Goal: Task Accomplishment & Management: Use online tool/utility

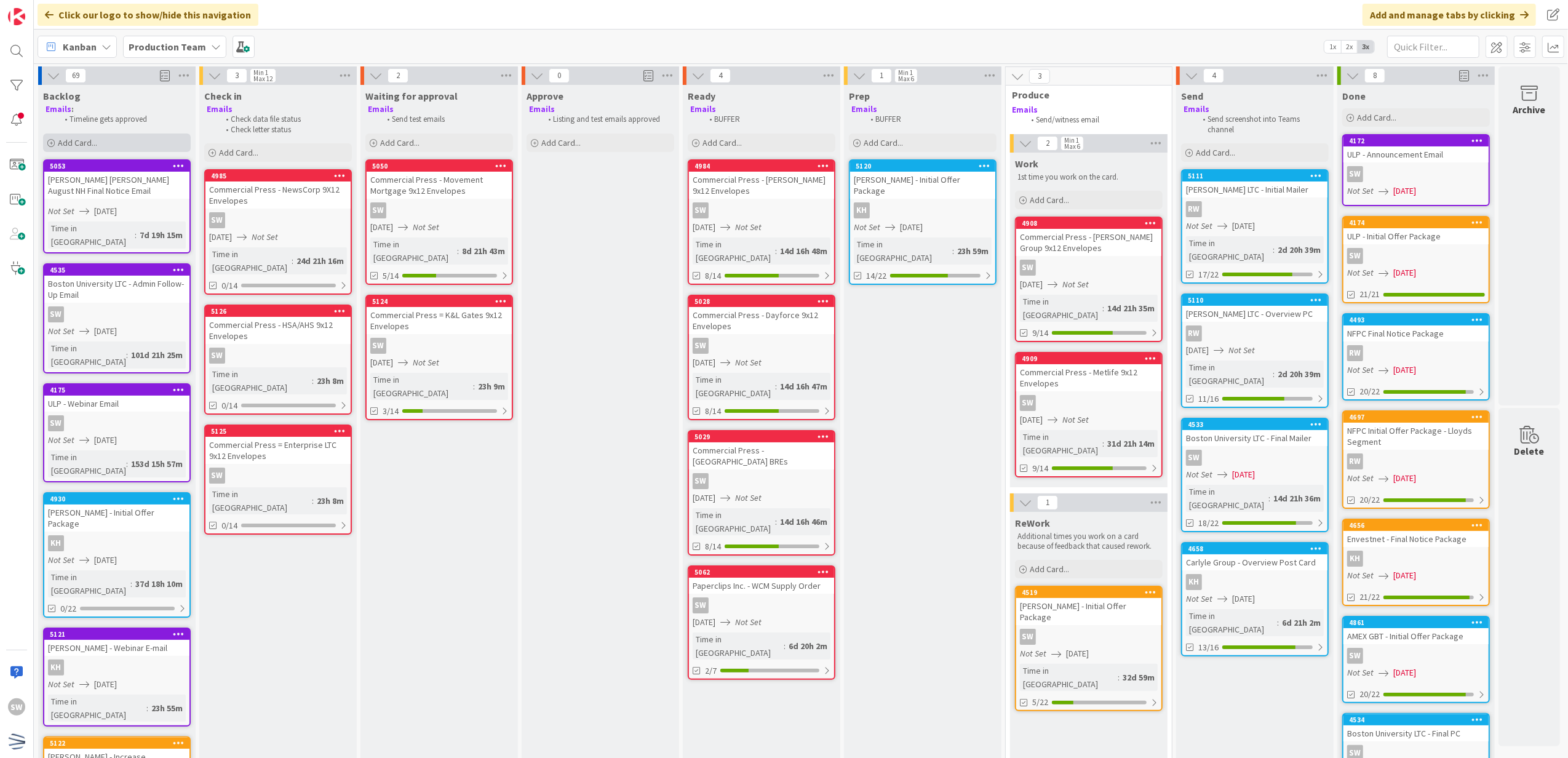
click at [80, 141] on span "Add Card..." at bounding box center [77, 143] width 39 height 11
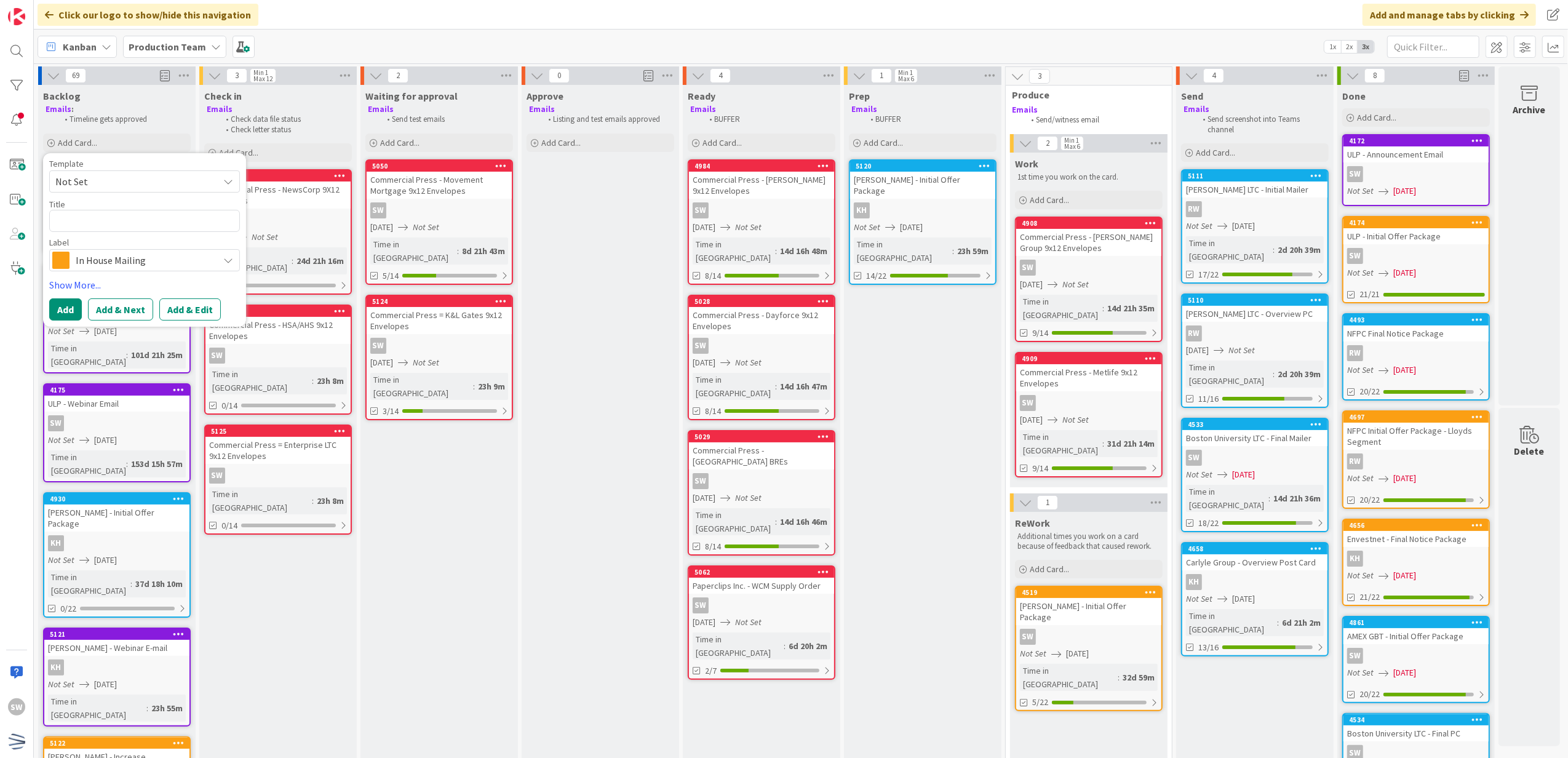
click at [77, 190] on span "Not Set" at bounding box center [145, 181] width 191 height 22
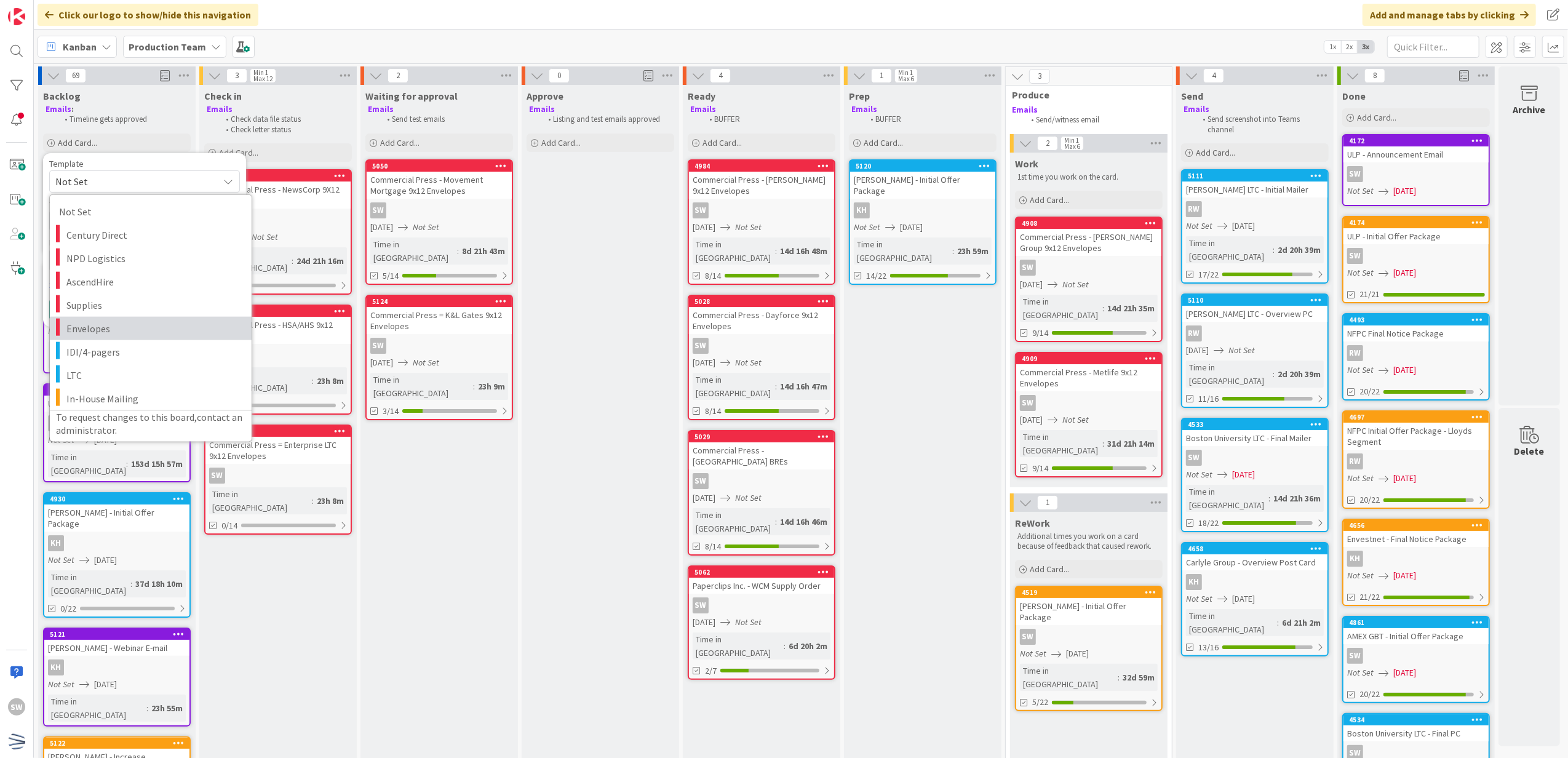
click at [97, 332] on span "Envelopes" at bounding box center [154, 328] width 176 height 16
type textarea "x"
type textarea "Envelopes"
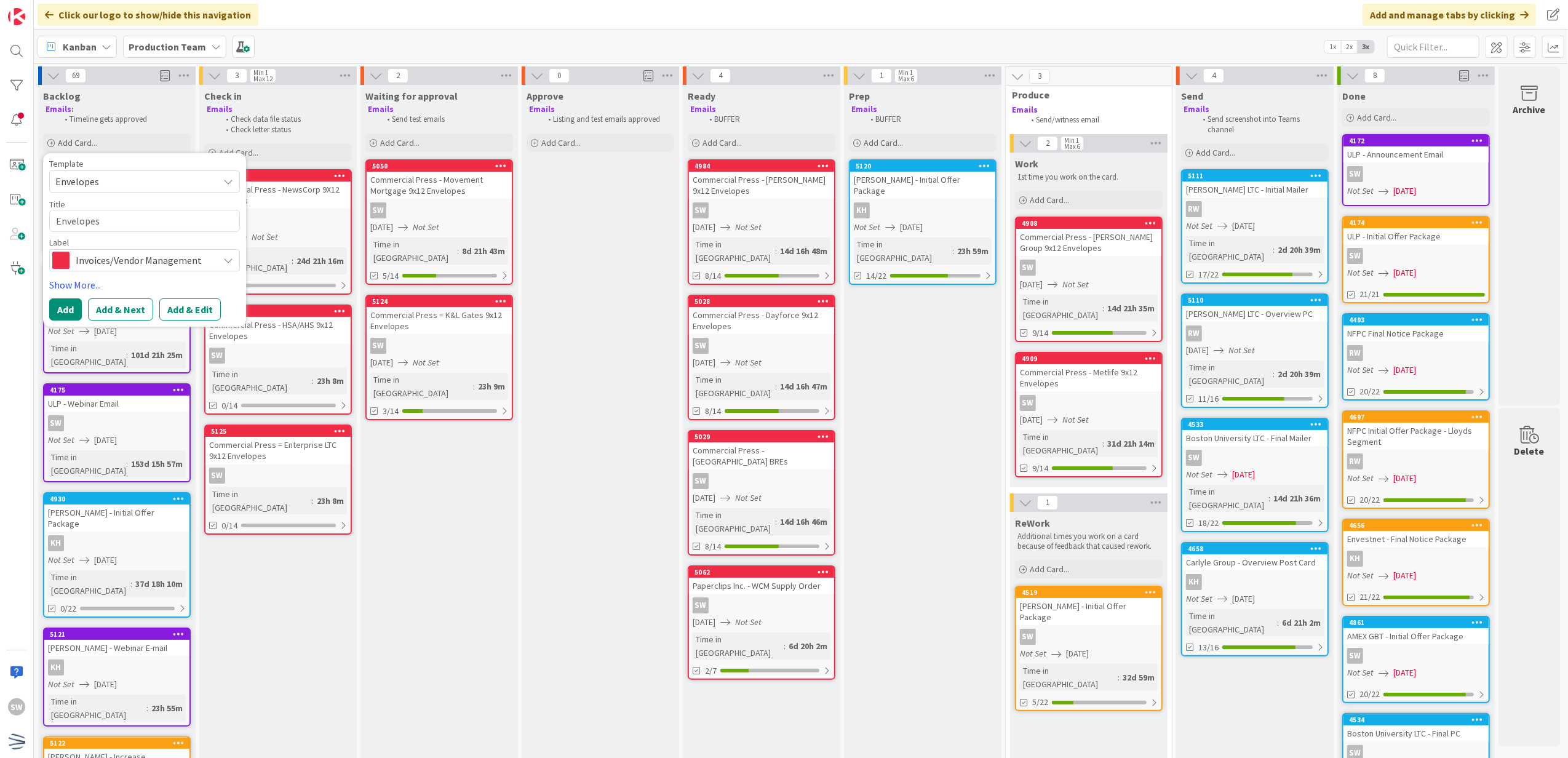
click at [135, 202] on div "Title 9 / 128" at bounding box center [145, 204] width 191 height 11
click at [133, 240] on div "Label" at bounding box center [145, 242] width 191 height 8
click at [138, 226] on textarea "Envelopes" at bounding box center [145, 221] width 191 height 23
type textarea "x"
type textarea "C"
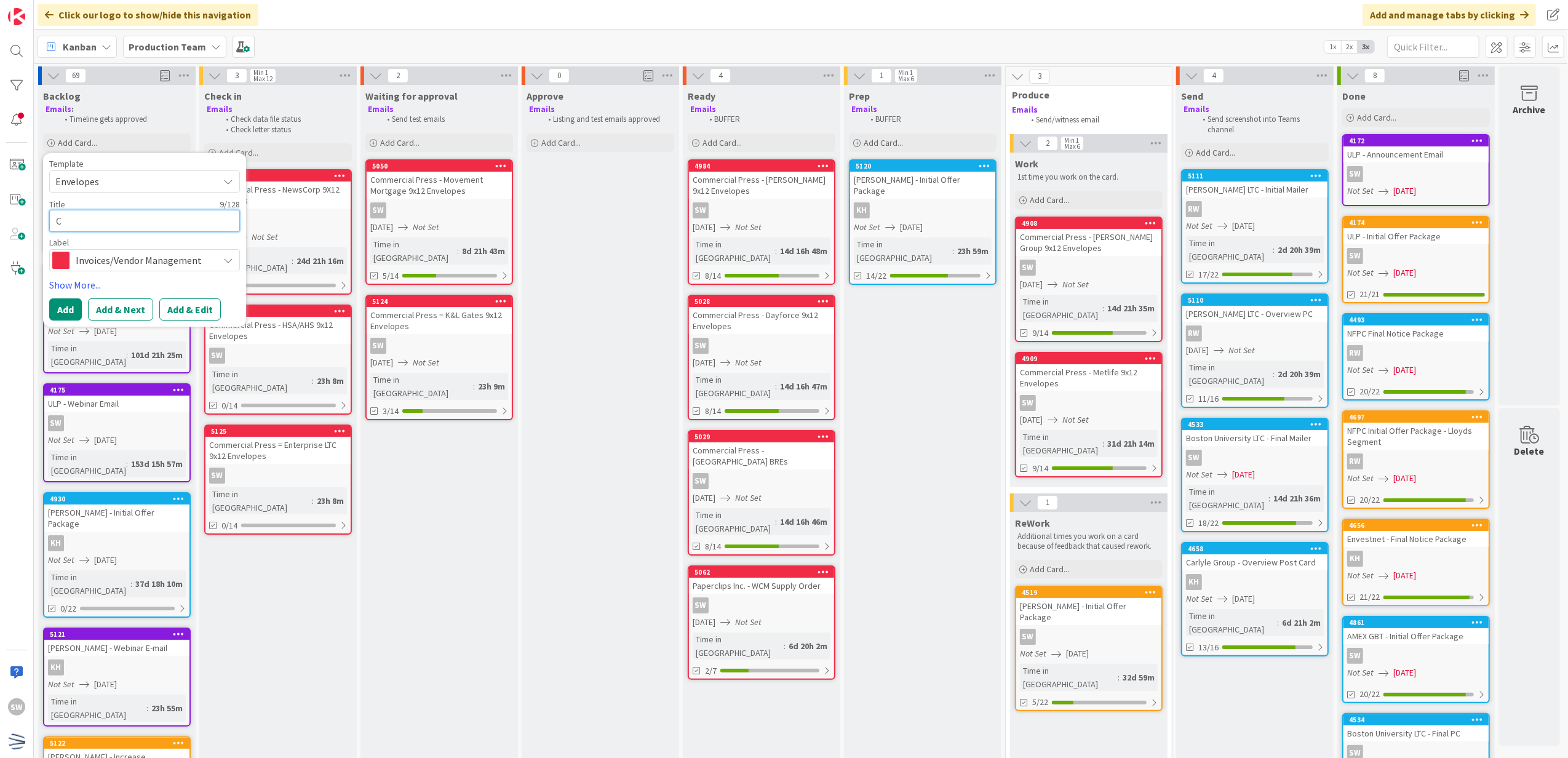
type textarea "x"
type textarea "Co"
type textarea "x"
type textarea "Com"
type textarea "x"
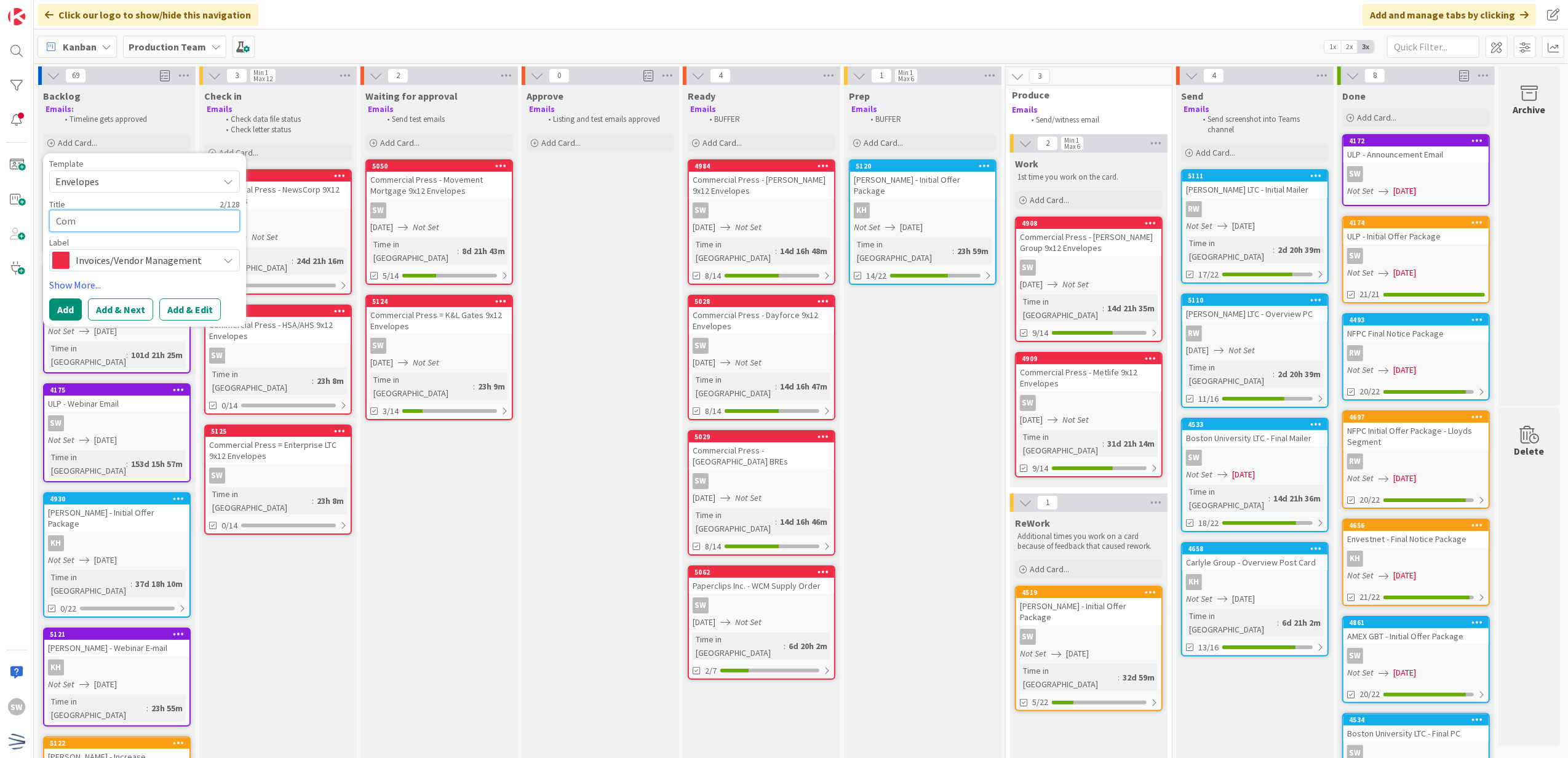
type textarea "Comm"
type textarea "x"
type textarea "Comme"
type textarea "x"
type textarea "Commer"
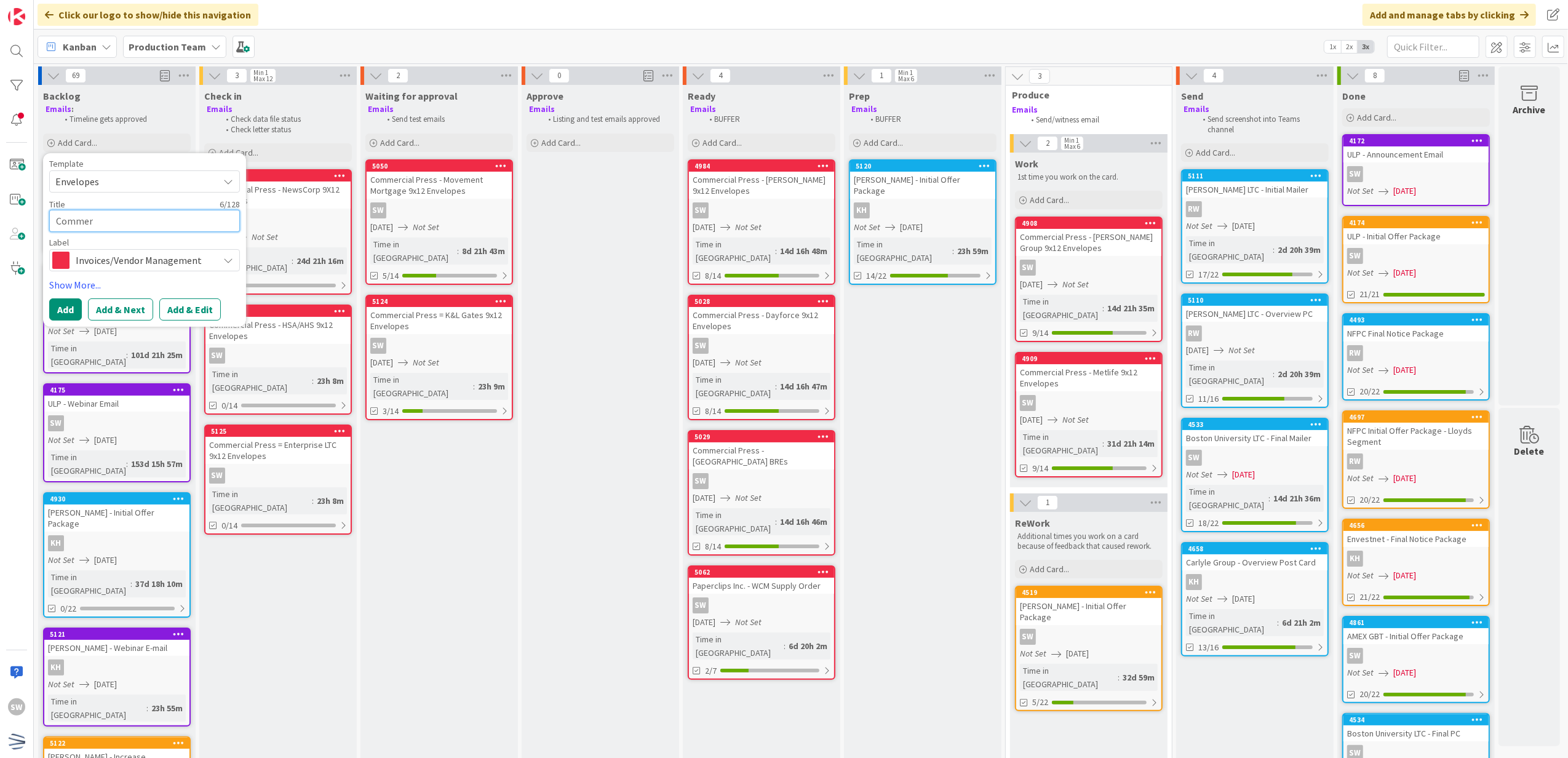
type textarea "x"
type textarea "Commerc"
type textarea "x"
type textarea "Commerci"
type textarea "x"
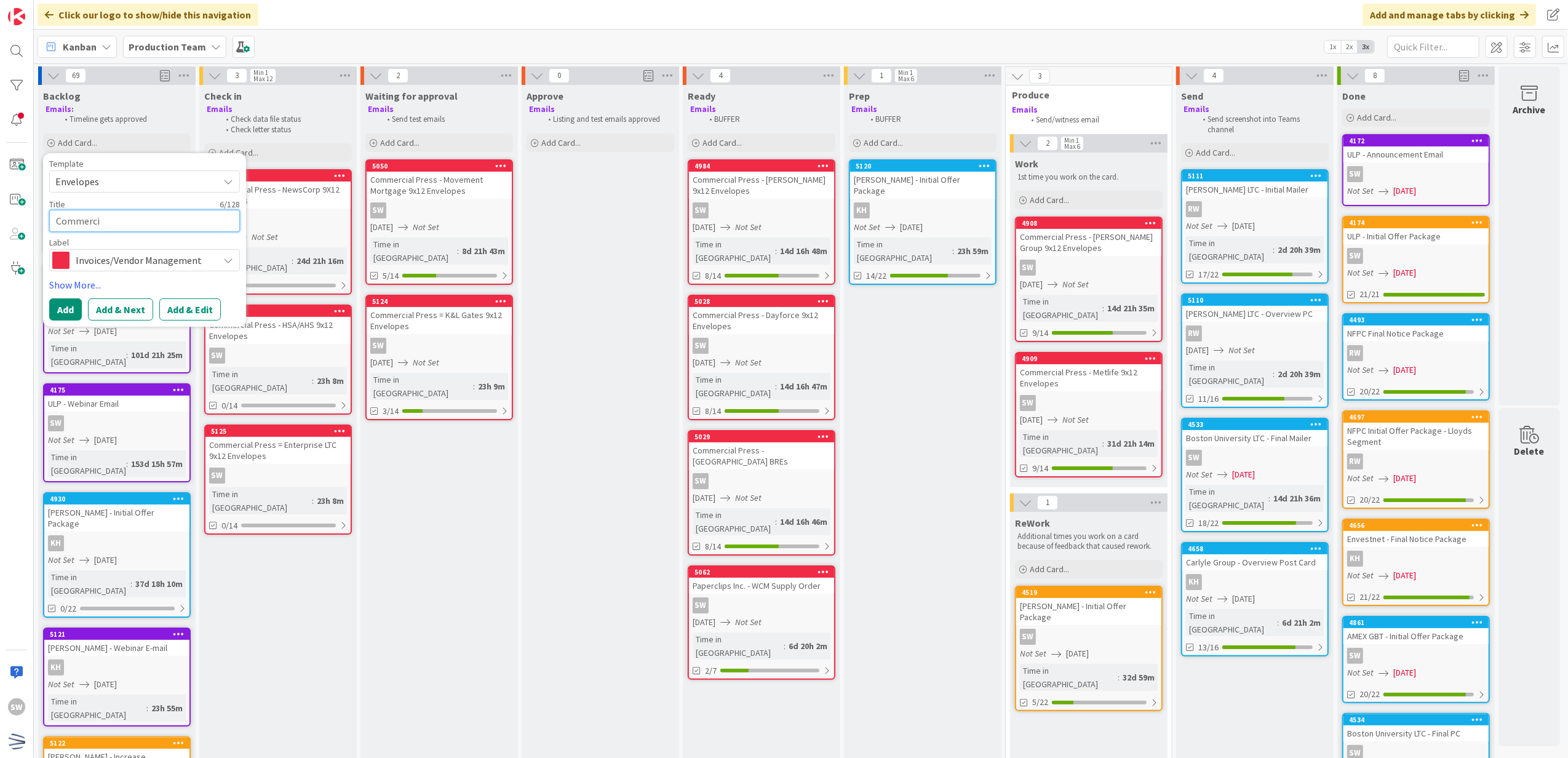
type textarea "Commercia"
type textarea "x"
type textarea "Commercial"
type textarea "x"
type textarea "Commercial"
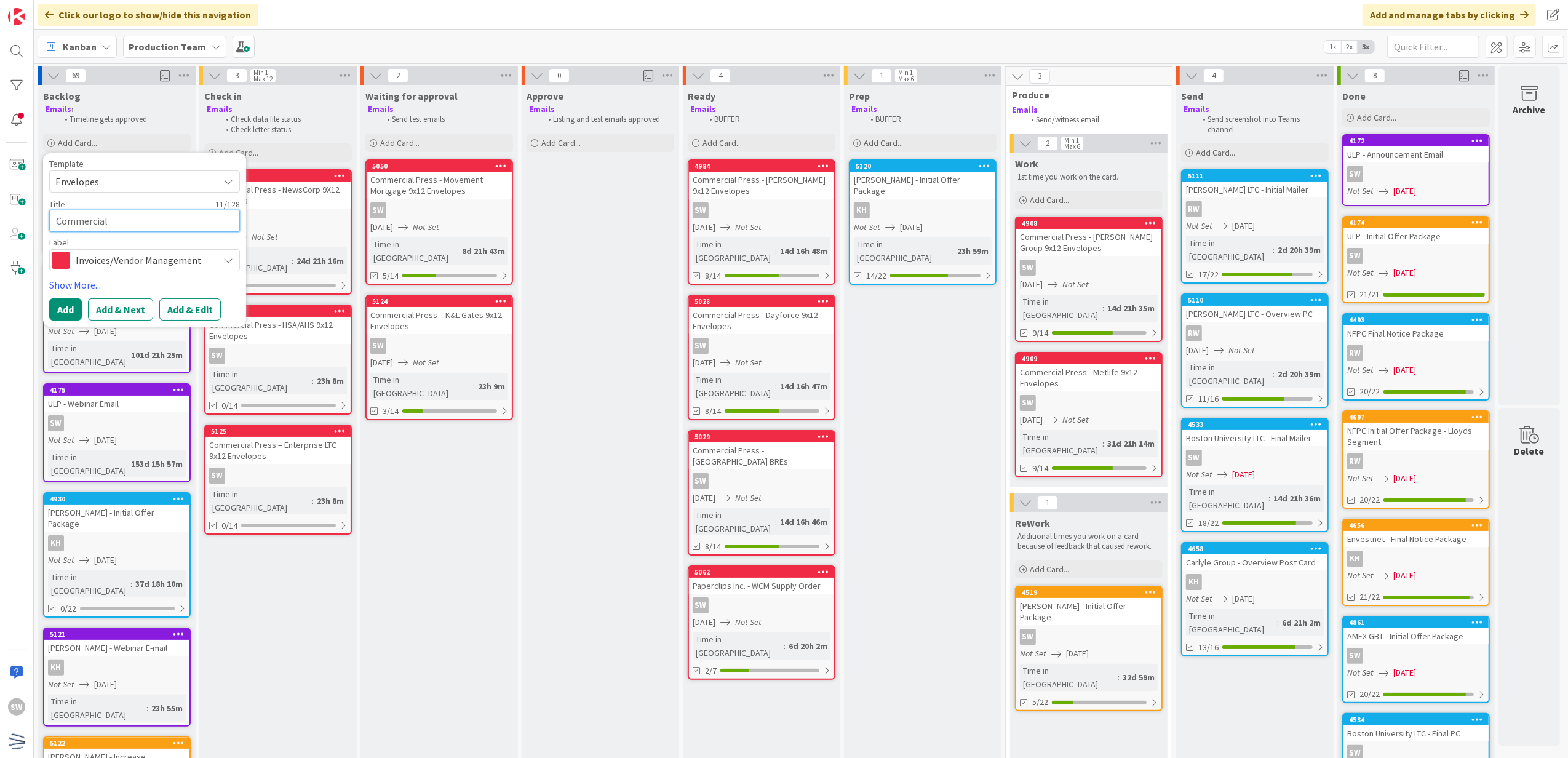
type textarea "x"
type textarea "Commercial P"
type textarea "x"
type textarea "Commercial Pr"
type textarea "x"
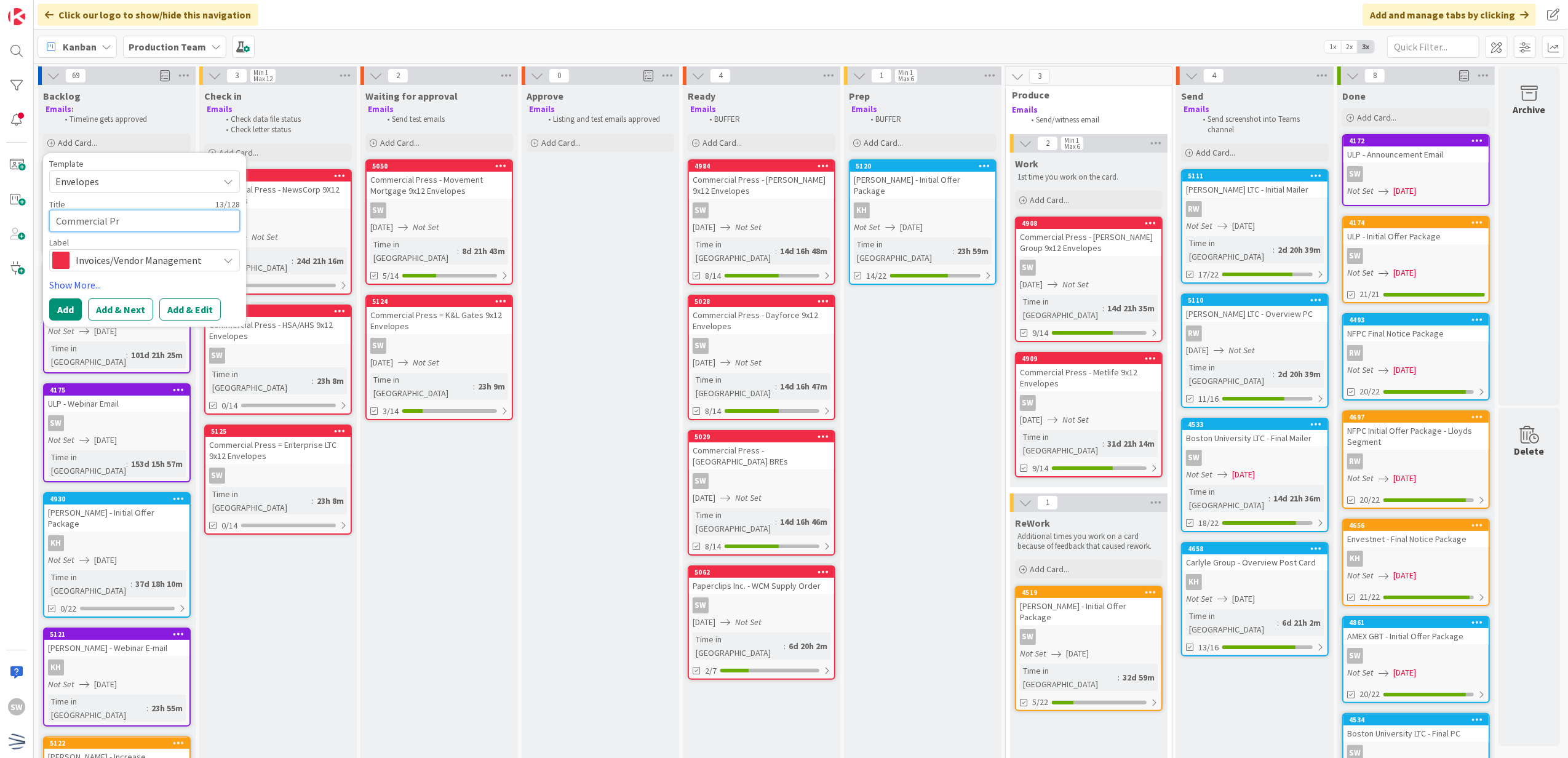
type textarea "Commercial Pre"
type textarea "x"
type textarea "Commercial Pres"
type textarea "x"
type textarea "Commercial Press"
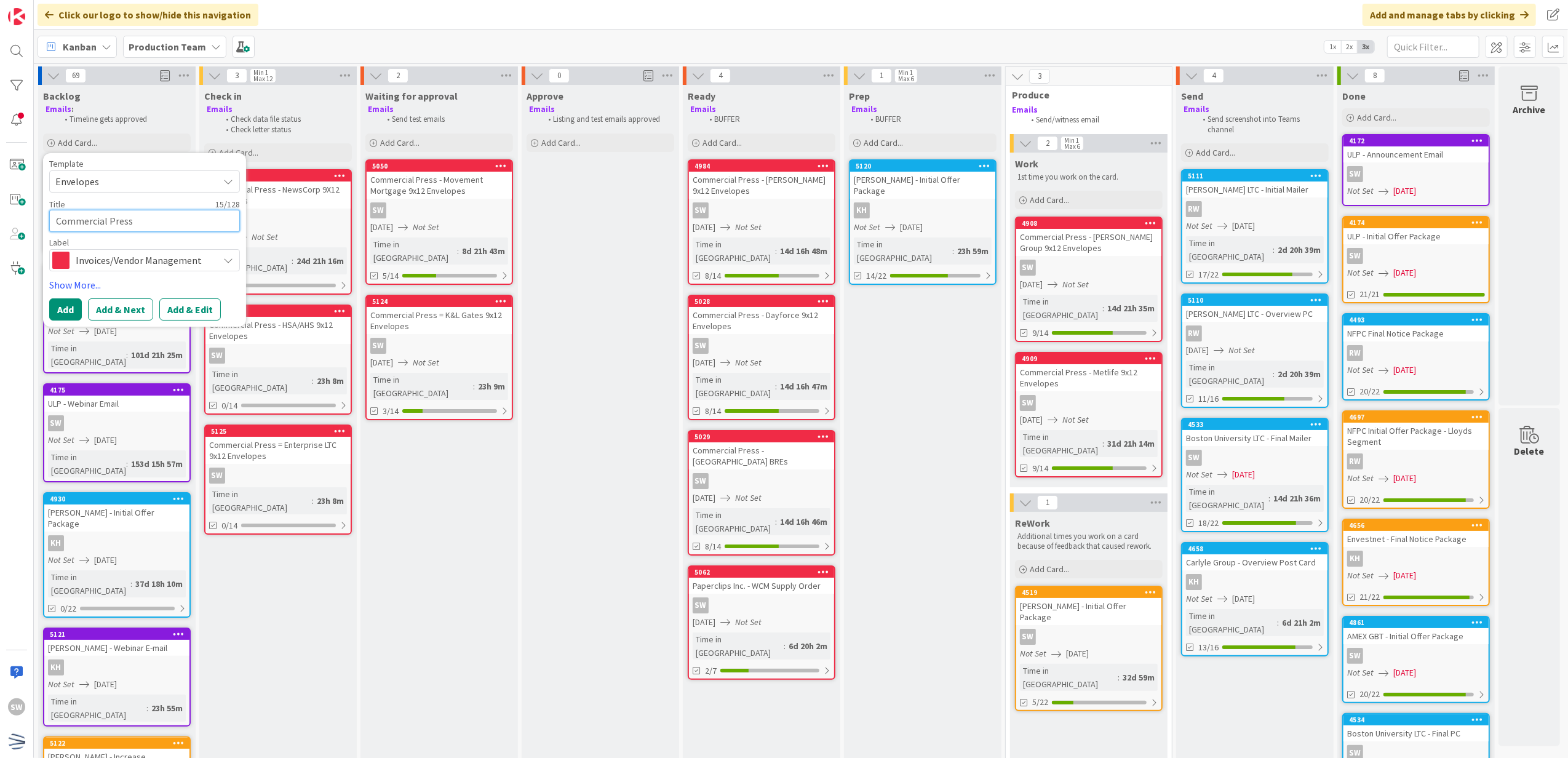
type textarea "x"
type textarea "Commercial Press"
type textarea "x"
type textarea "Commercial Press ="
type textarea "x"
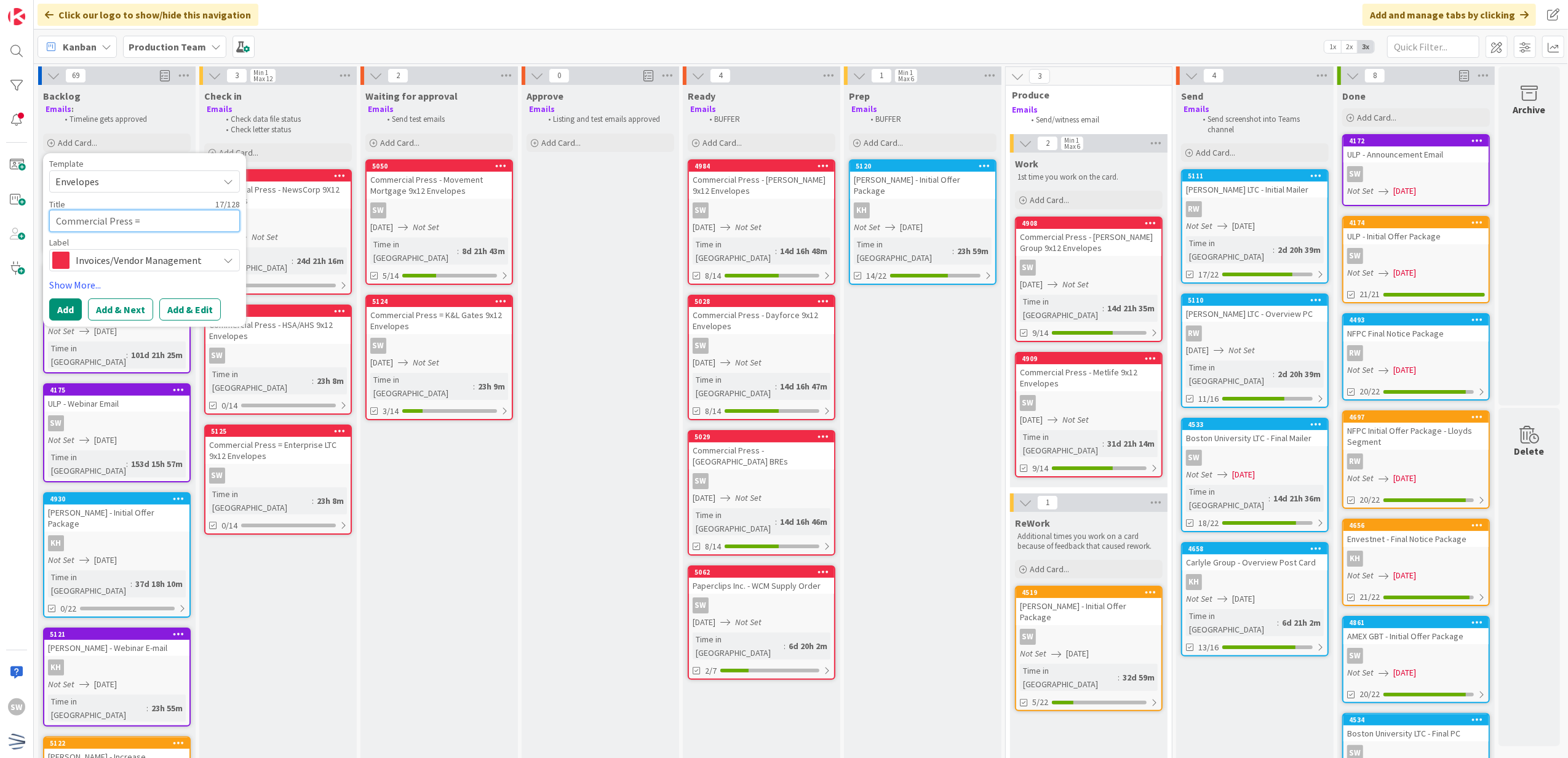
type textarea "Commercial Press ="
type textarea "x"
type textarea "Commercial Press = M"
type textarea "x"
type textarea "Commercial Press ="
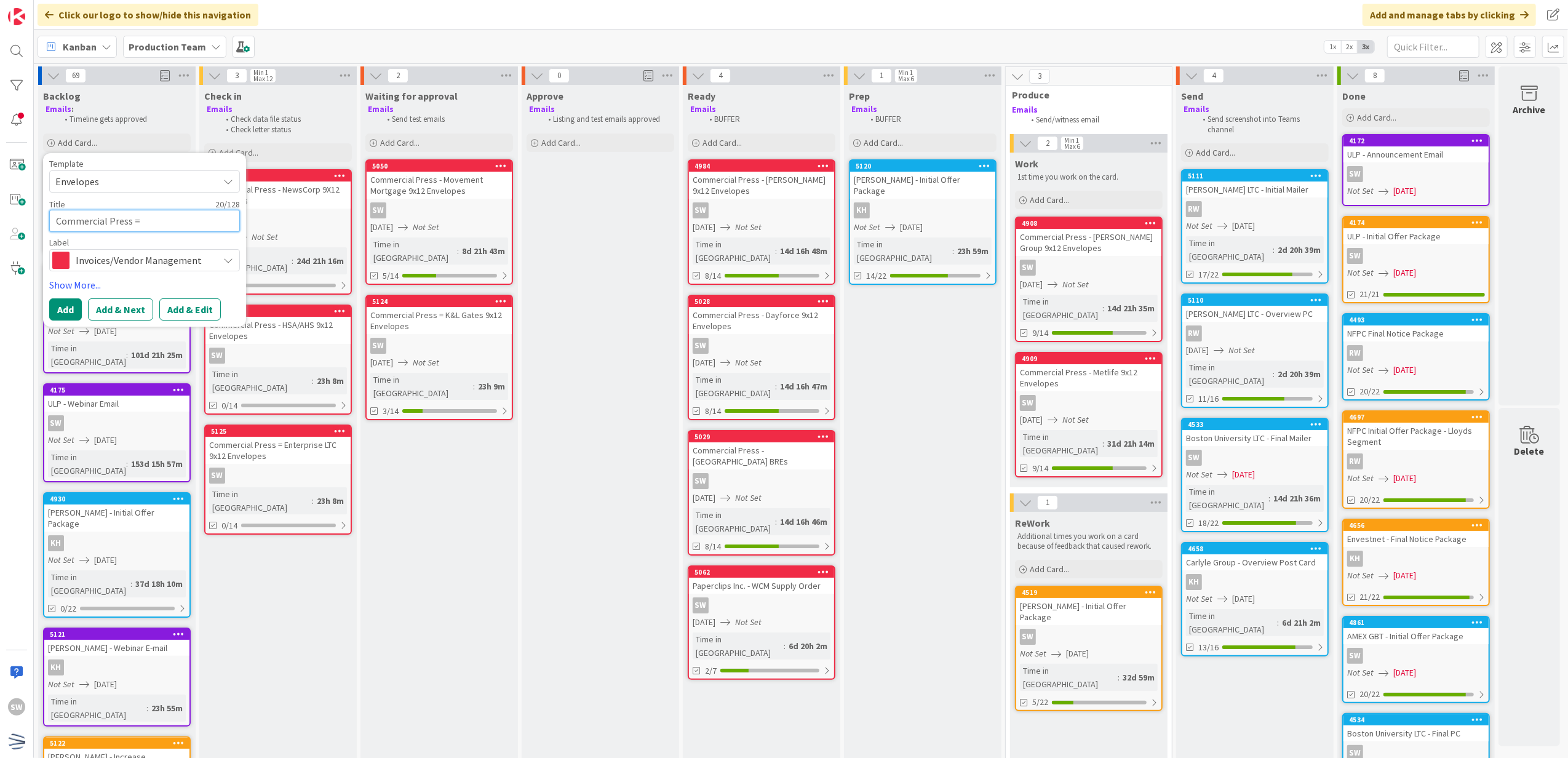
type textarea "x"
type textarea "Commercial Press ="
type textarea "x"
type textarea "Commercial Press"
type textarea "x"
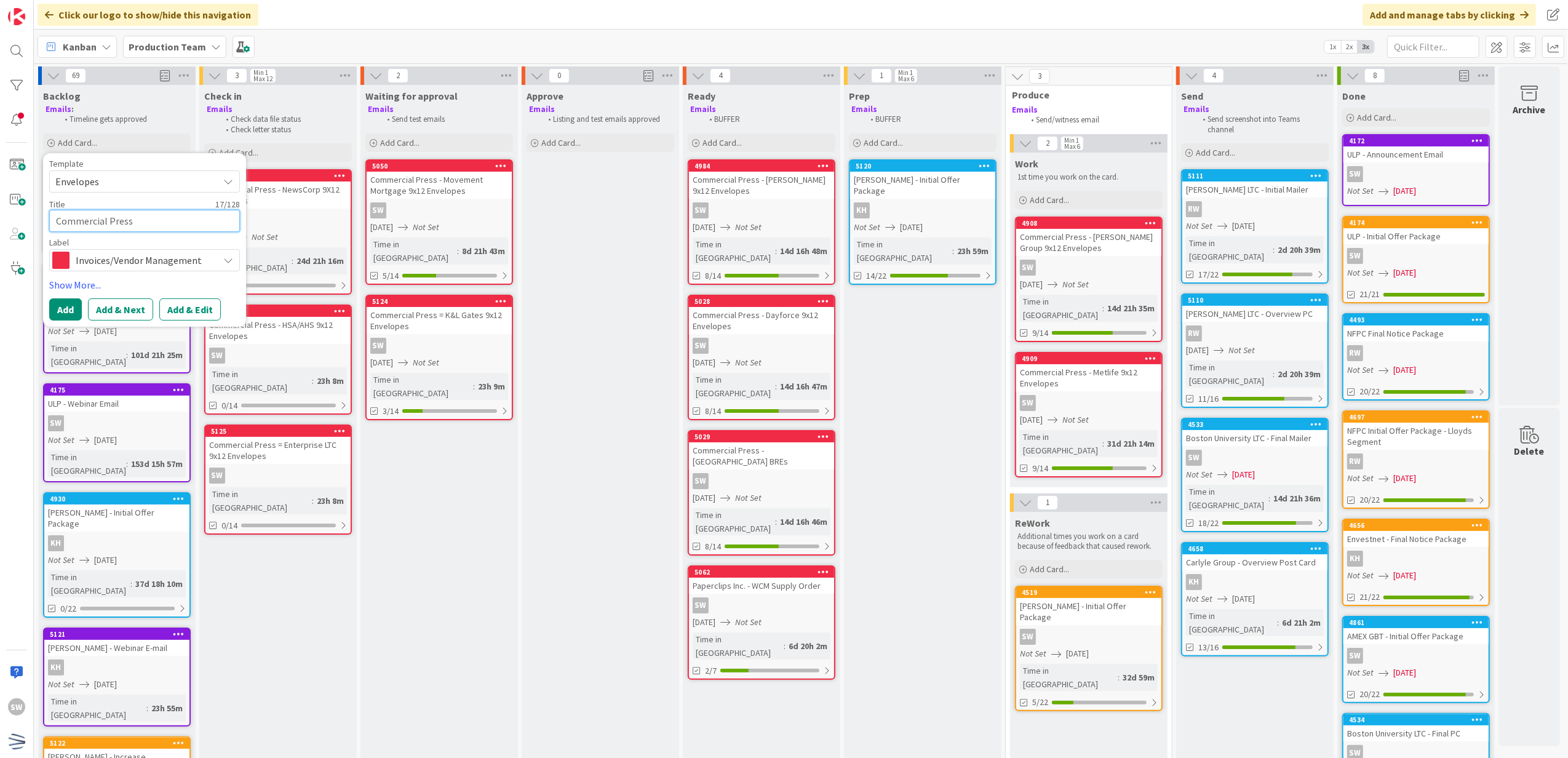
type textarea "Commercial Press -"
type textarea "x"
type textarea "Commercial Press -"
type textarea "x"
type textarea "Commercial Press - M"
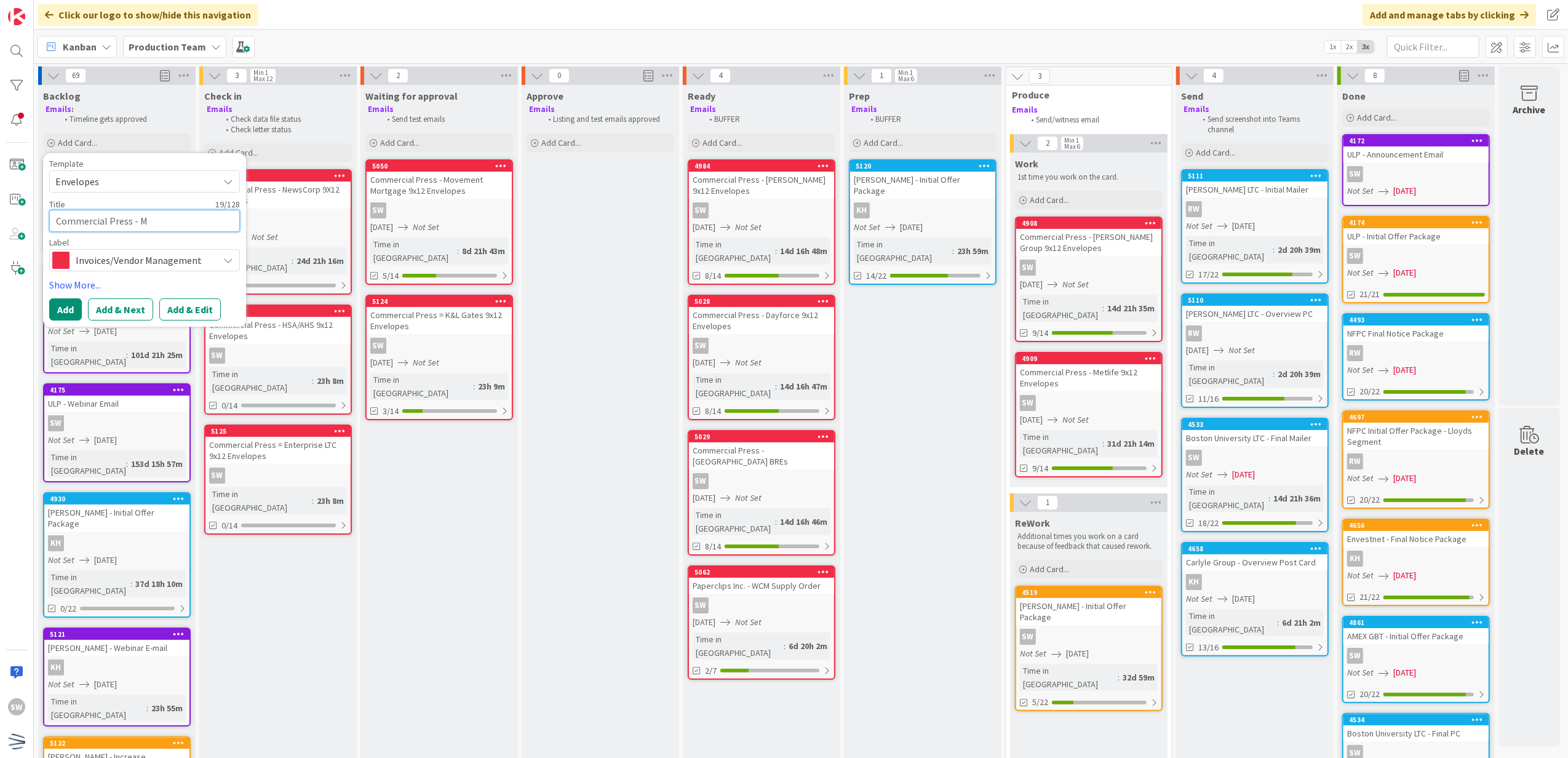
type textarea "x"
type textarea "Commercial Press - Me"
type textarea "x"
type textarea "Commercial Press - Met"
type textarea "x"
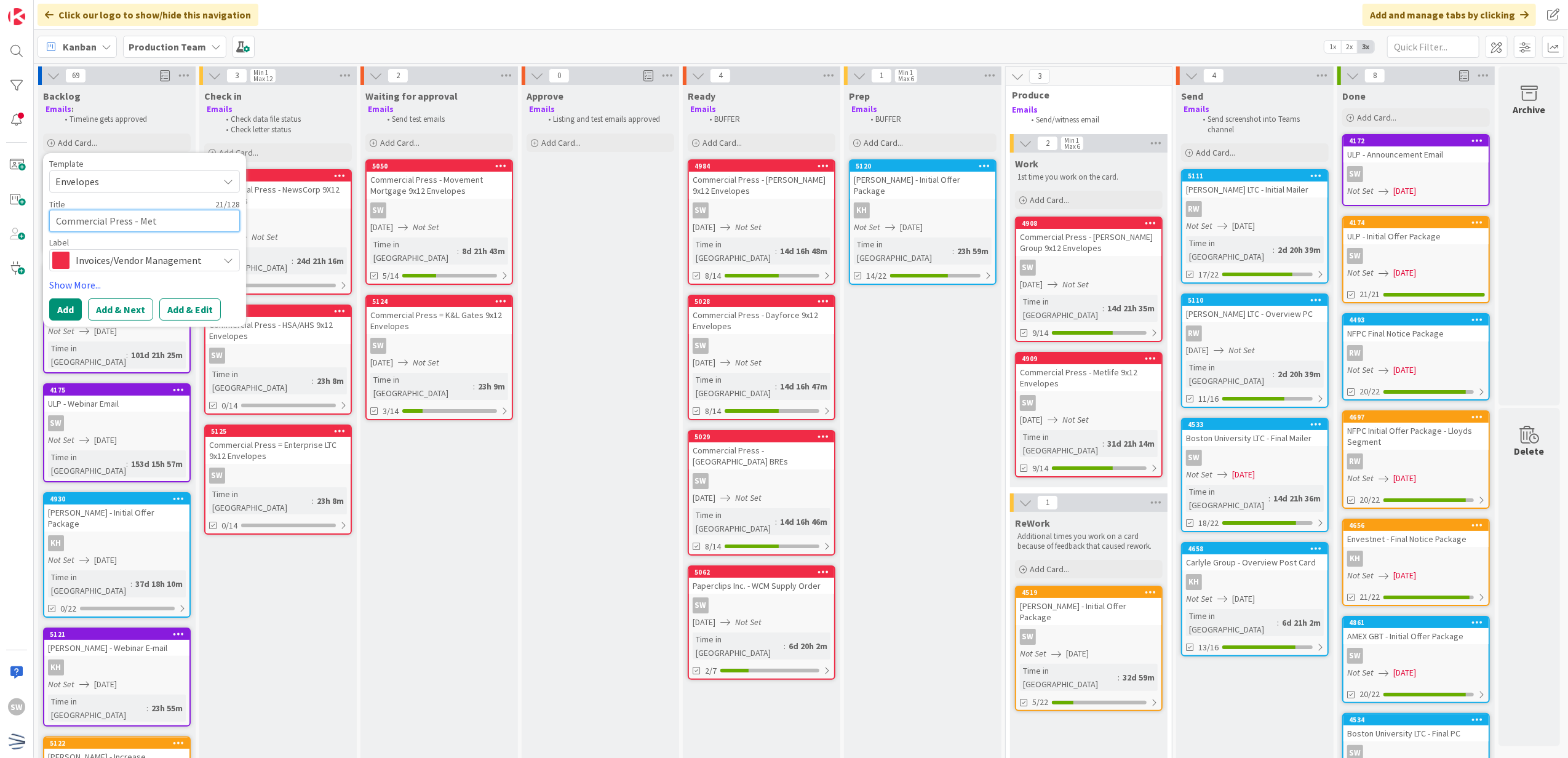
type textarea "Commercial Press - Metl"
type textarea "x"
type textarea "Commercial Press - [GEOGRAPHIC_DATA]"
type textarea "x"
type textarea "Commercial Press - Metlif"
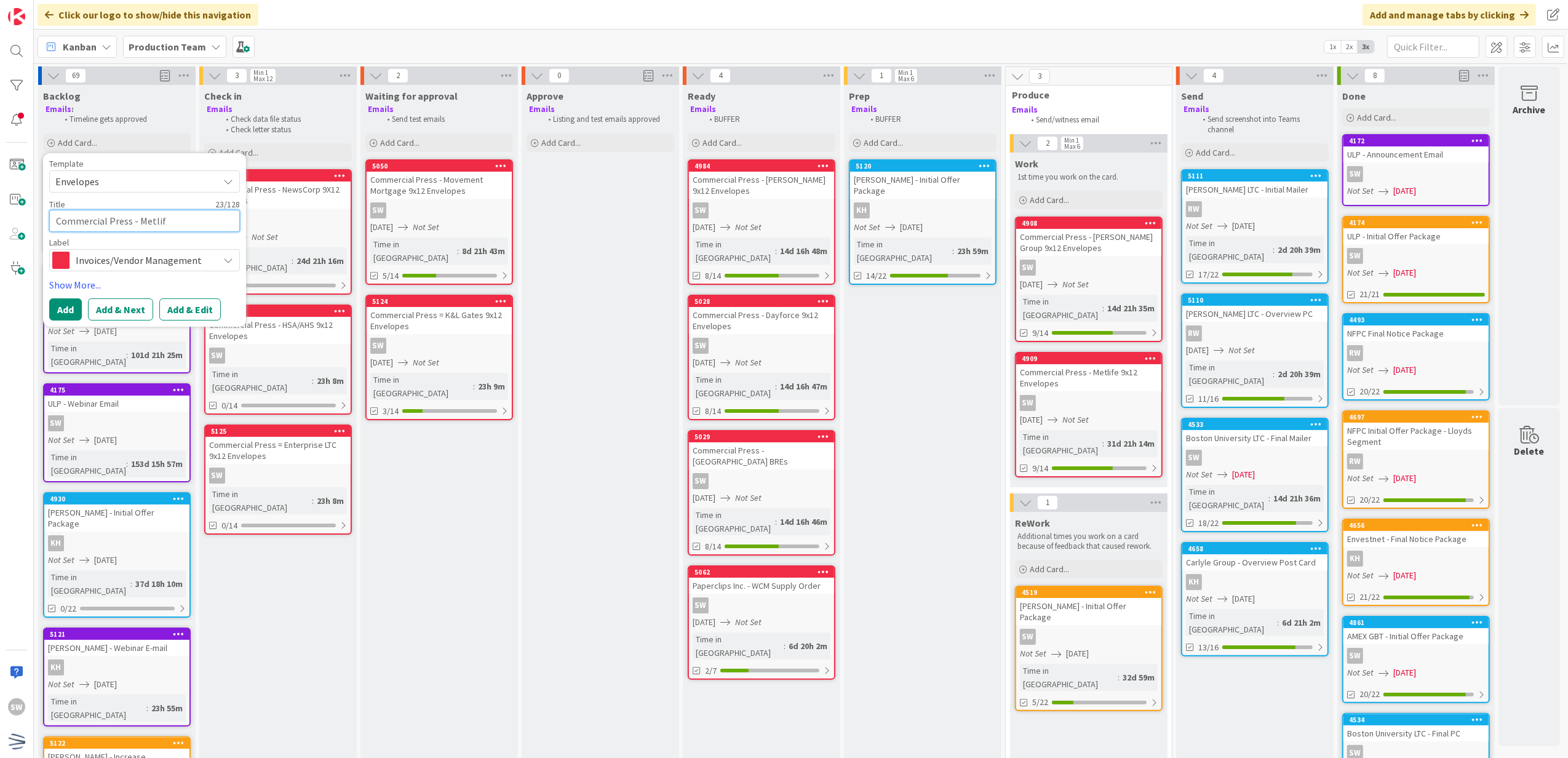
type textarea "x"
type textarea "Commercial Press - Metlife"
type textarea "x"
type textarea "Commercial Press - Metlife"
type textarea "x"
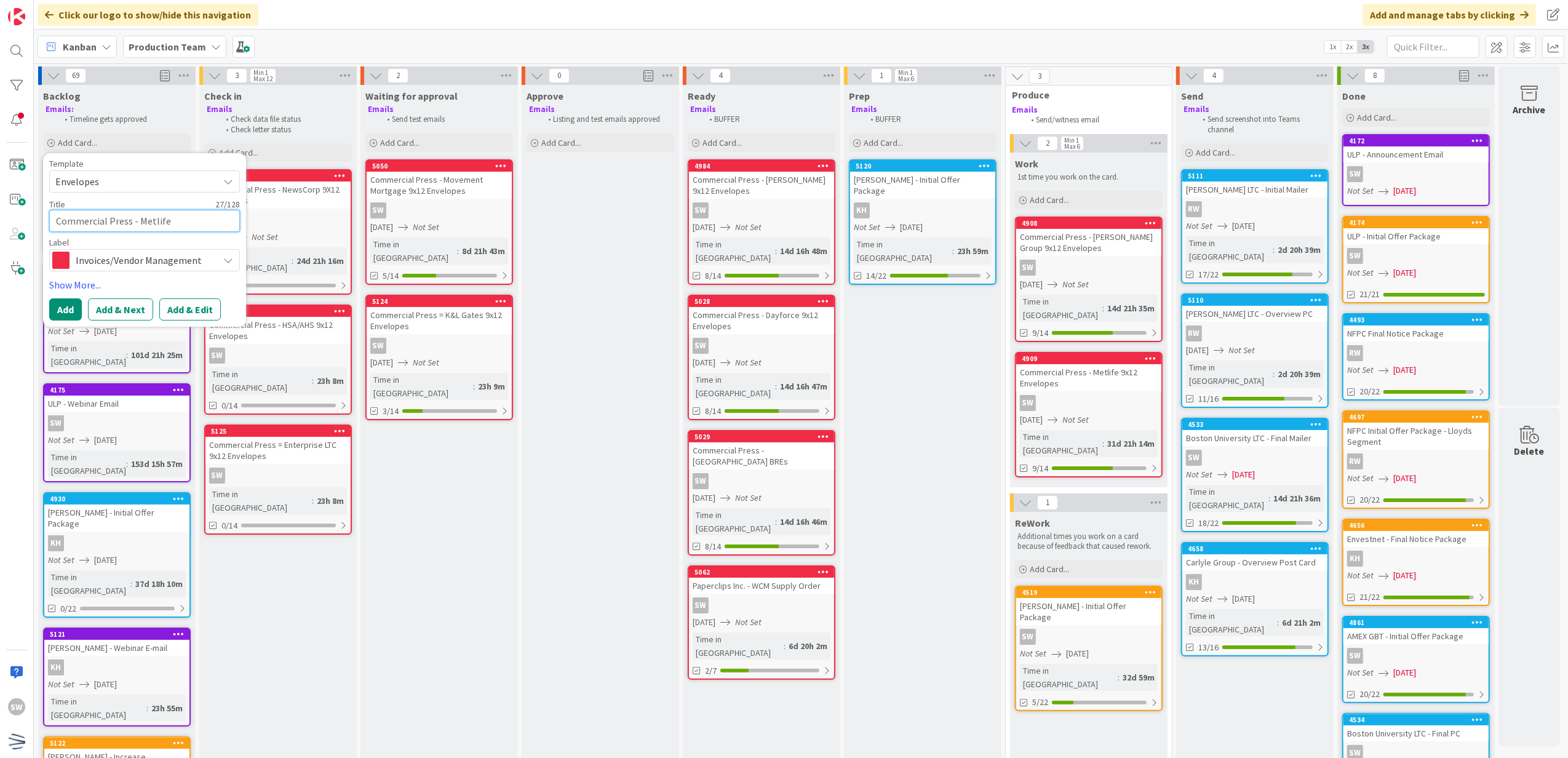
type textarea "Commercial Press - Metlife"
type textarea "x"
type textarea "Commercial Press - Metlif"
type textarea "x"
type textarea "Commercial Press - [GEOGRAPHIC_DATA]"
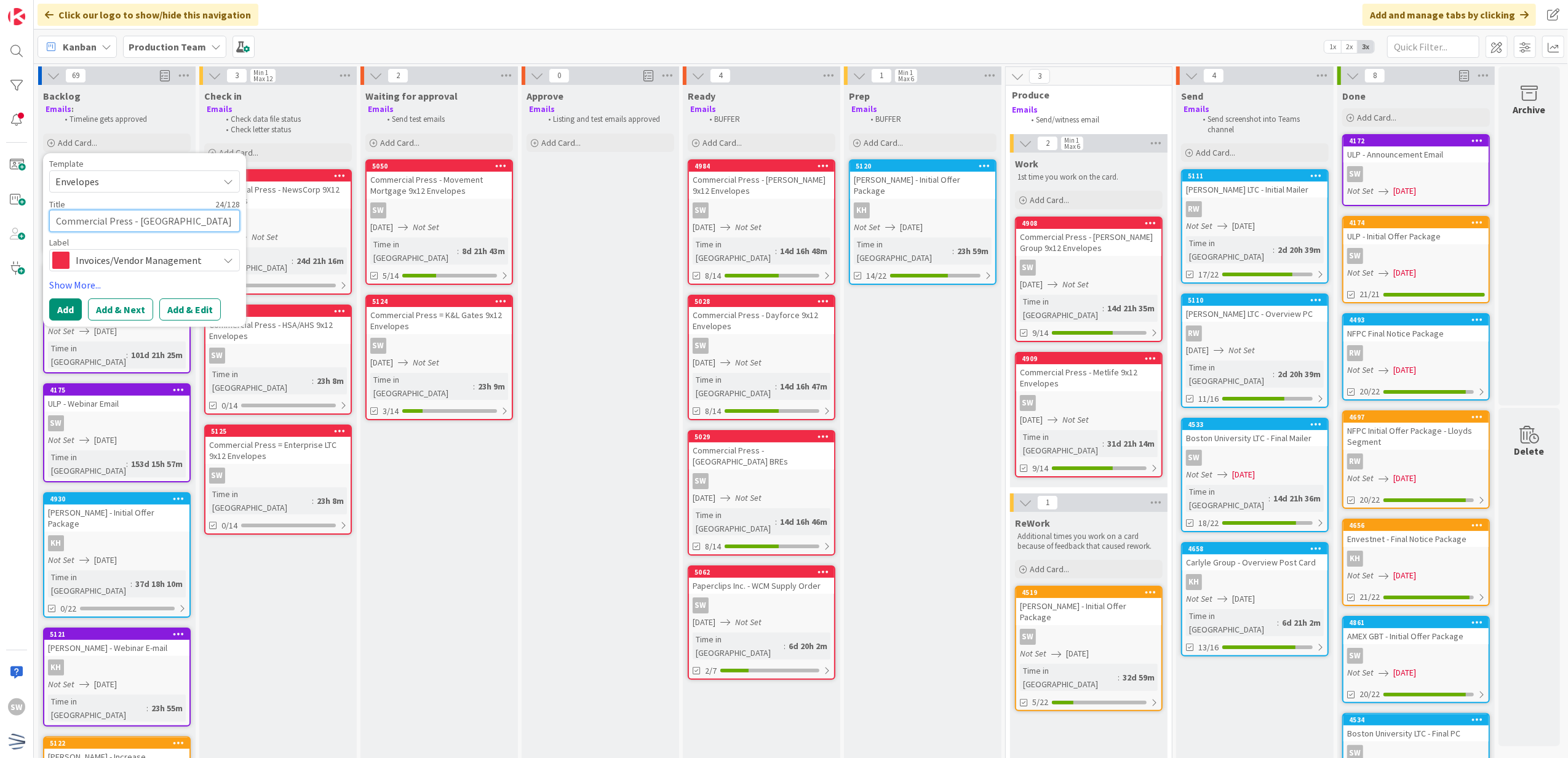
type textarea "x"
type textarea "Commercial Press - Metl"
type textarea "x"
type textarea "Commercial Press - Met"
type textarea "x"
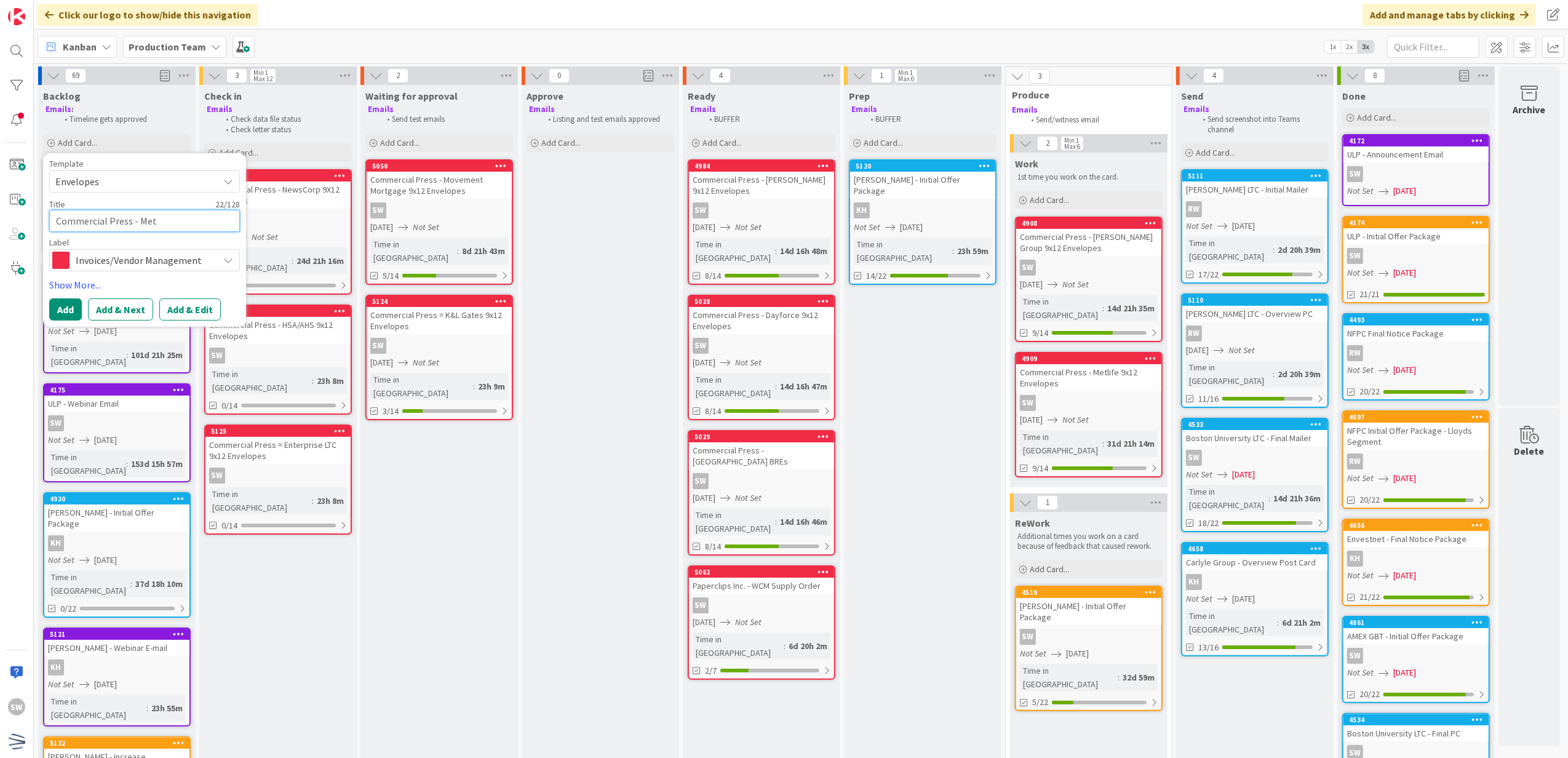
type textarea "Commercial Press - MetL"
type textarea "x"
type textarea "Commercial Press - MetLi"
type textarea "x"
type textarea "Commercial Press - MetLif"
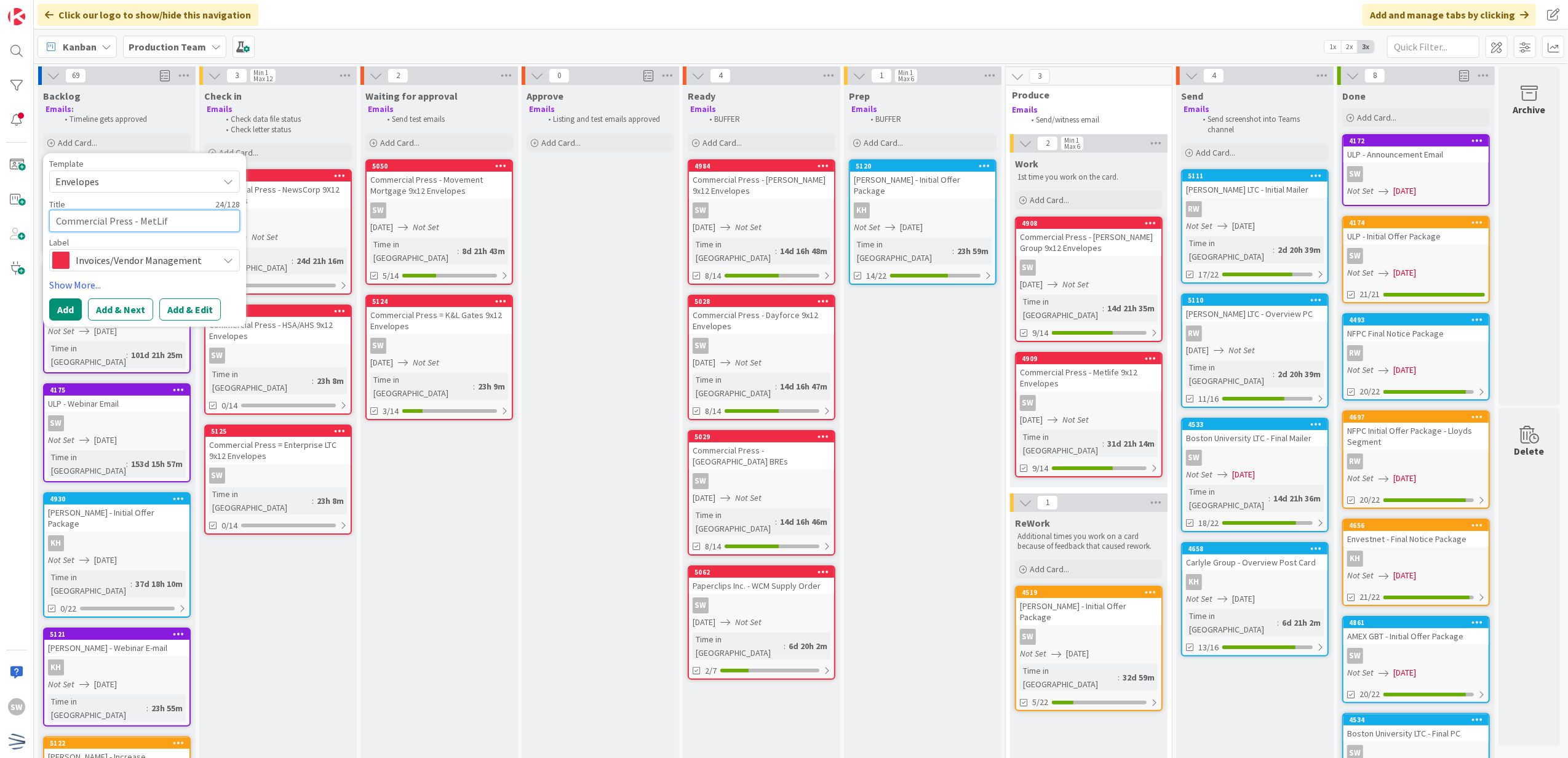
type textarea "x"
type textarea "Commercial Press - MetLife"
type textarea "x"
type textarea "Commercial Press - MetLife"
type textarea "x"
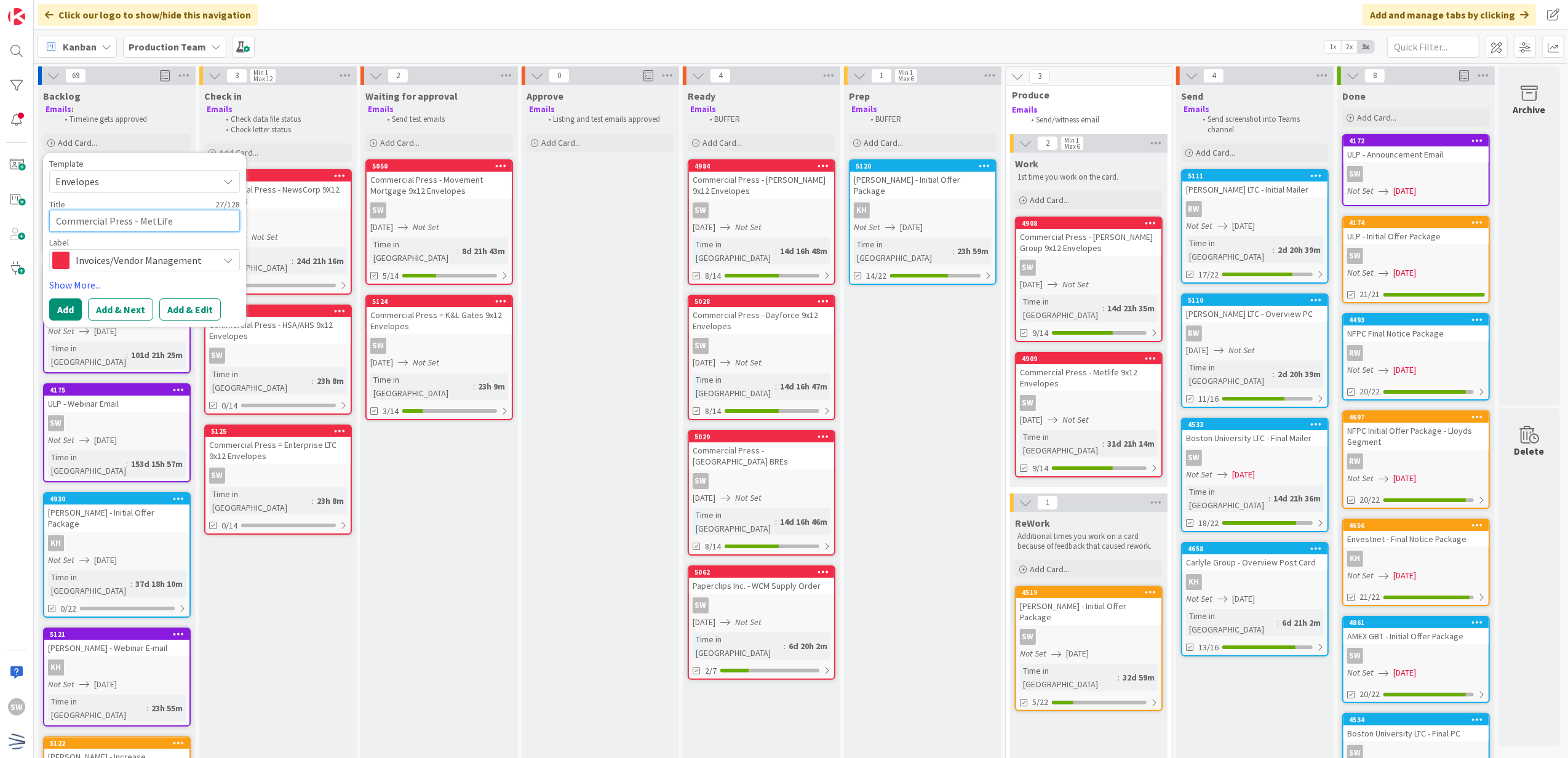
type textarea "Commercial Press - MetLife 9"
type textarea "x"
type textarea "Commercial Press - MetLife 9x"
type textarea "x"
type textarea "Commercial Press - MetLife 9x1"
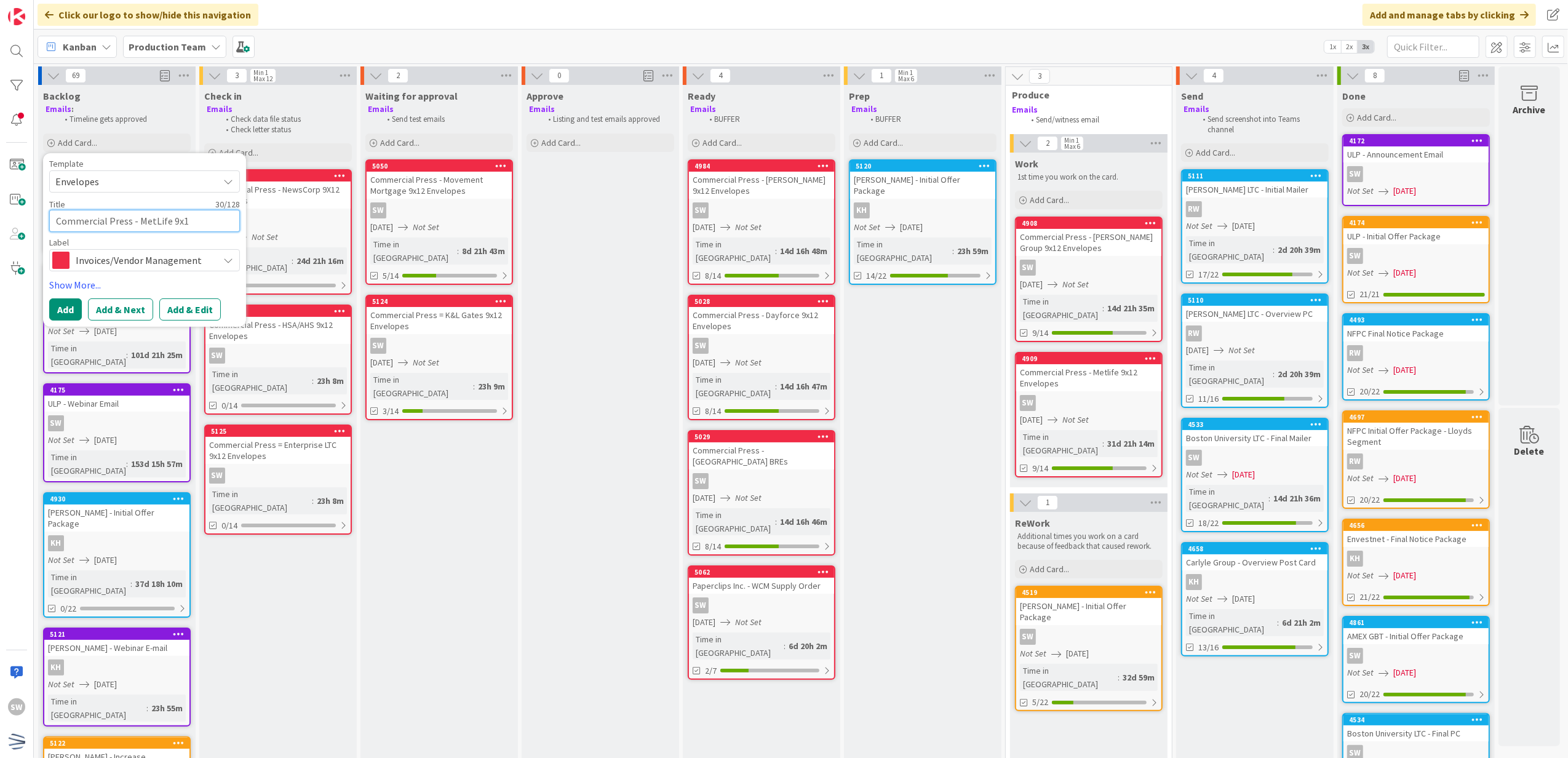
type textarea "x"
type textarea "Commercial Press - MetLife 9x12"
type textarea "x"
type textarea "Commercial Press - MetLife 9x12"
type textarea "x"
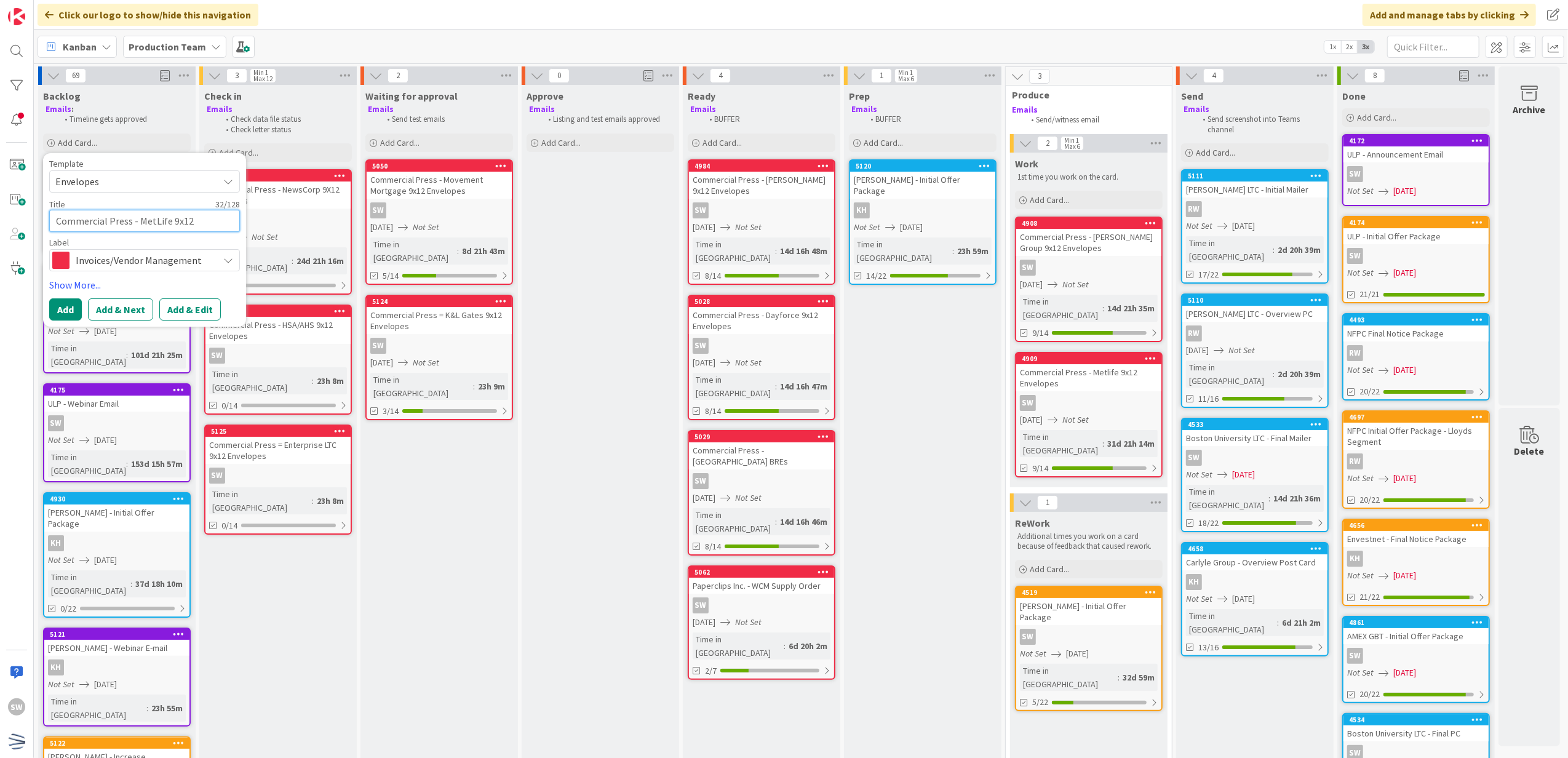
type textarea "Commercial Press - MetLife 9x12 E"
type textarea "x"
type textarea "Commercial Press - MetLife 9x12 En"
type textarea "x"
type textarea "Commercial Press - MetLife 9x12 Env"
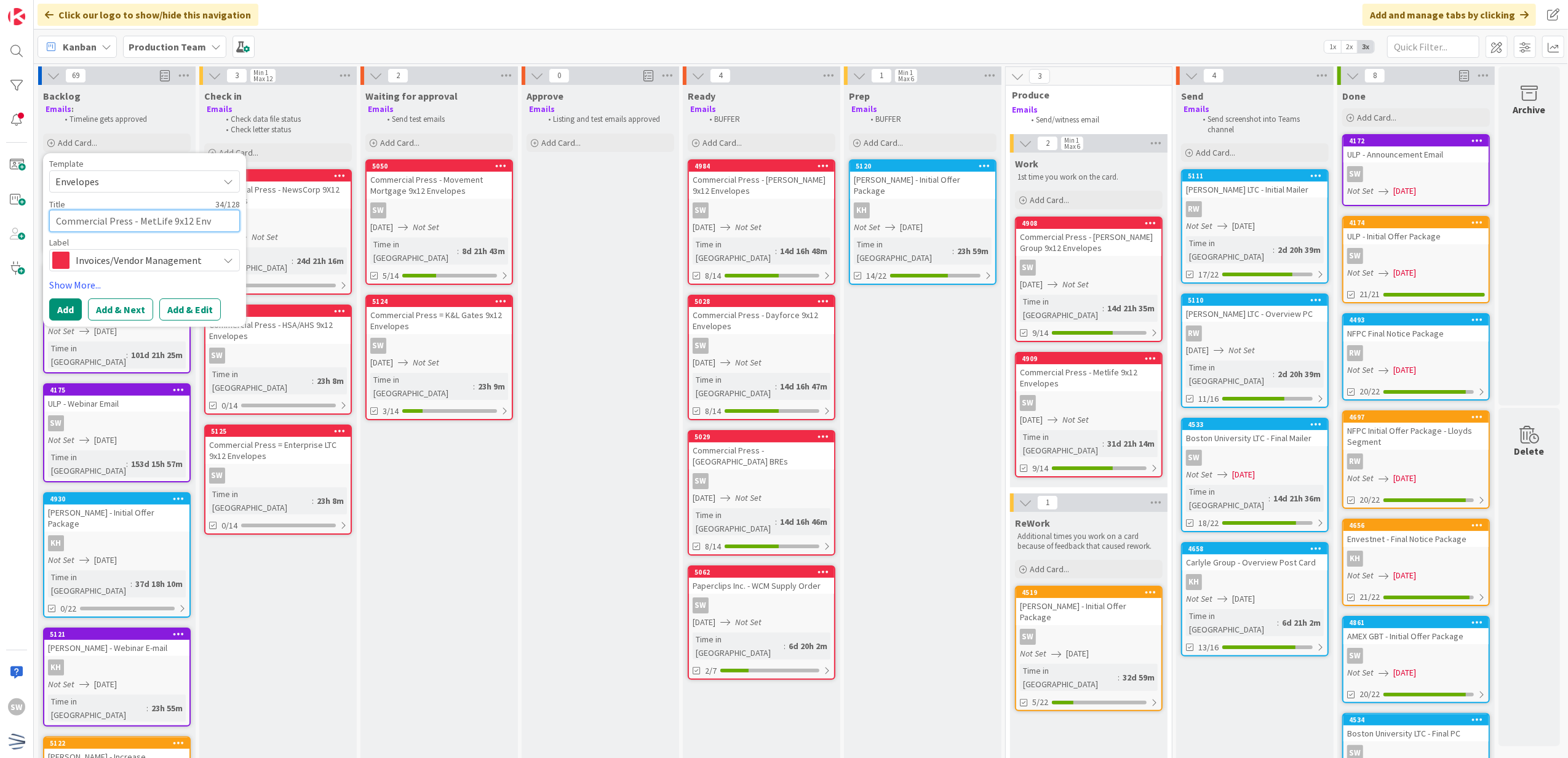
type textarea "x"
type textarea "Commercial Press - MetLife 9x12 Enve"
type textarea "x"
type textarea "Commercial Press - MetLife 9x12 Envel"
type textarea "x"
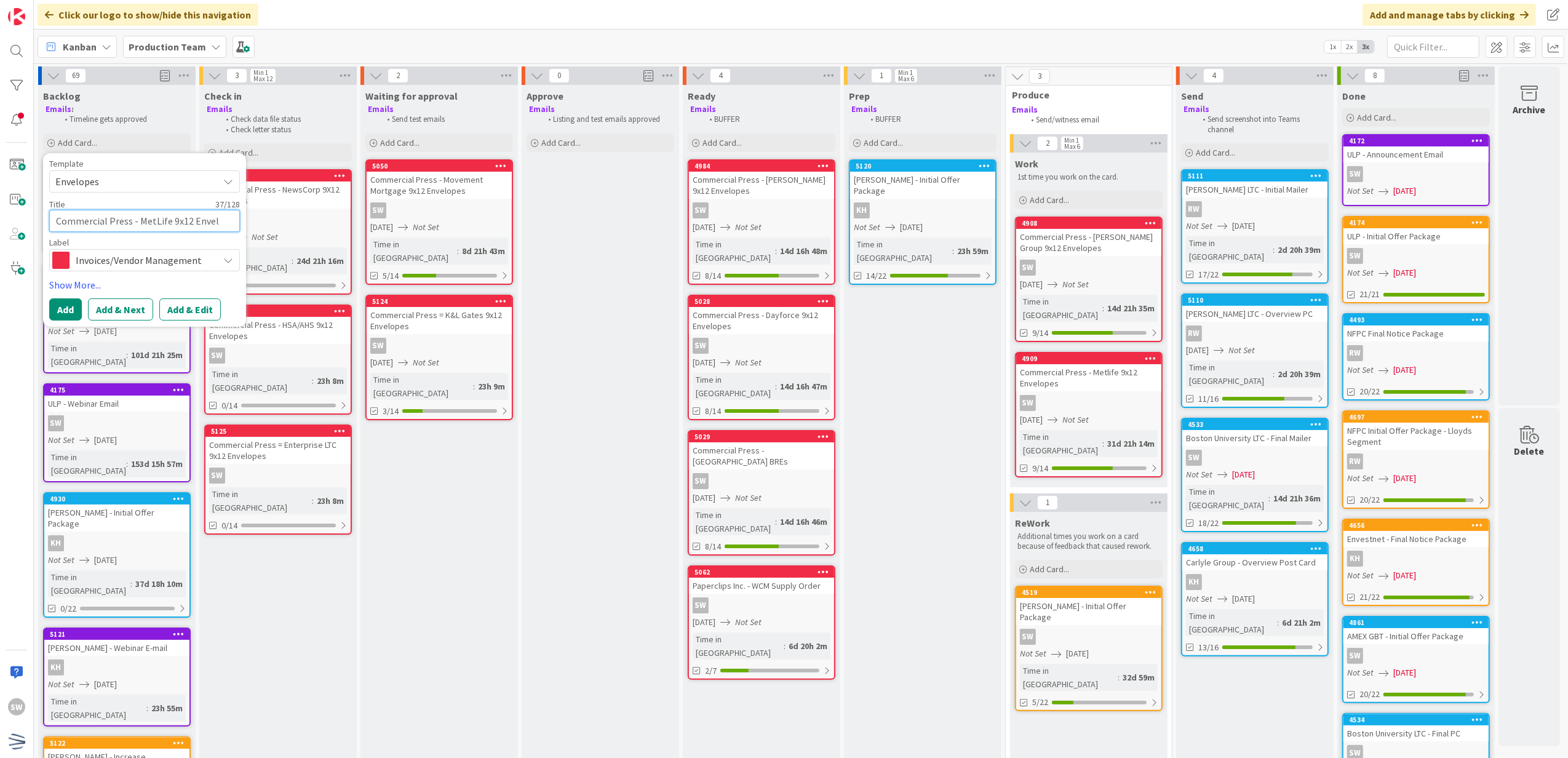
type textarea "Commercial Press - MetLife 9x12 Envelo"
type textarea "x"
type textarea "Commercial Press - MetLife 9x12 Envelop"
type textarea "x"
type textarea "Commercial Press - MetLife 9x12 Envelope"
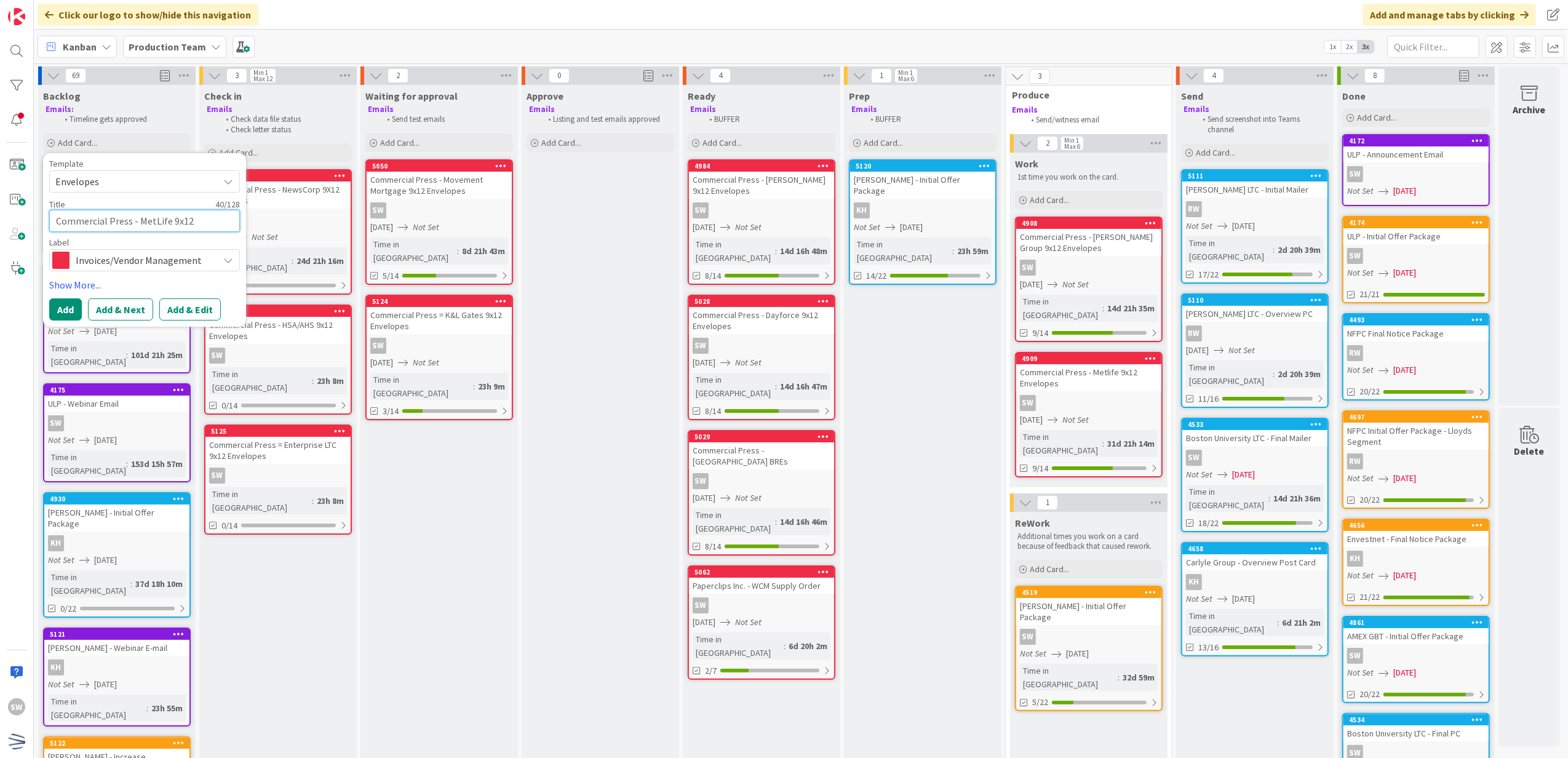
type textarea "x"
type textarea "Commercial Press - MetLife 9x12 Envelopes"
click at [104, 284] on link "Show More..." at bounding box center [145, 285] width 191 height 15
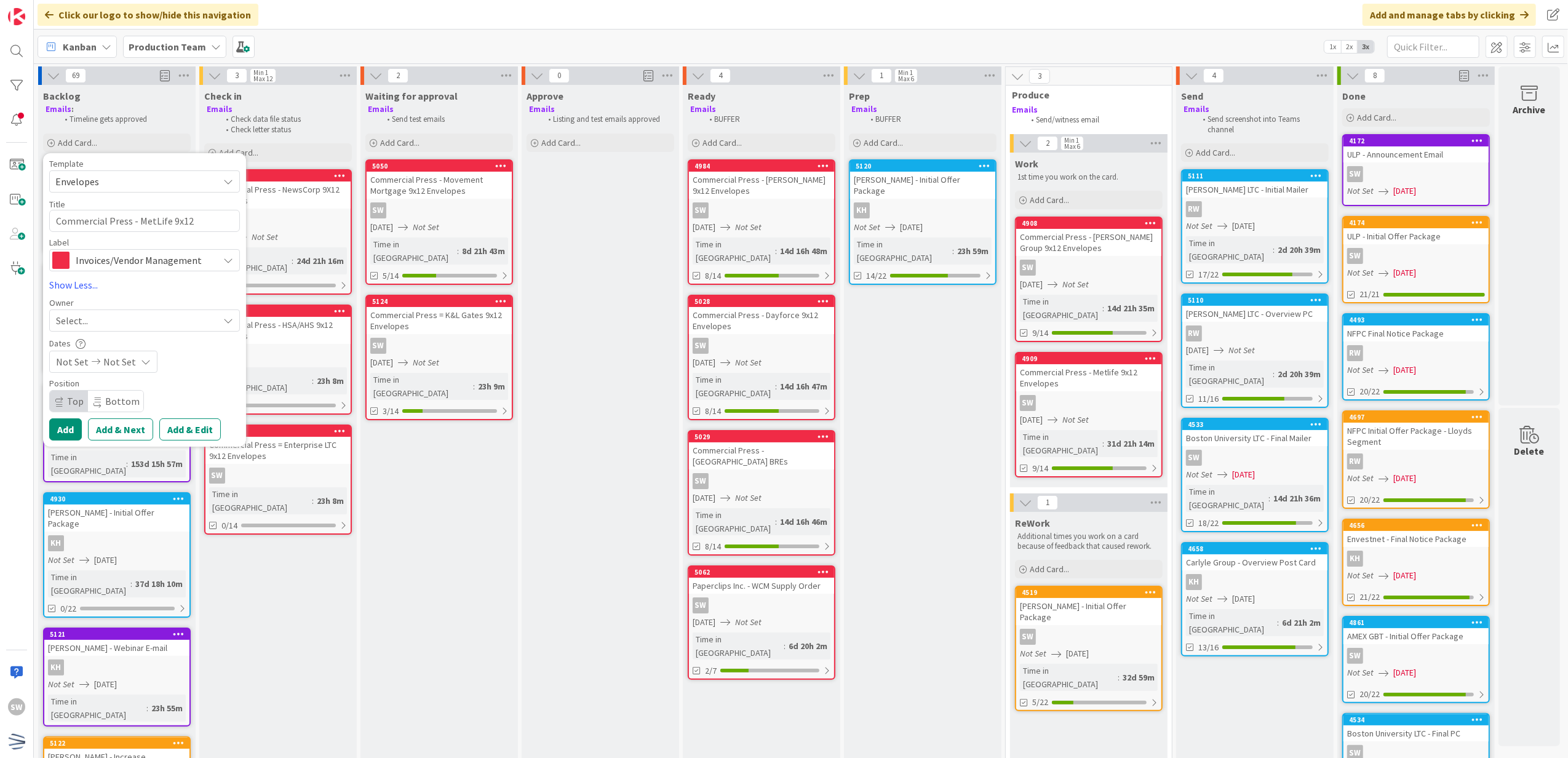
click at [197, 313] on div "Select..." at bounding box center [145, 320] width 191 height 22
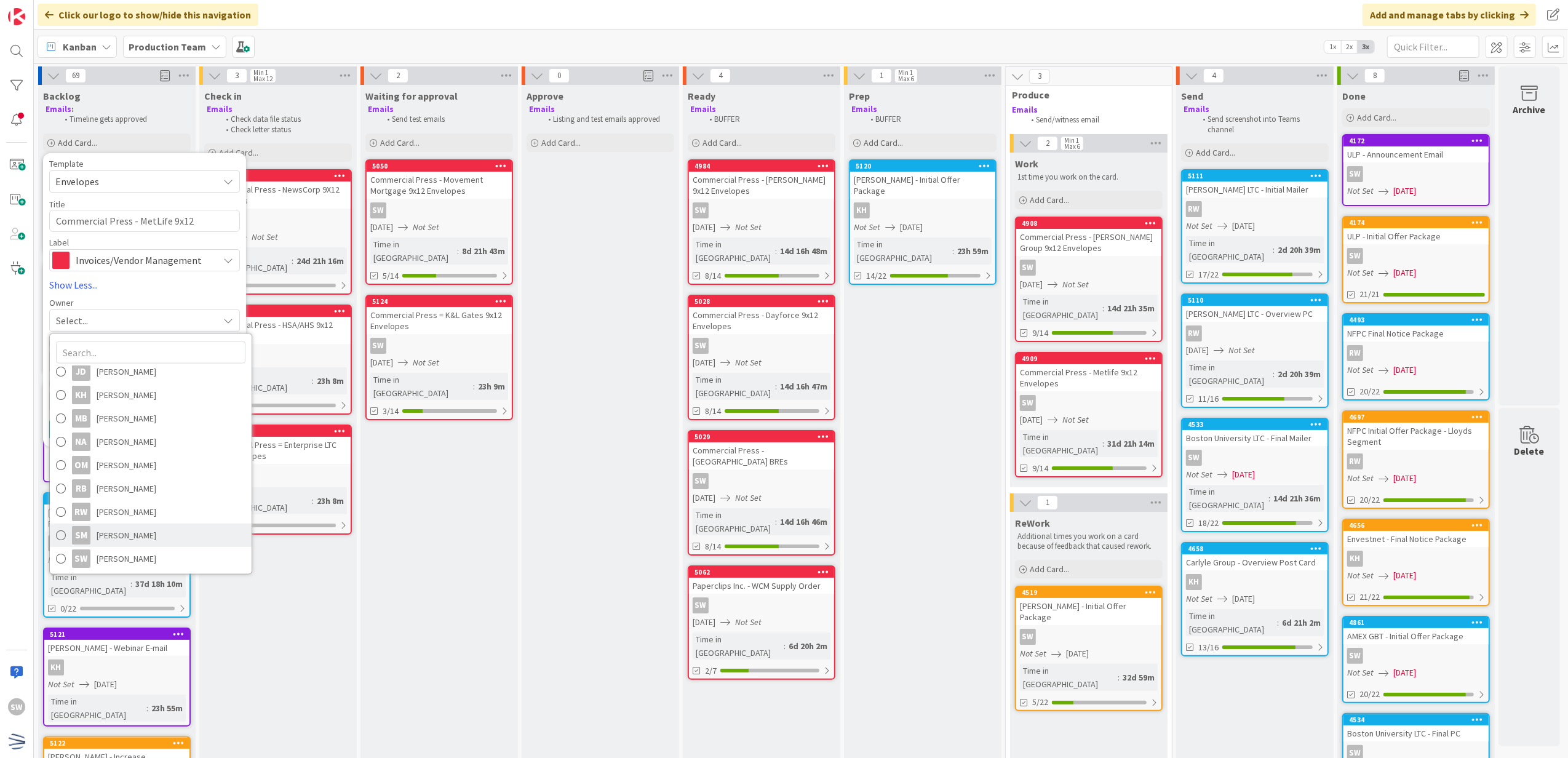
scroll to position [171, 0]
click at [143, 549] on span "[PERSON_NAME]" at bounding box center [126, 558] width 59 height 19
type textarea "x"
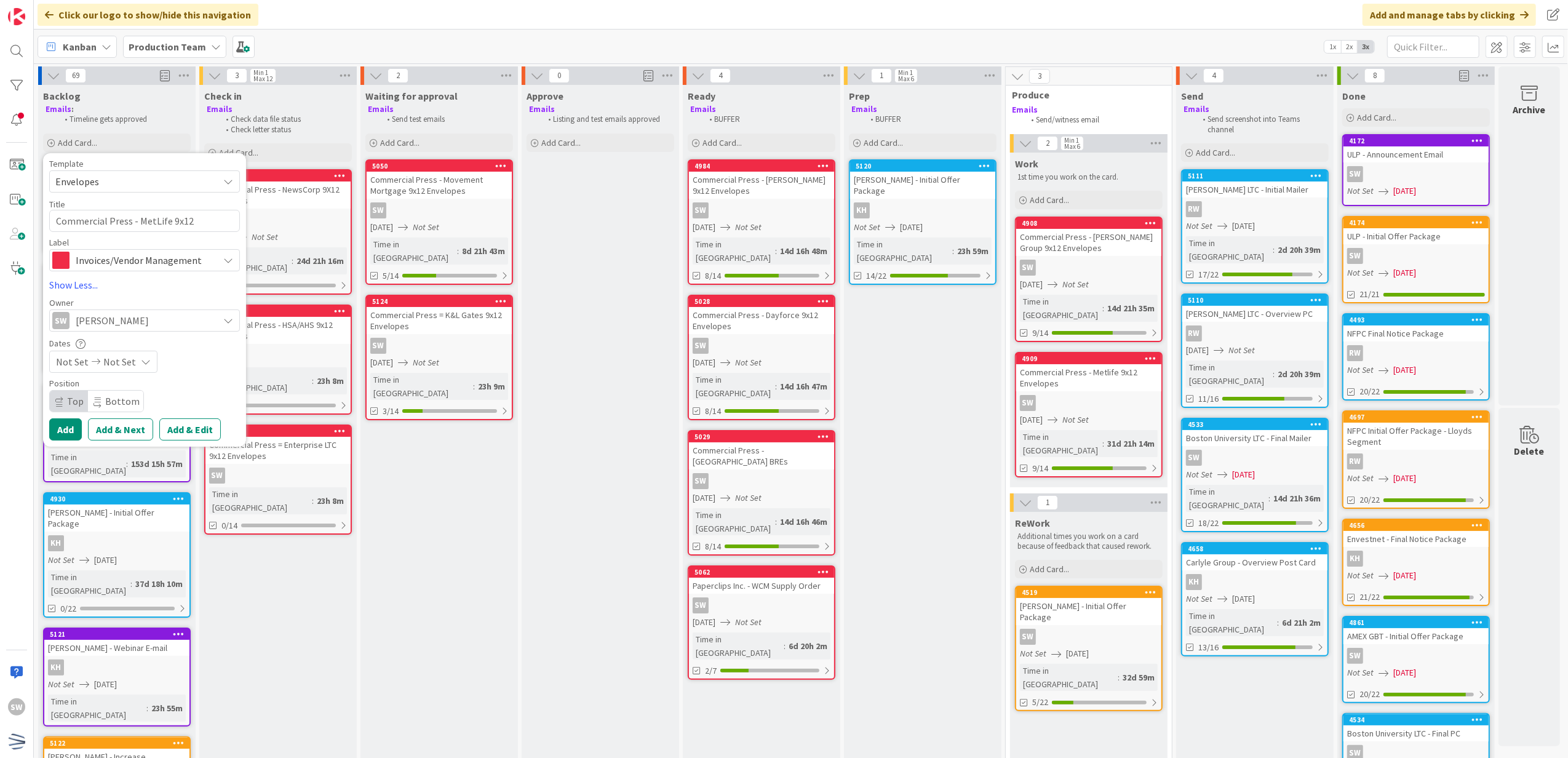
click at [121, 355] on span "Not Set" at bounding box center [119, 362] width 32 height 15
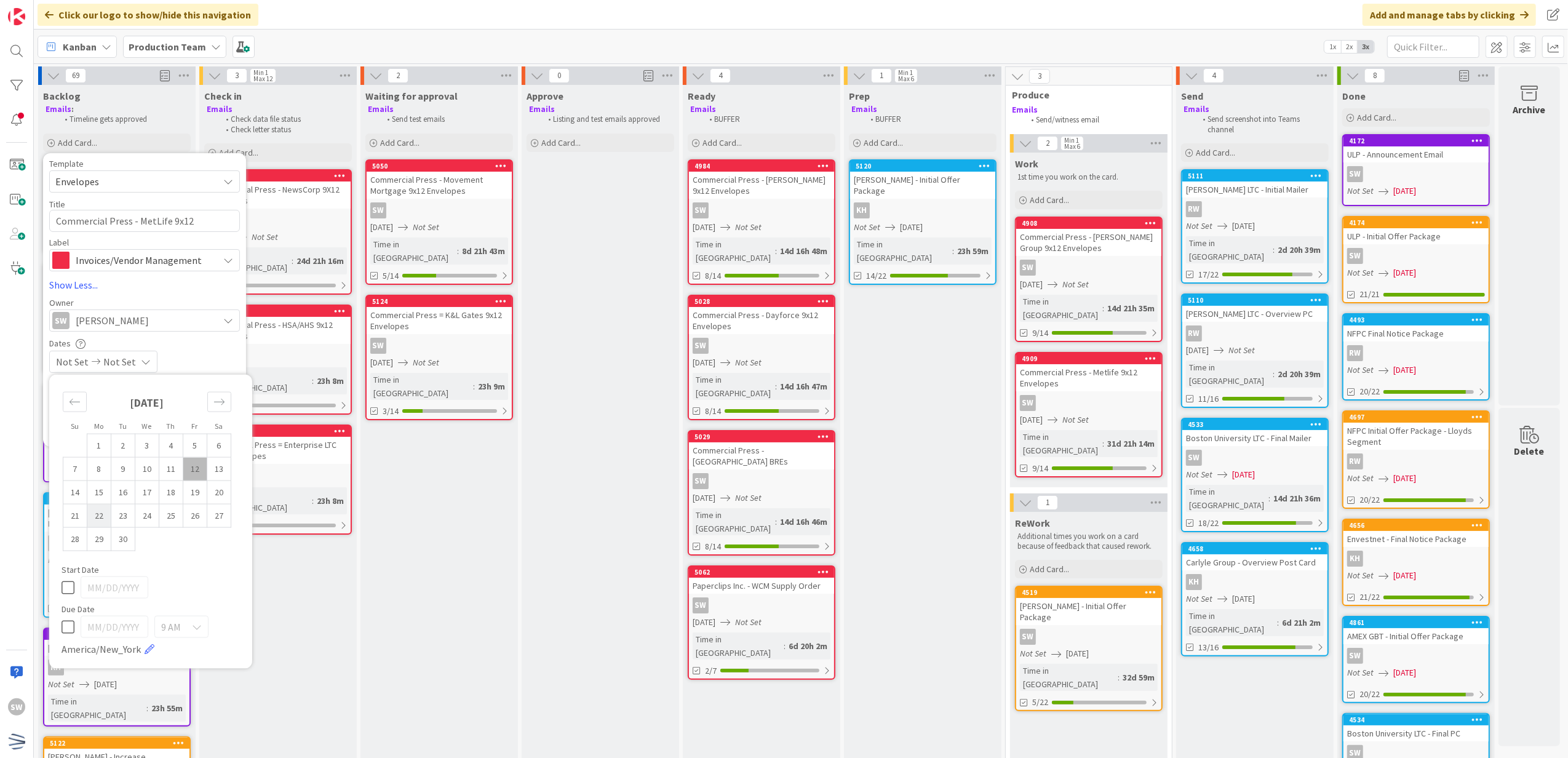
click at [100, 515] on td "22" at bounding box center [99, 515] width 24 height 23
type input "[DATE]"
type textarea "x"
click at [188, 349] on div "Dates [DATE] Not Set Su Mo Tu We Th Fr Sa [DATE] 1 2 3 4 5 6 7 8 9 10 11 12 13 …" at bounding box center [145, 355] width 191 height 35
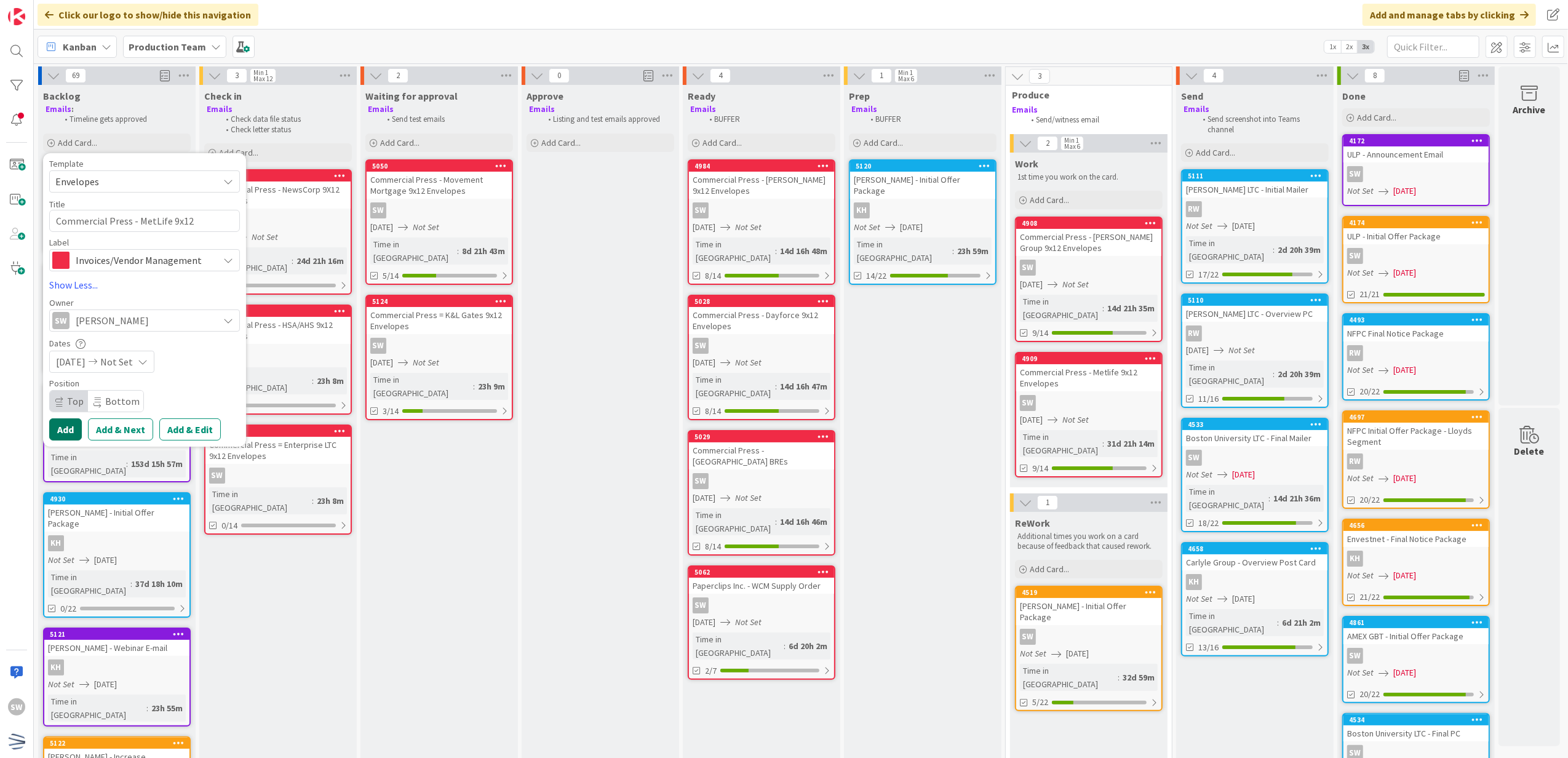
click at [74, 421] on button "Add" at bounding box center [65, 429] width 32 height 22
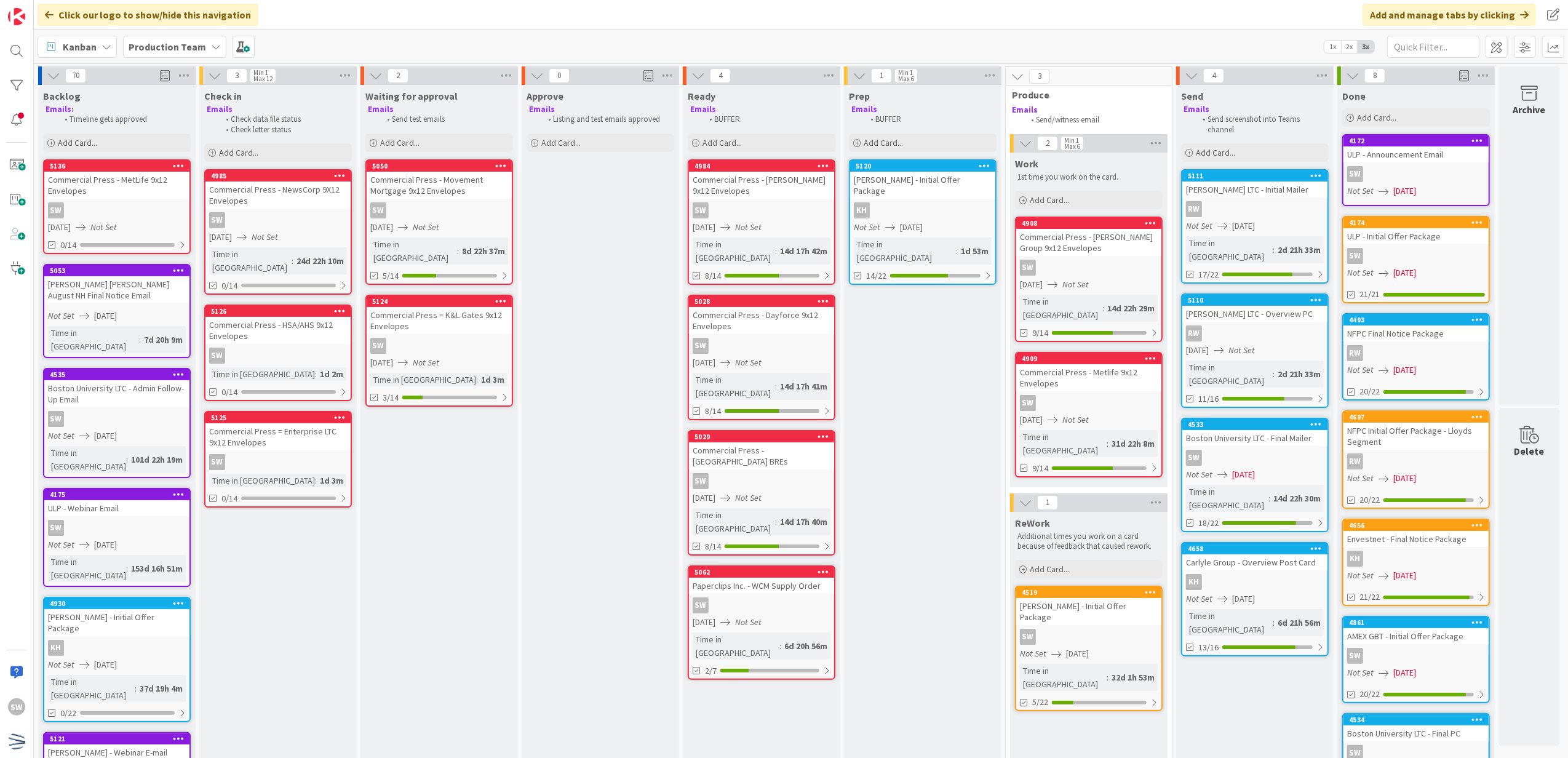
click at [118, 189] on div "Commercial Press - MetLife 9x12 Envelopes" at bounding box center [116, 186] width 145 height 27
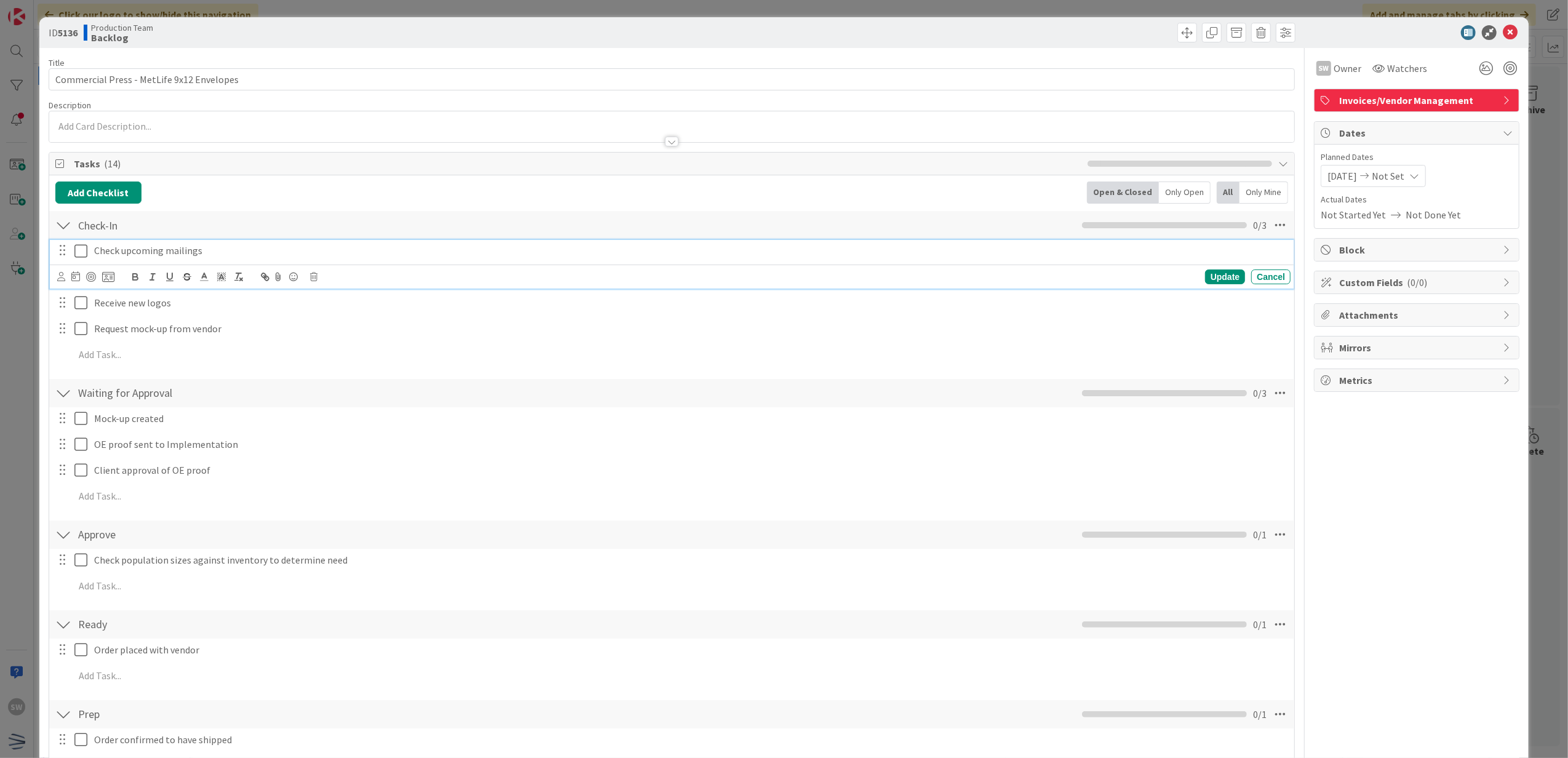
click at [87, 255] on icon at bounding box center [80, 251] width 13 height 15
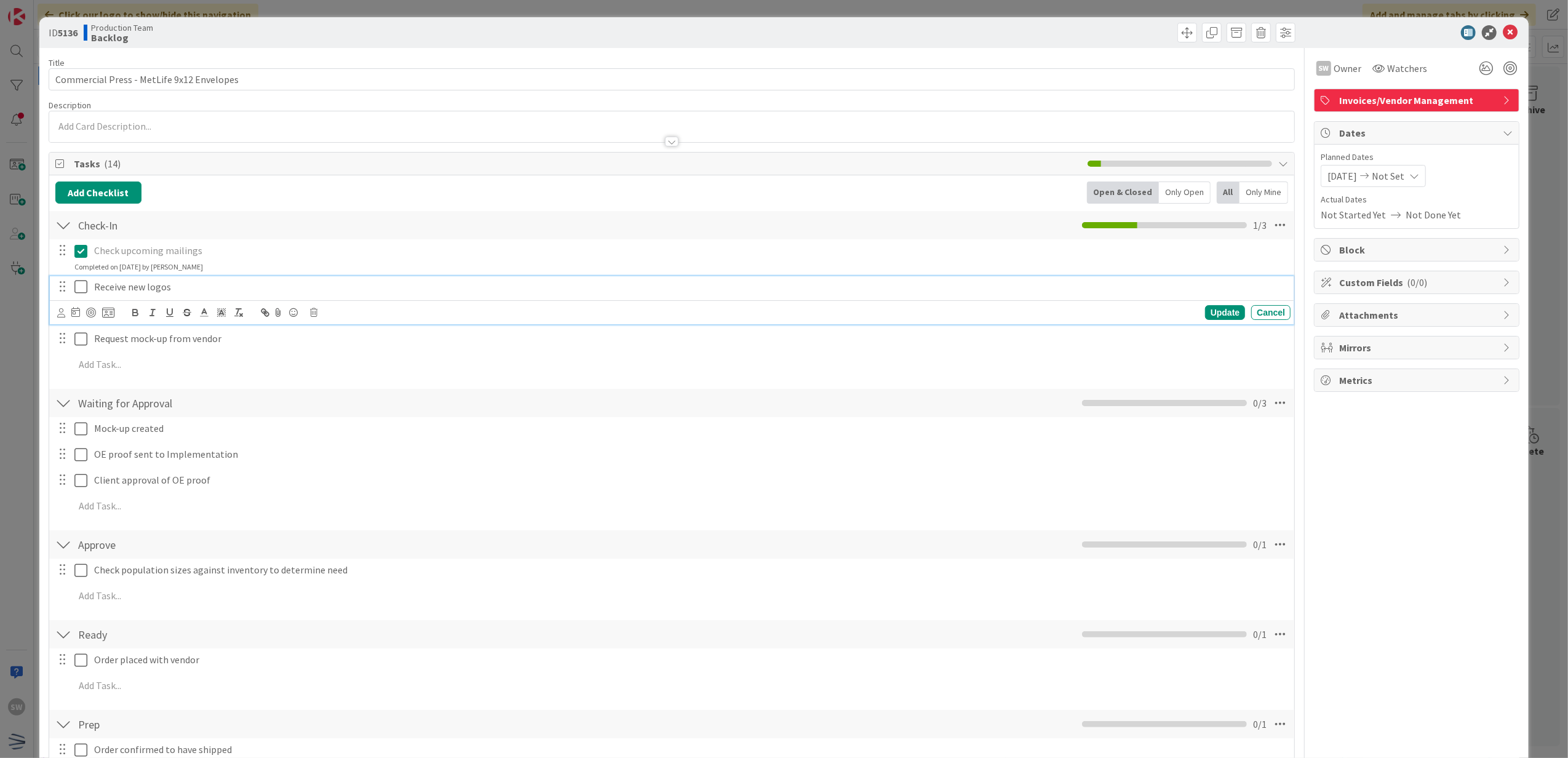
click at [80, 288] on icon at bounding box center [80, 287] width 13 height 15
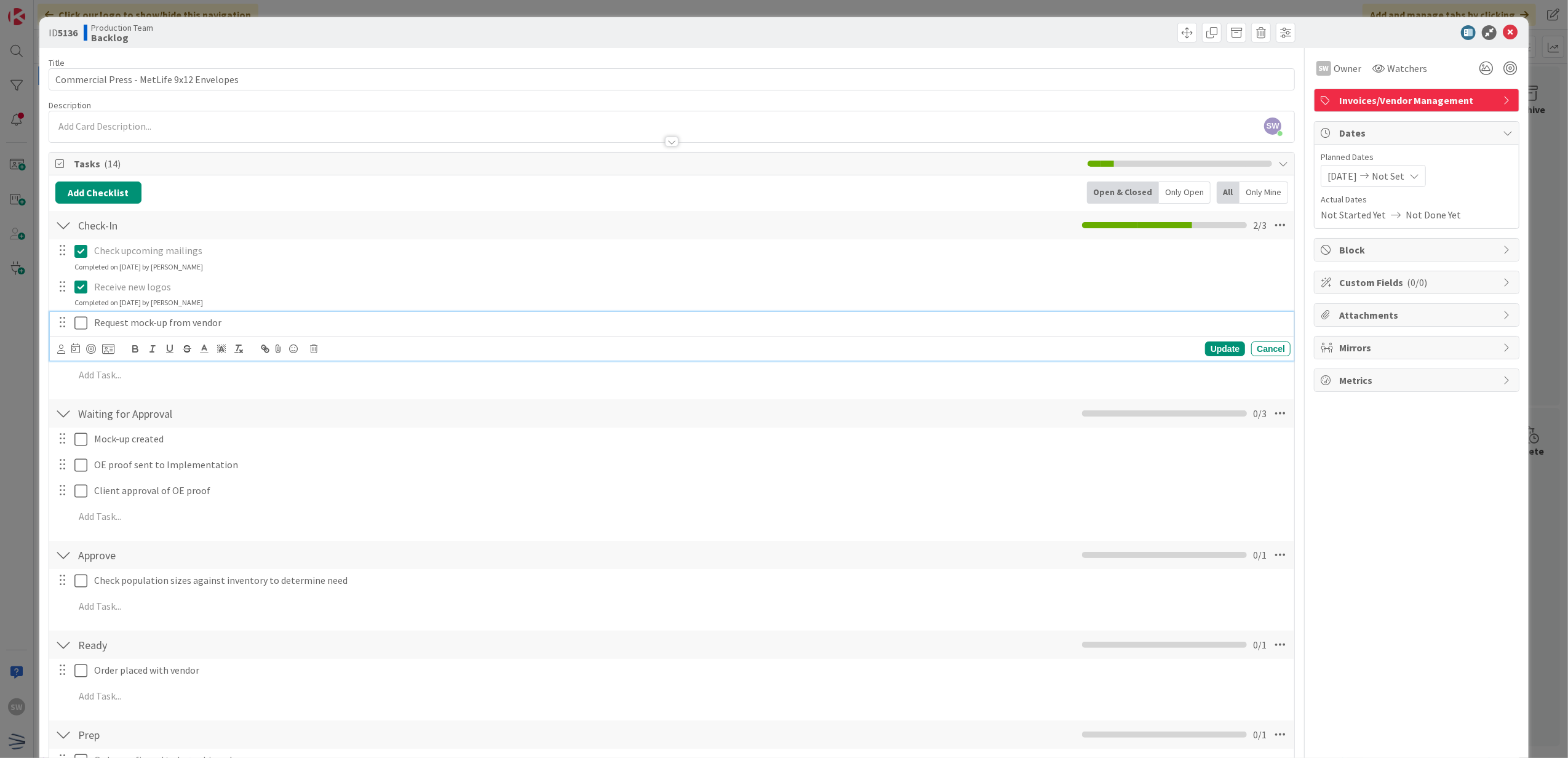
click at [89, 319] on div "Request mock-up from vendor" at bounding box center [690, 322] width 1202 height 22
click at [77, 323] on icon at bounding box center [80, 323] width 13 height 15
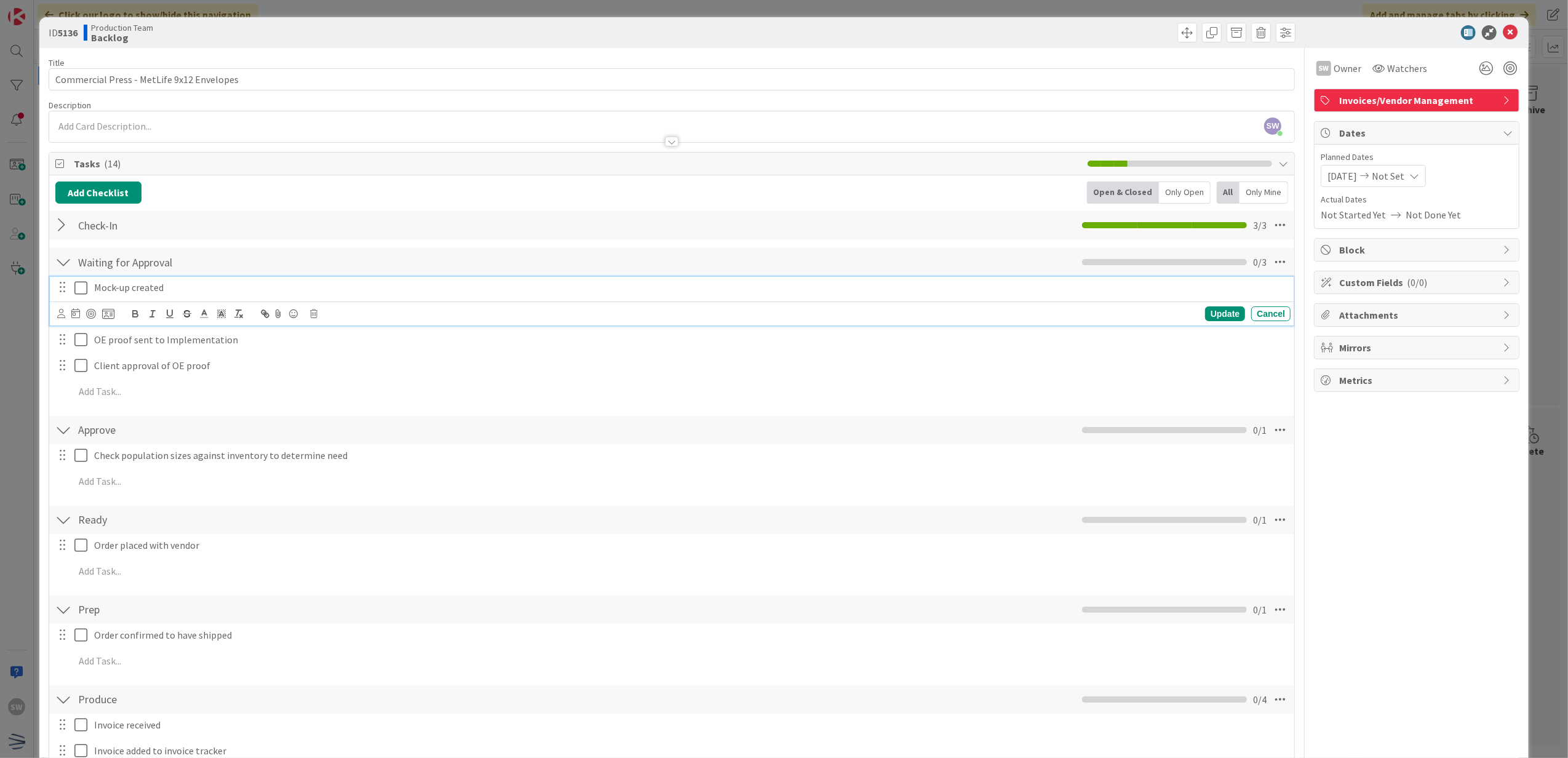
click at [77, 289] on icon at bounding box center [80, 288] width 13 height 15
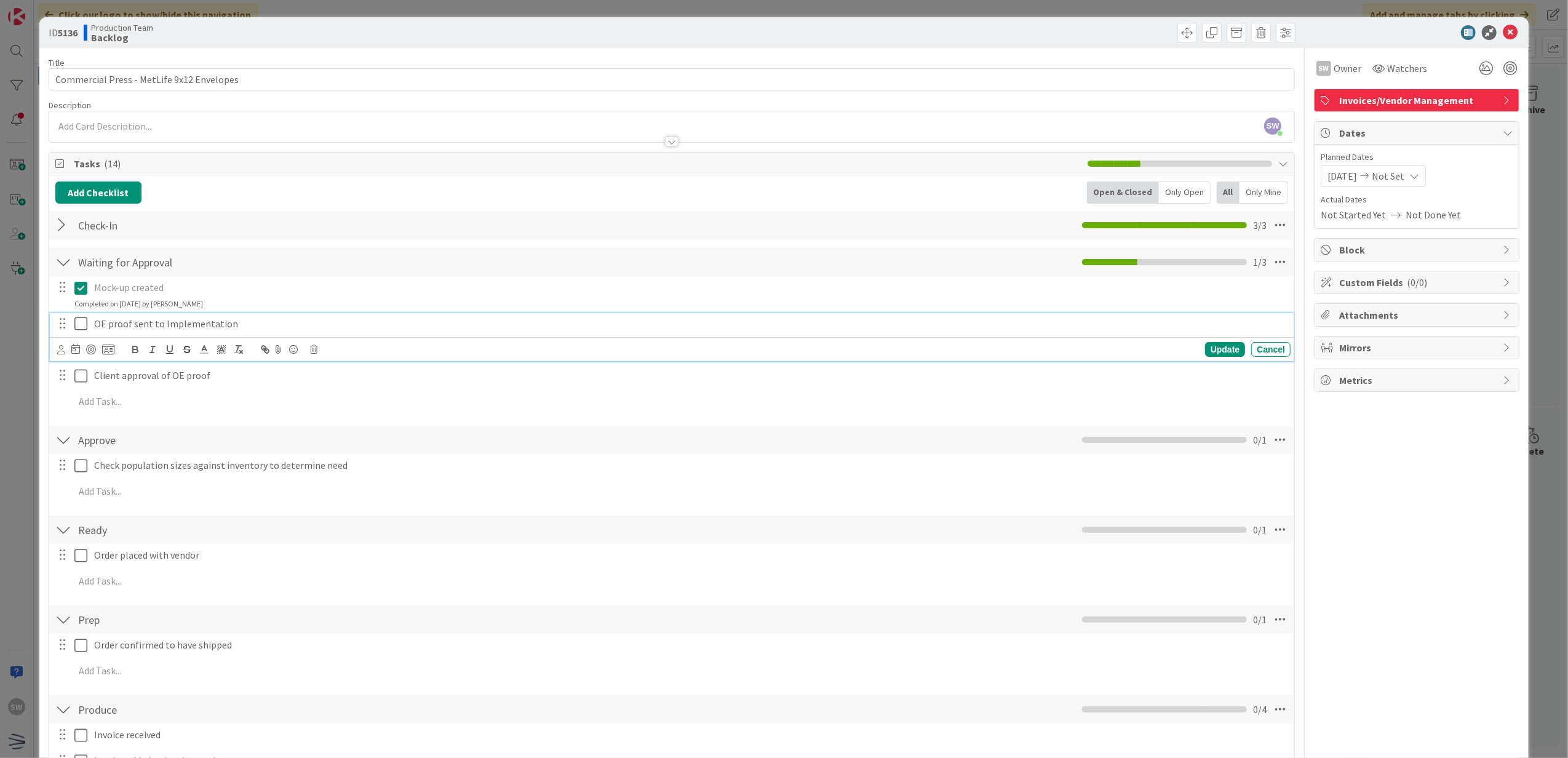
click at [89, 319] on div "OE proof sent to Implementation" at bounding box center [690, 324] width 1202 height 22
click at [77, 323] on icon at bounding box center [80, 324] width 13 height 15
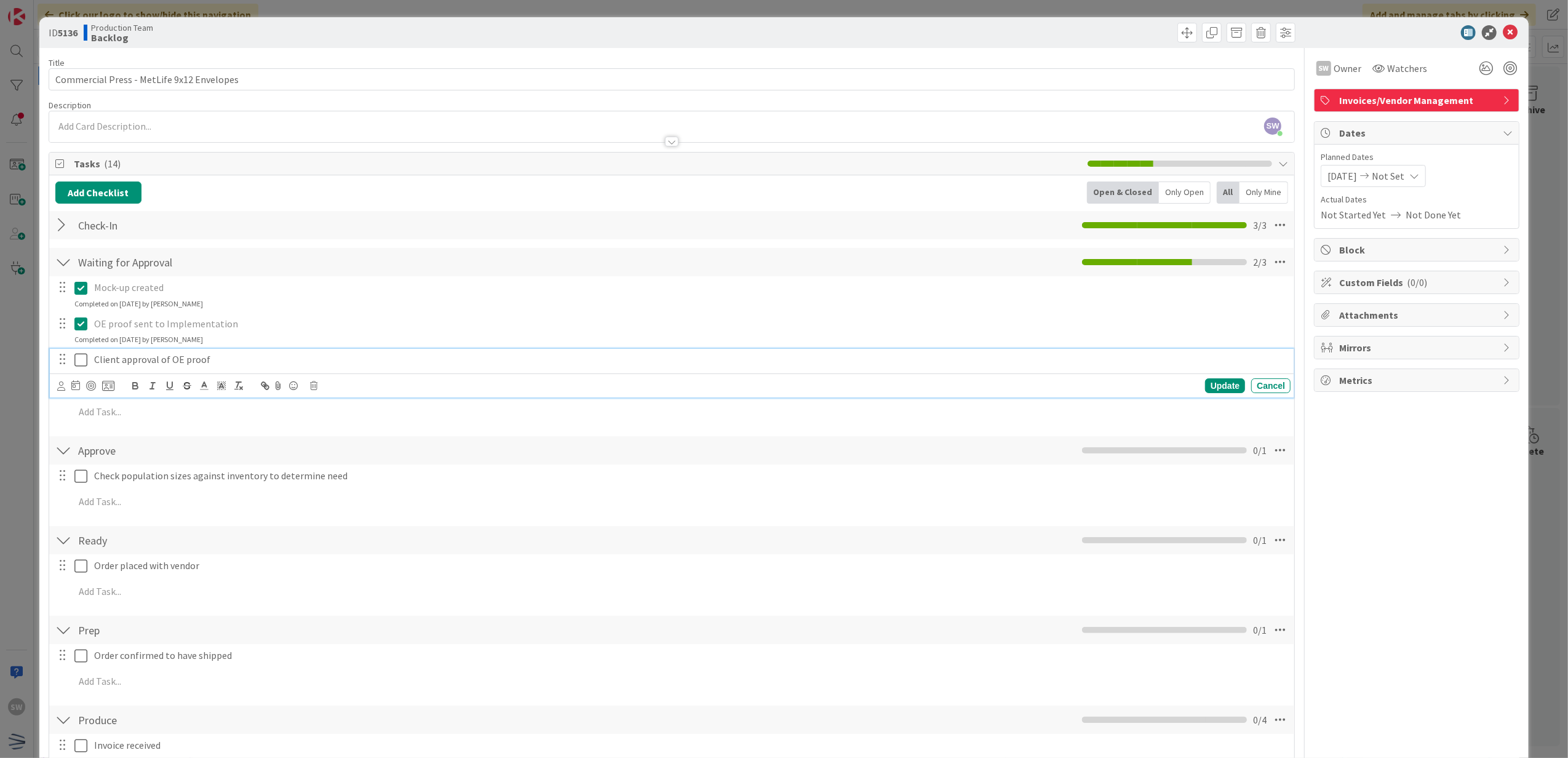
click at [83, 357] on icon at bounding box center [80, 360] width 13 height 15
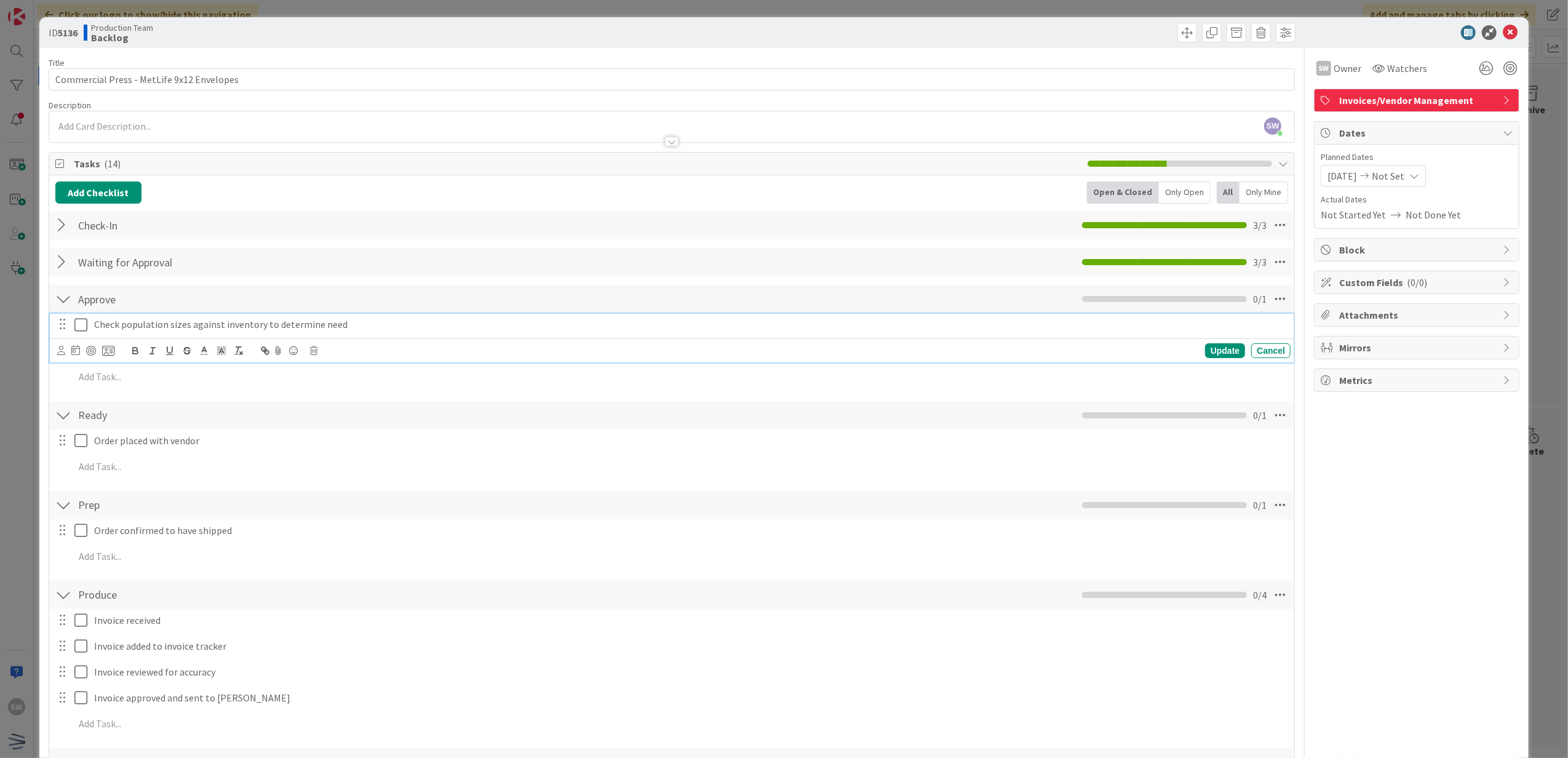
click at [81, 332] on icon at bounding box center [80, 325] width 13 height 15
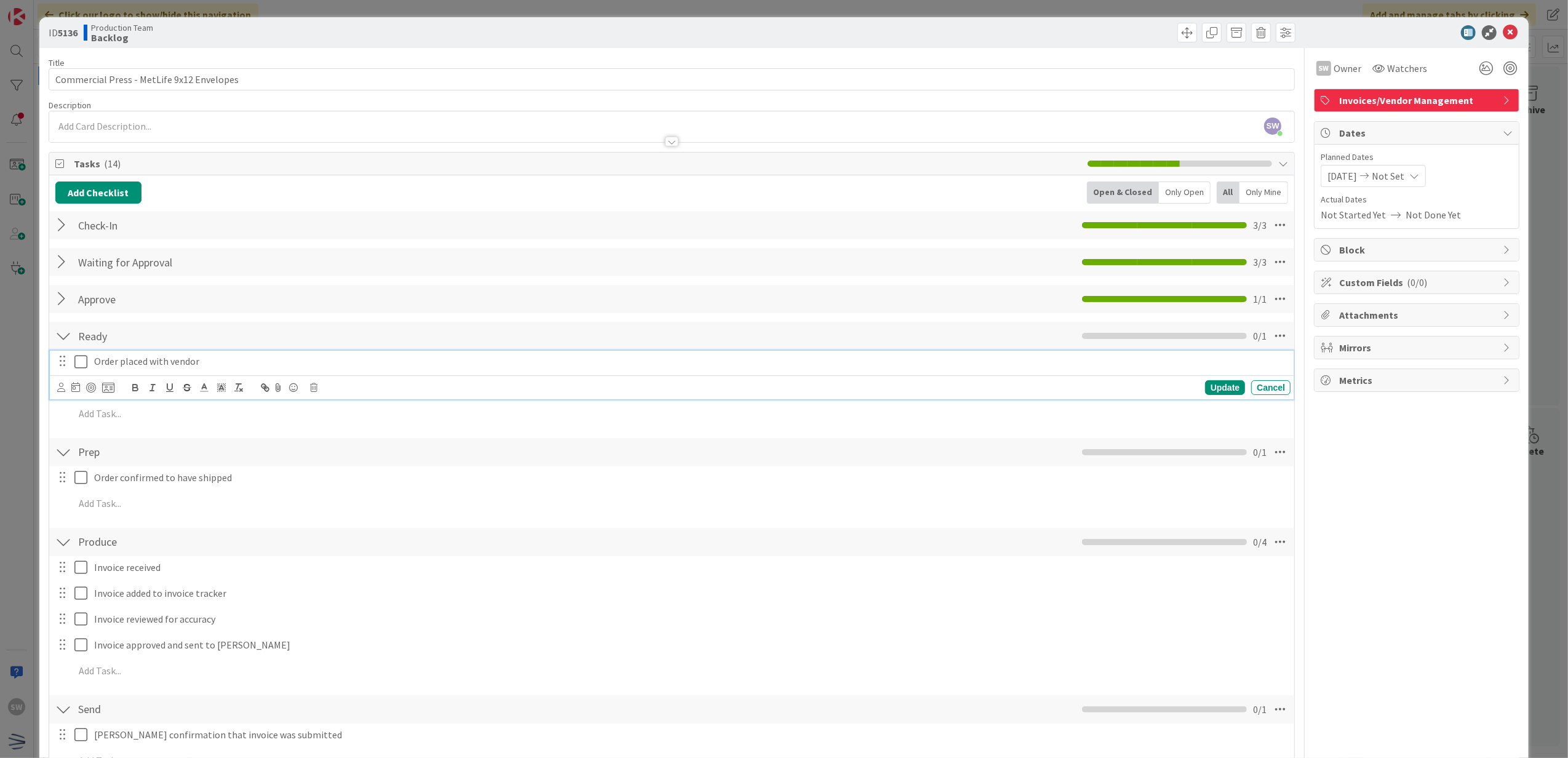
click at [80, 368] on icon at bounding box center [80, 362] width 13 height 15
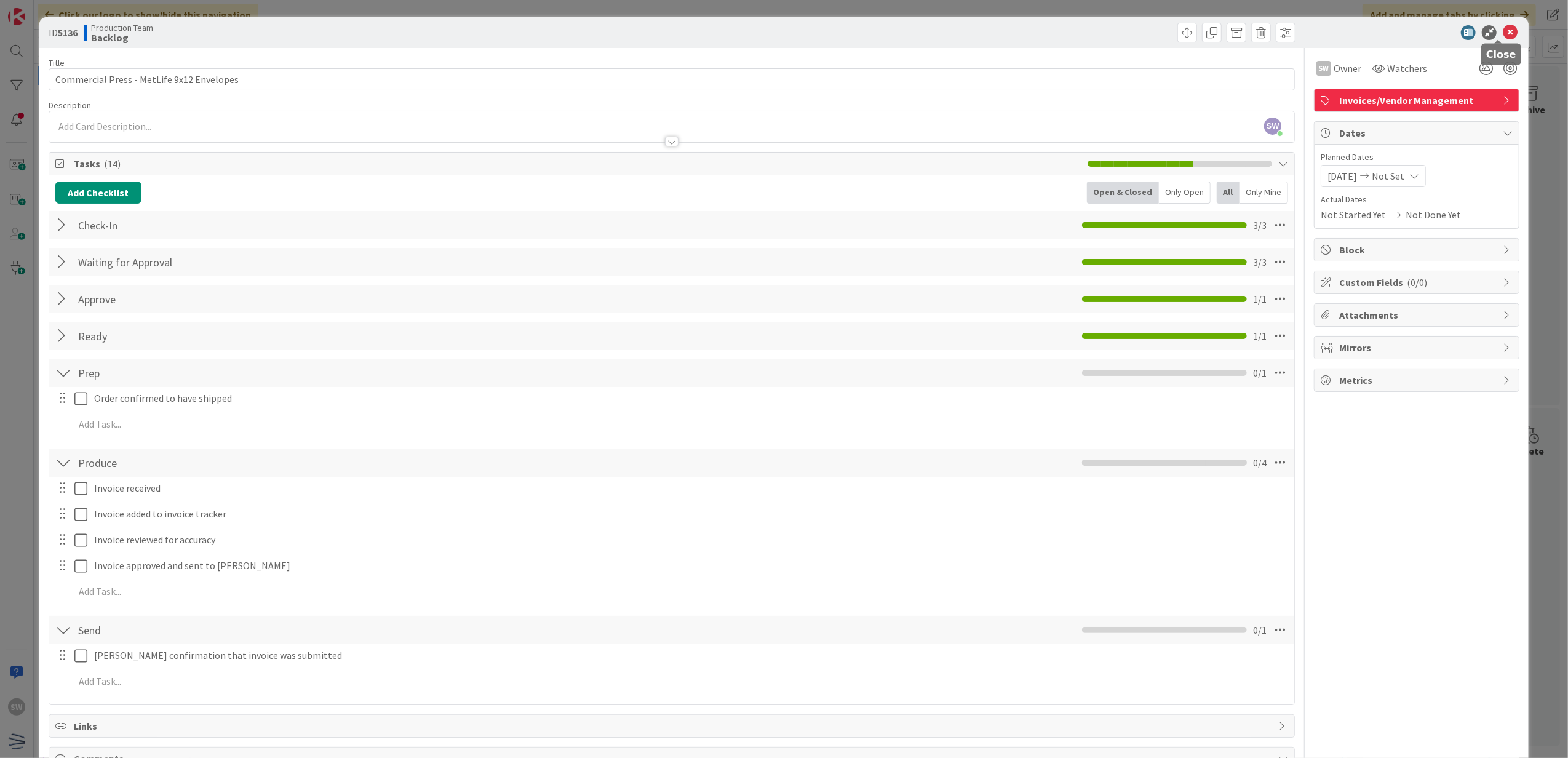
click at [1503, 38] on icon at bounding box center [1510, 33] width 15 height 15
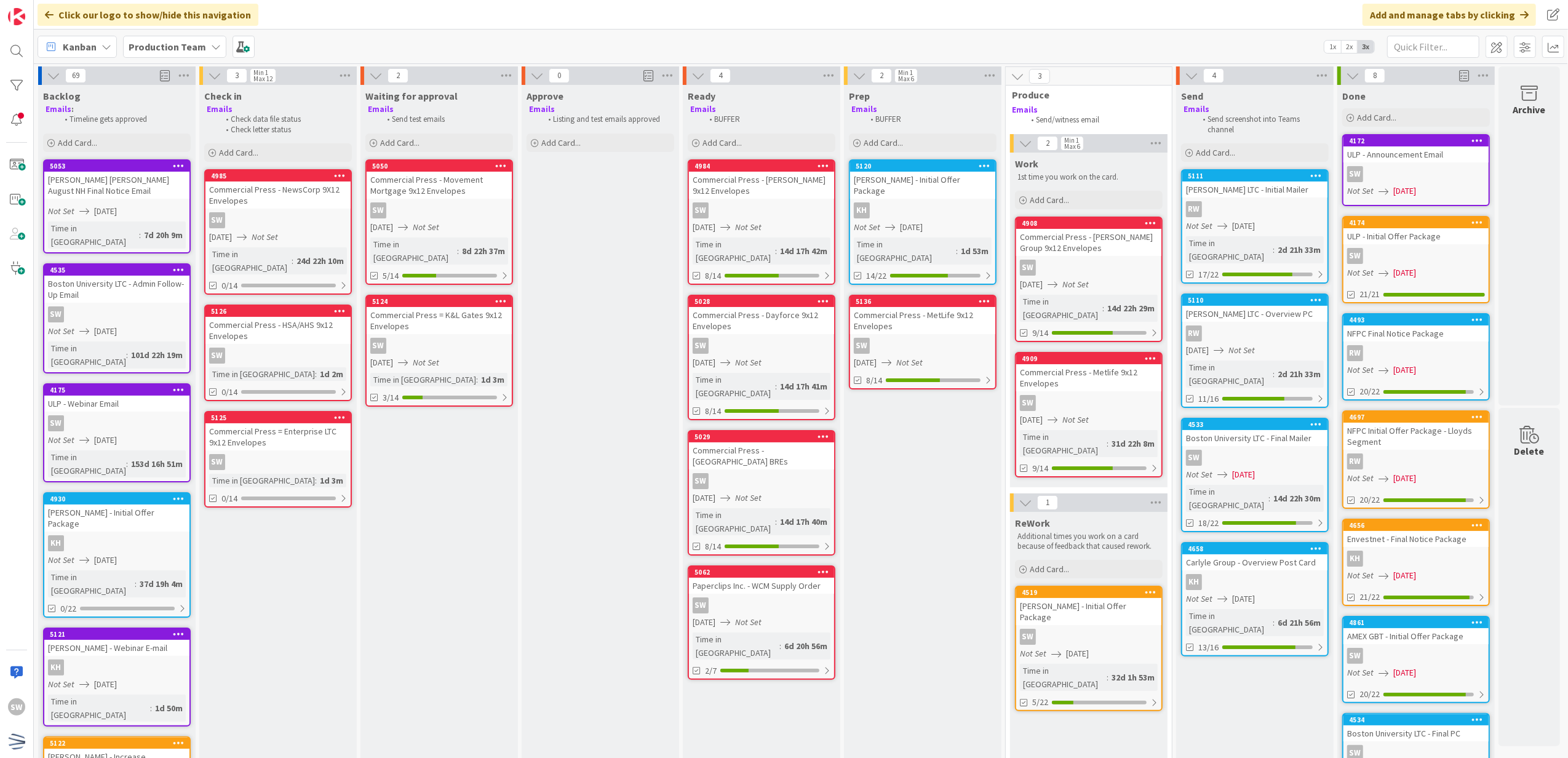
click at [923, 221] on span "[DATE]" at bounding box center [912, 227] width 23 height 13
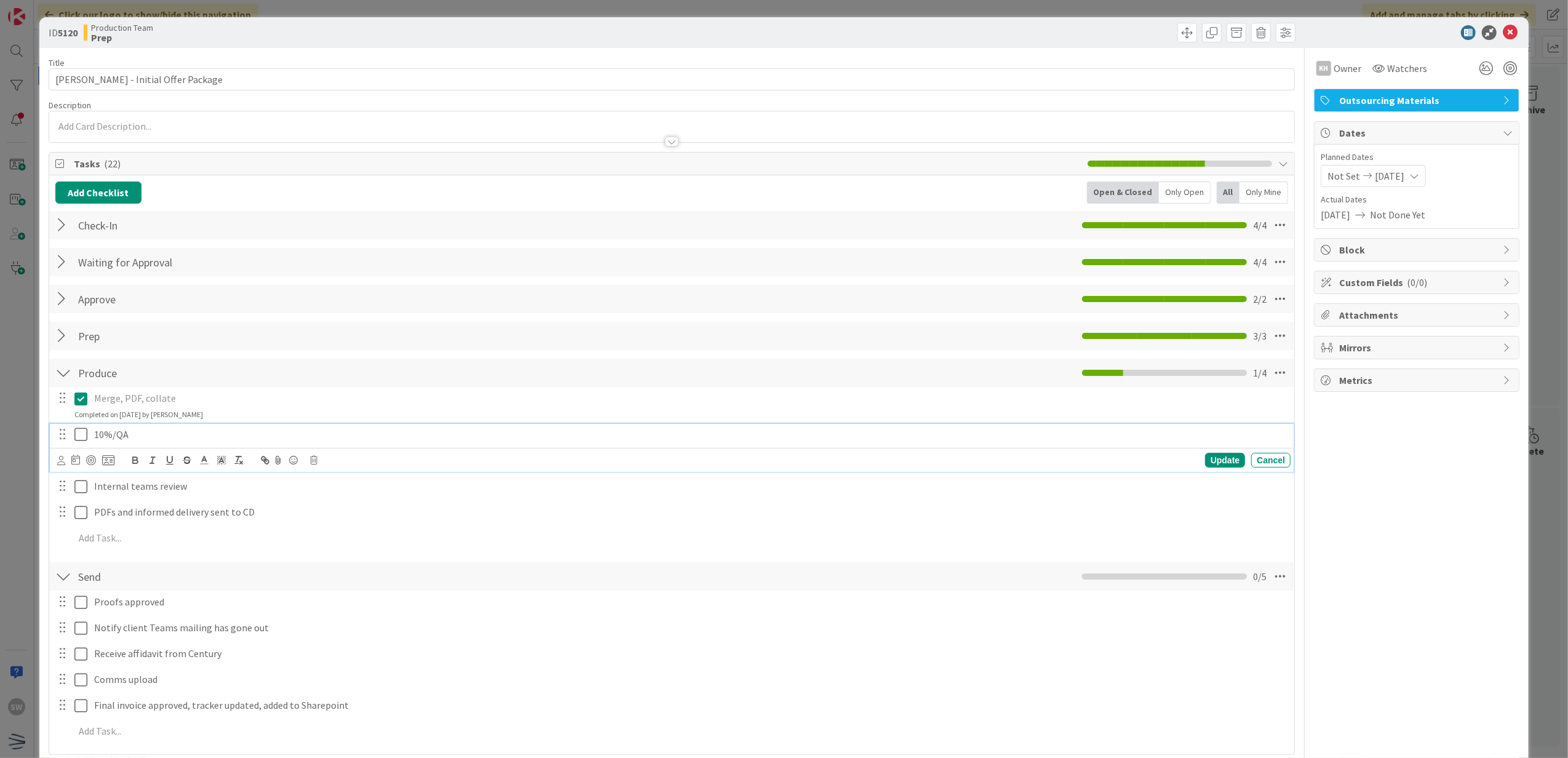
click at [82, 439] on icon at bounding box center [80, 435] width 13 height 15
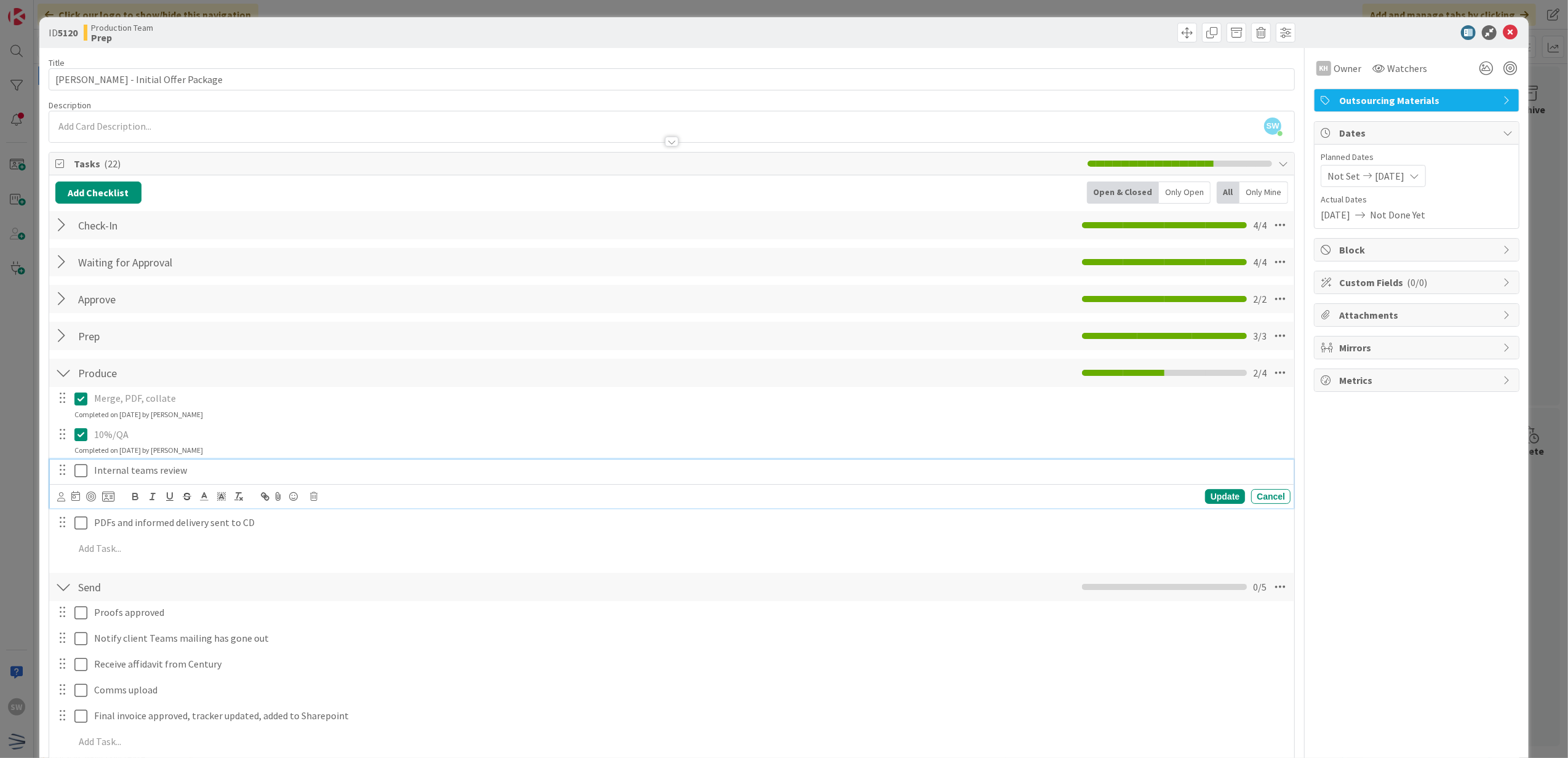
click at [86, 465] on icon at bounding box center [80, 471] width 13 height 15
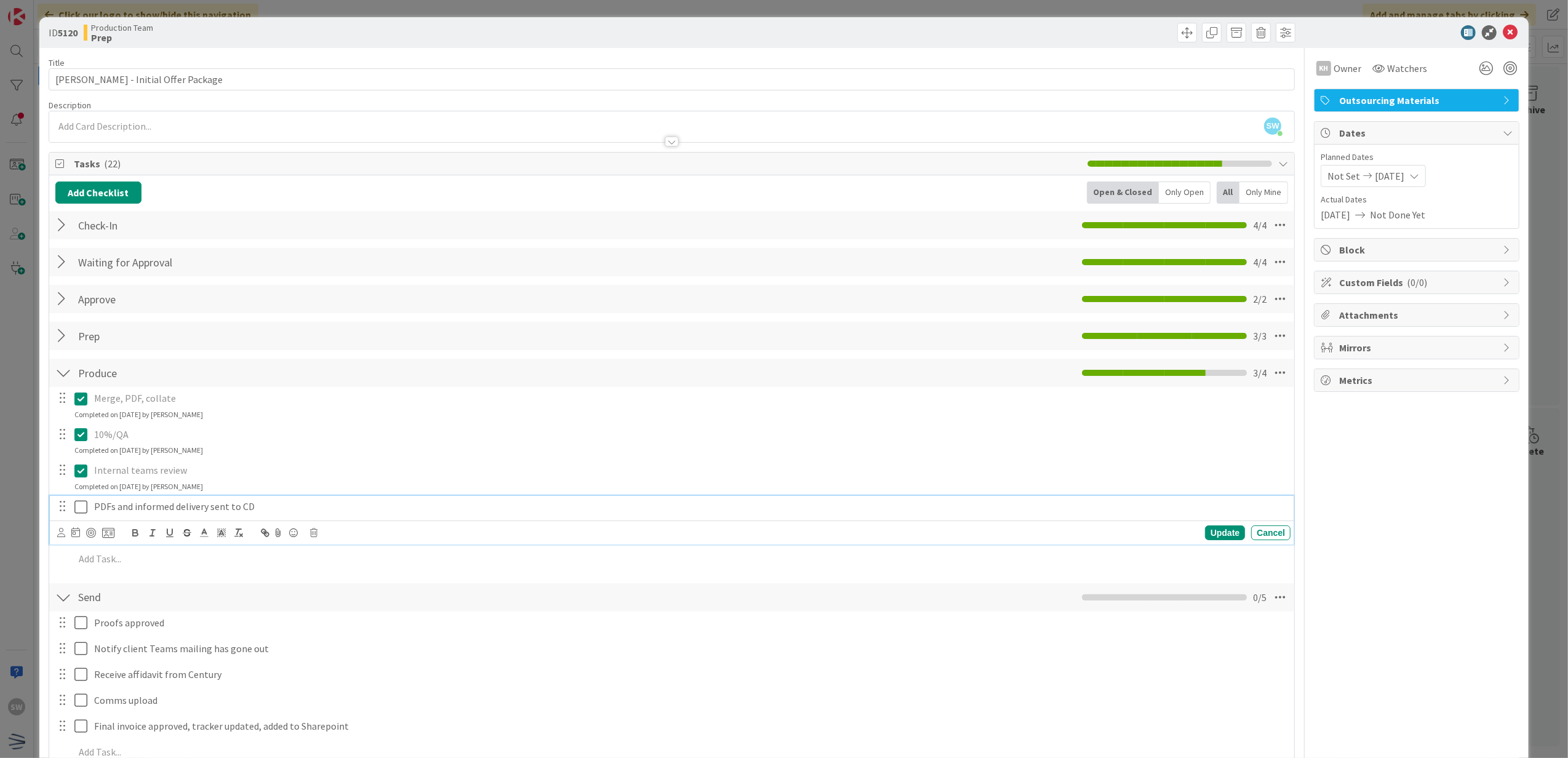
click at [81, 505] on icon at bounding box center [80, 507] width 13 height 15
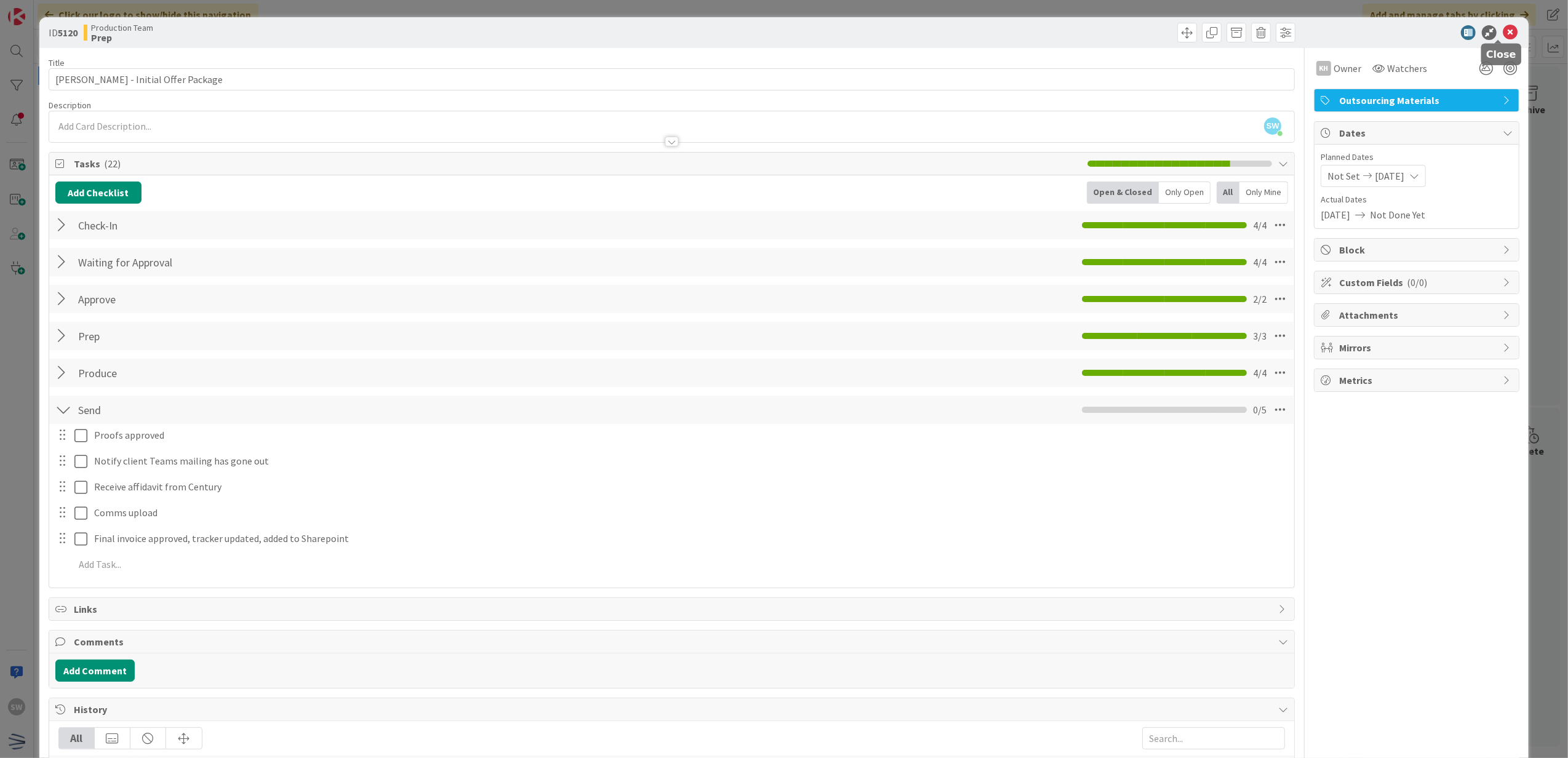
click at [1503, 33] on icon at bounding box center [1510, 33] width 15 height 15
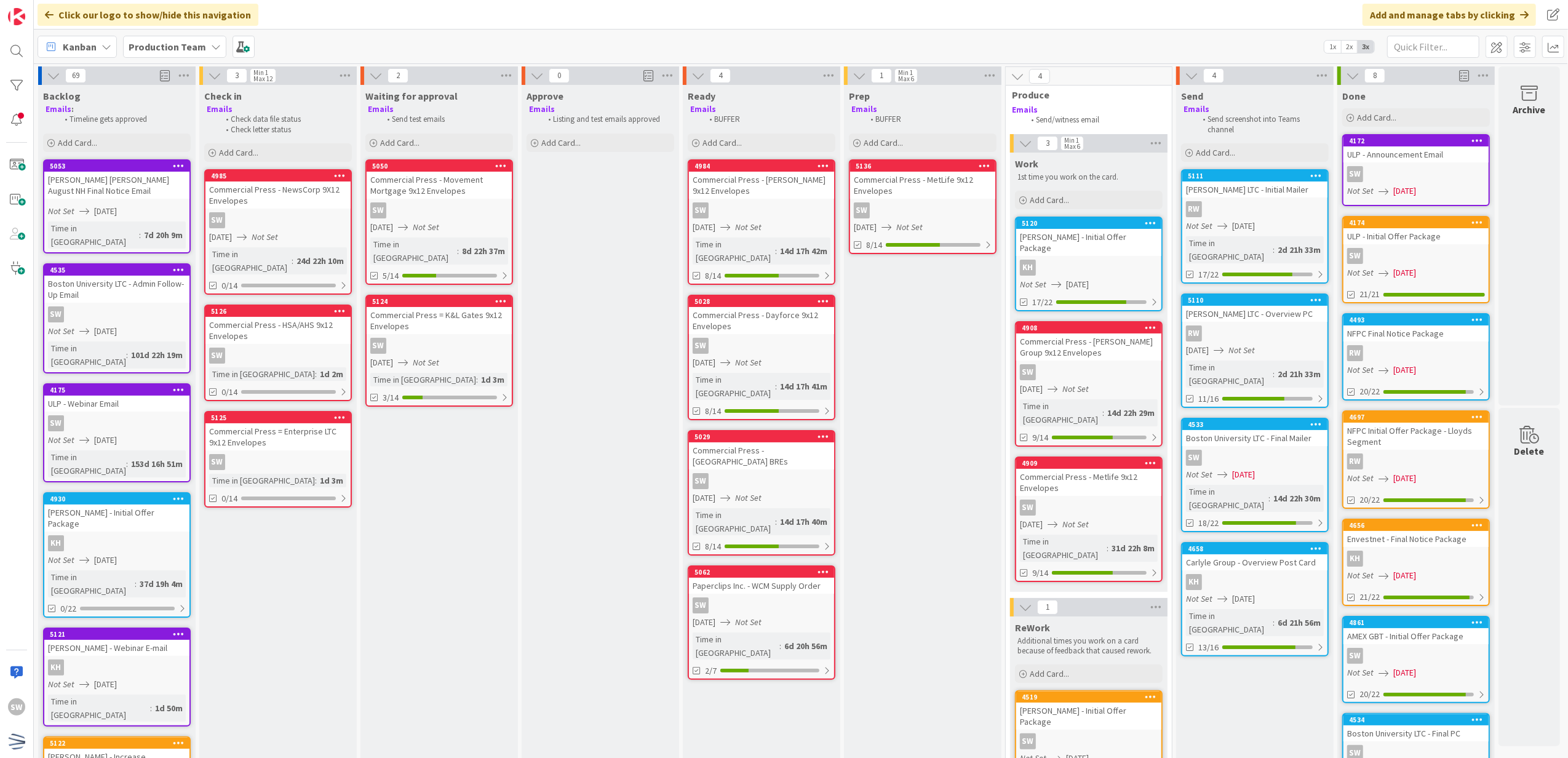
drag, startPoint x: 267, startPoint y: 424, endPoint x: 261, endPoint y: 414, distance: 11.7
click at [261, 424] on div "Commercial Press = Enterprise LTC 9x12 Envelopes" at bounding box center [278, 437] width 145 height 27
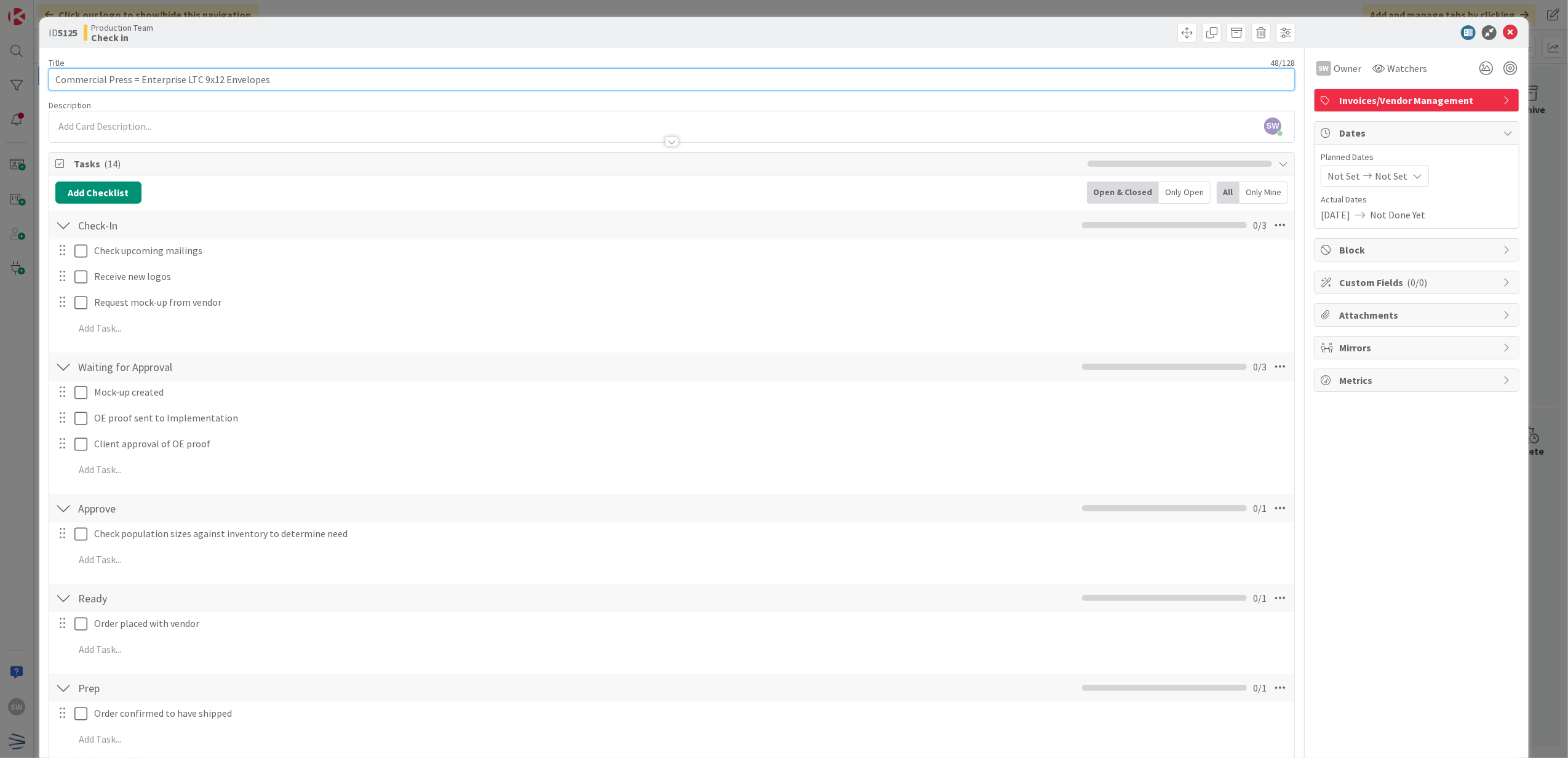
click at [134, 83] on input "Commercial Press = Enterprise LTC 9x12 Envelopes" at bounding box center [672, 79] width 1247 height 22
type input "Commercial Press - Enterprise LTC 9x12 Envelopes"
click at [1503, 38] on icon at bounding box center [1510, 33] width 15 height 15
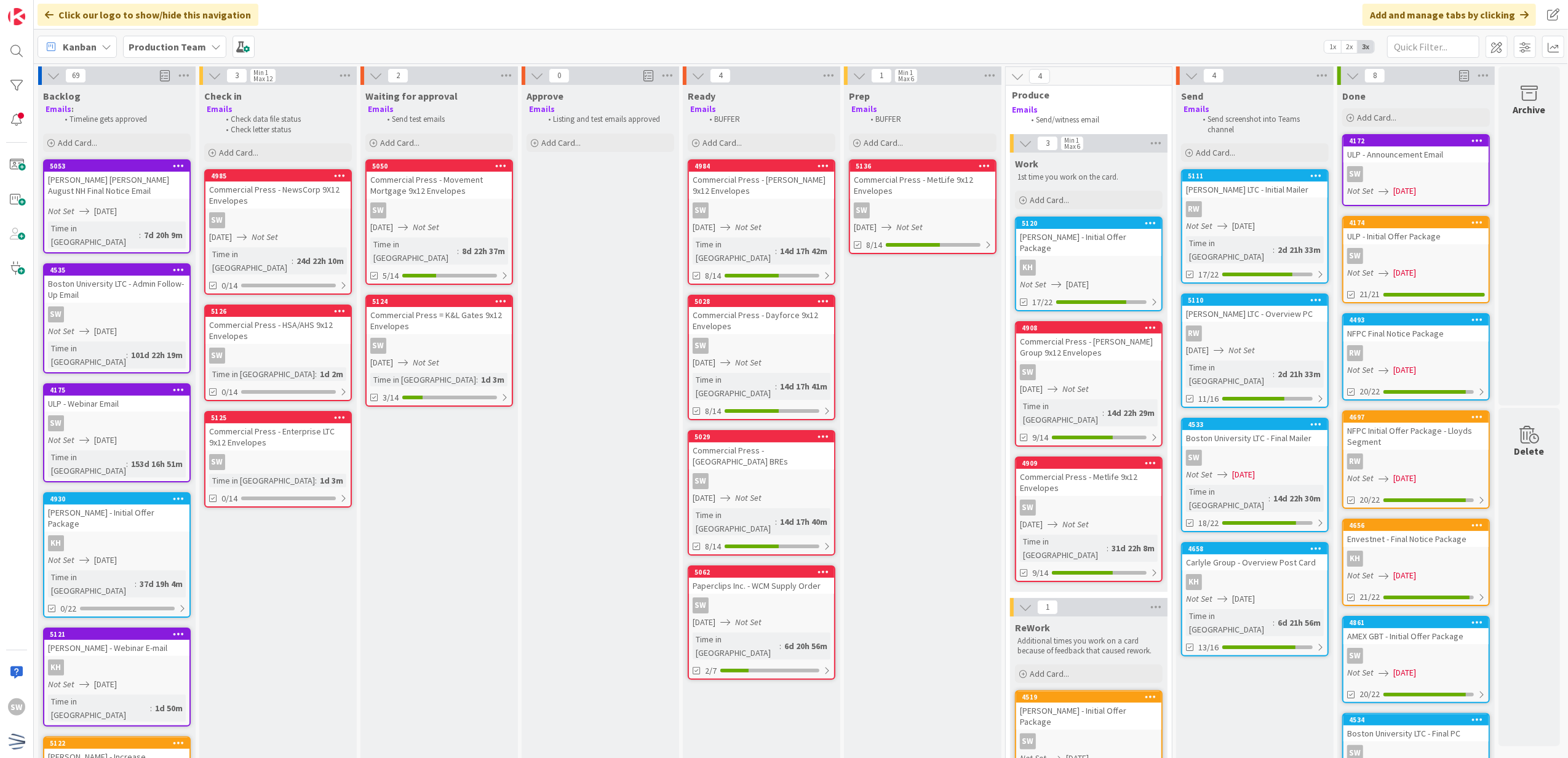
click at [483, 319] on div "Commercial Press = K&L Gates 9x12 Envelopes" at bounding box center [439, 321] width 145 height 27
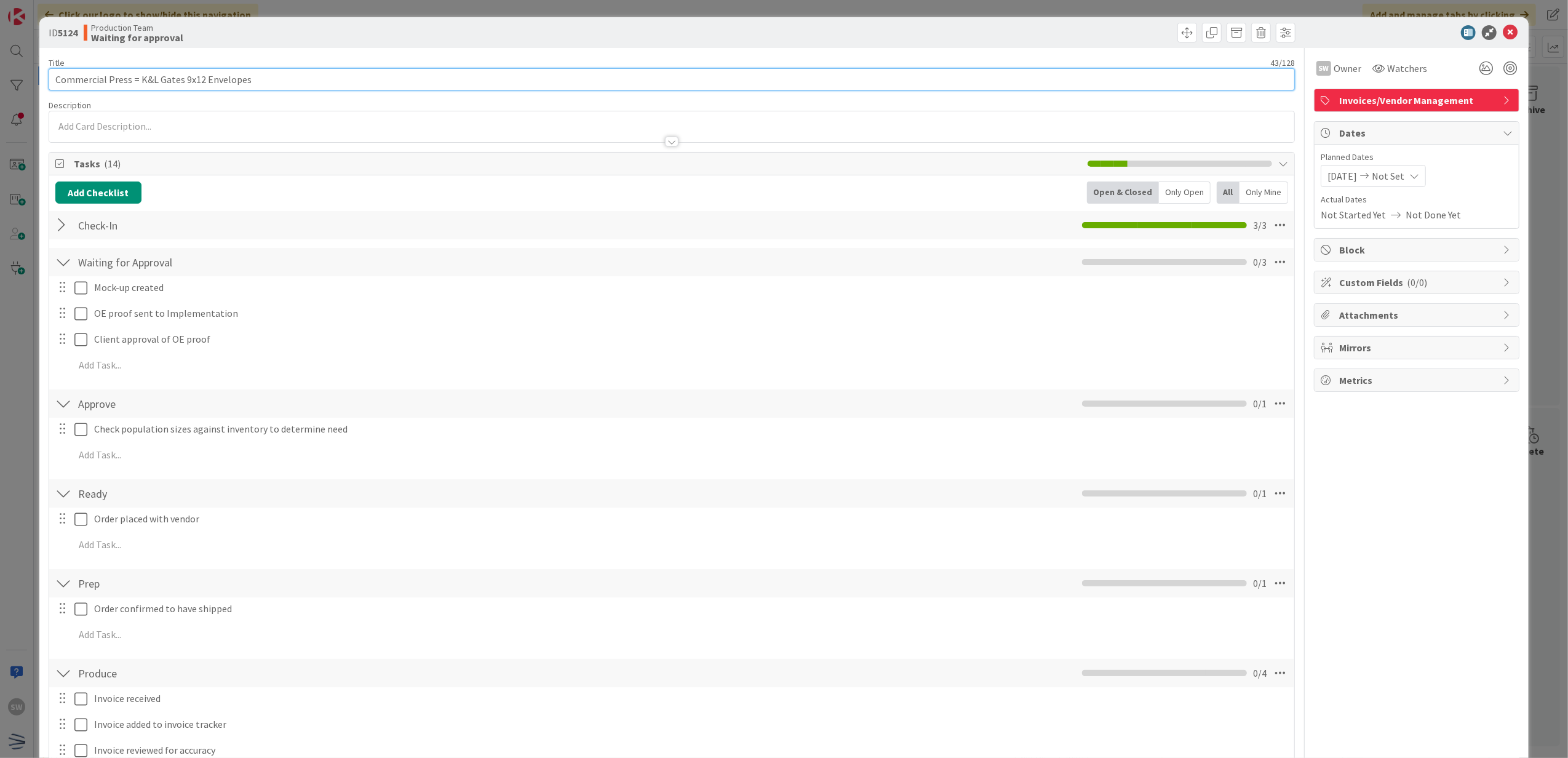
click at [131, 81] on input "Commercial Press = K&L Gates 9x12 Envelopes" at bounding box center [672, 79] width 1247 height 22
type input "Commercial Press - K&L Gates 9x12 Envelopes"
click at [1496, 20] on div "ID 5124 Production Team Waiting for approval" at bounding box center [784, 32] width 1490 height 31
click at [1503, 32] on icon at bounding box center [1510, 33] width 15 height 15
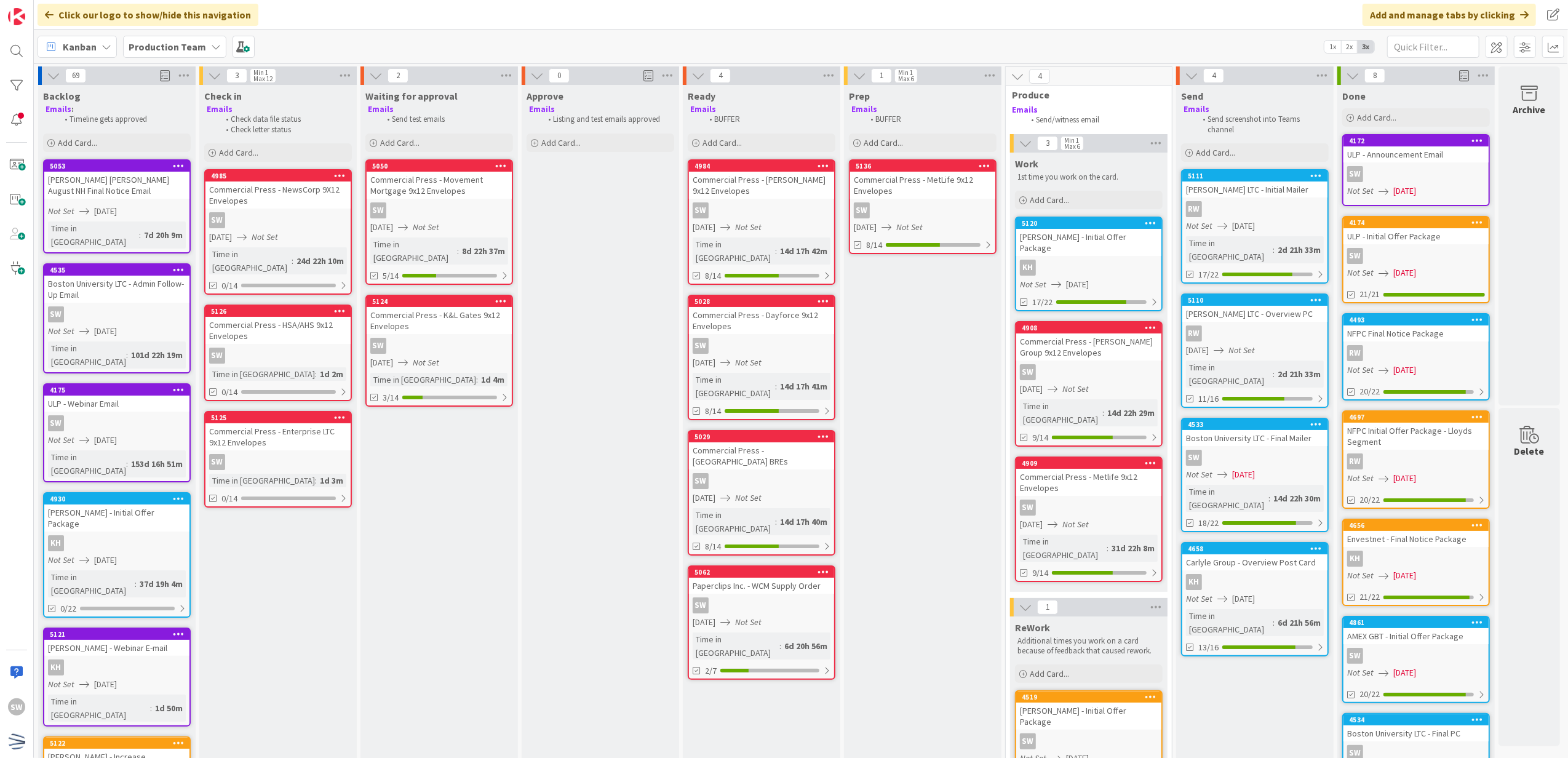
click at [457, 338] on div "SW" at bounding box center [439, 346] width 145 height 16
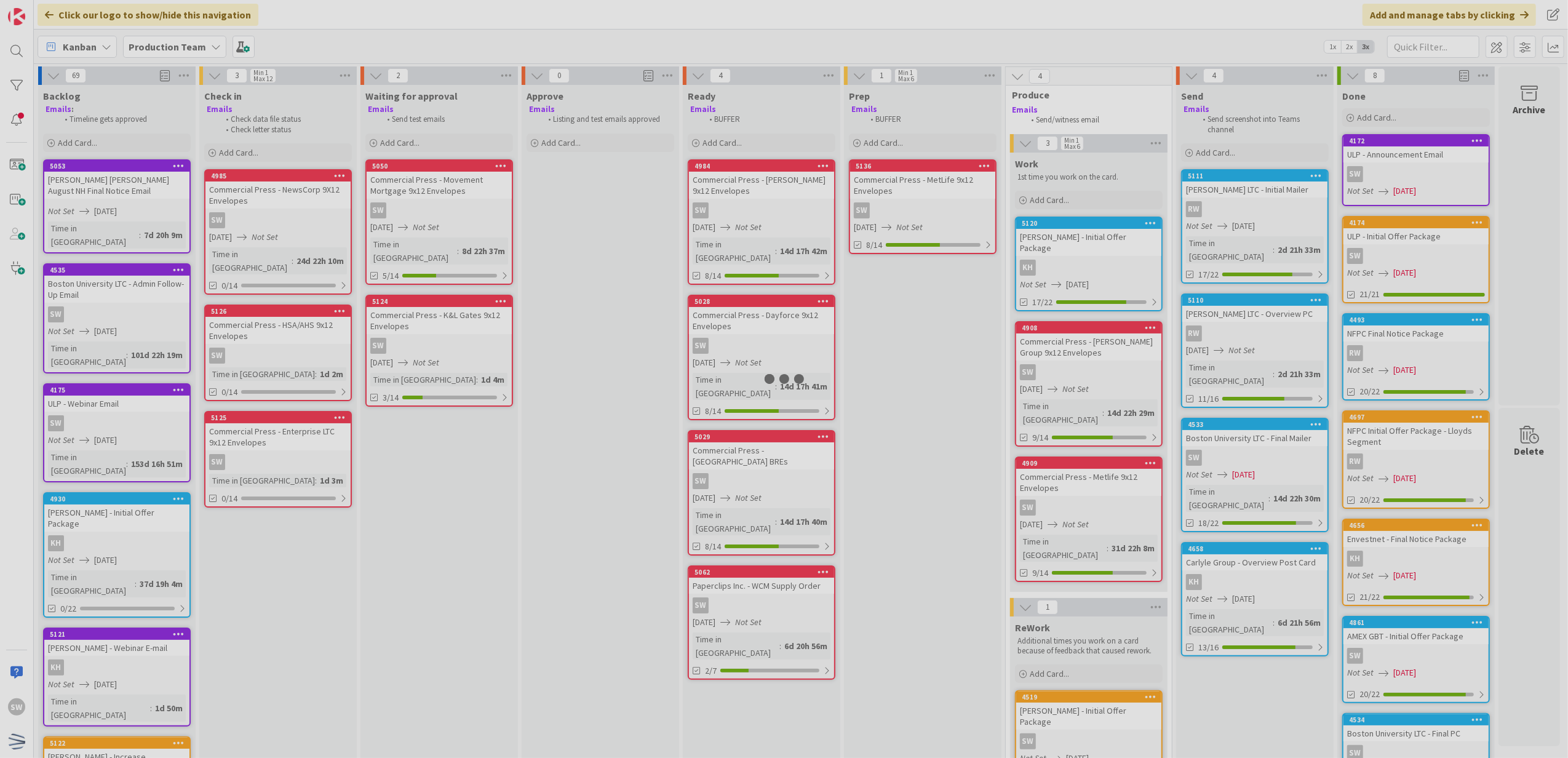
click at [457, 332] on div at bounding box center [784, 379] width 1568 height 758
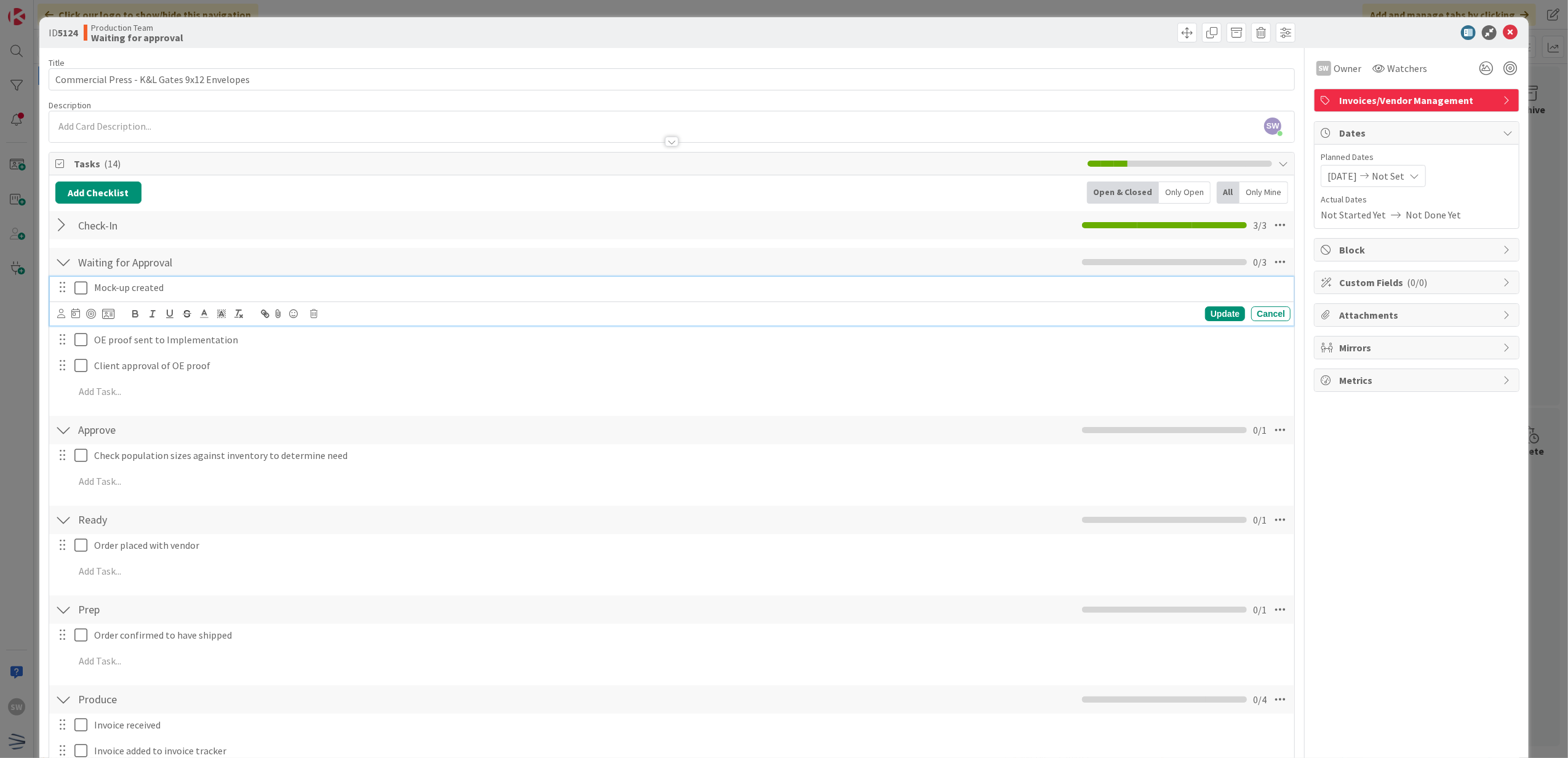
click at [75, 288] on icon at bounding box center [80, 288] width 13 height 15
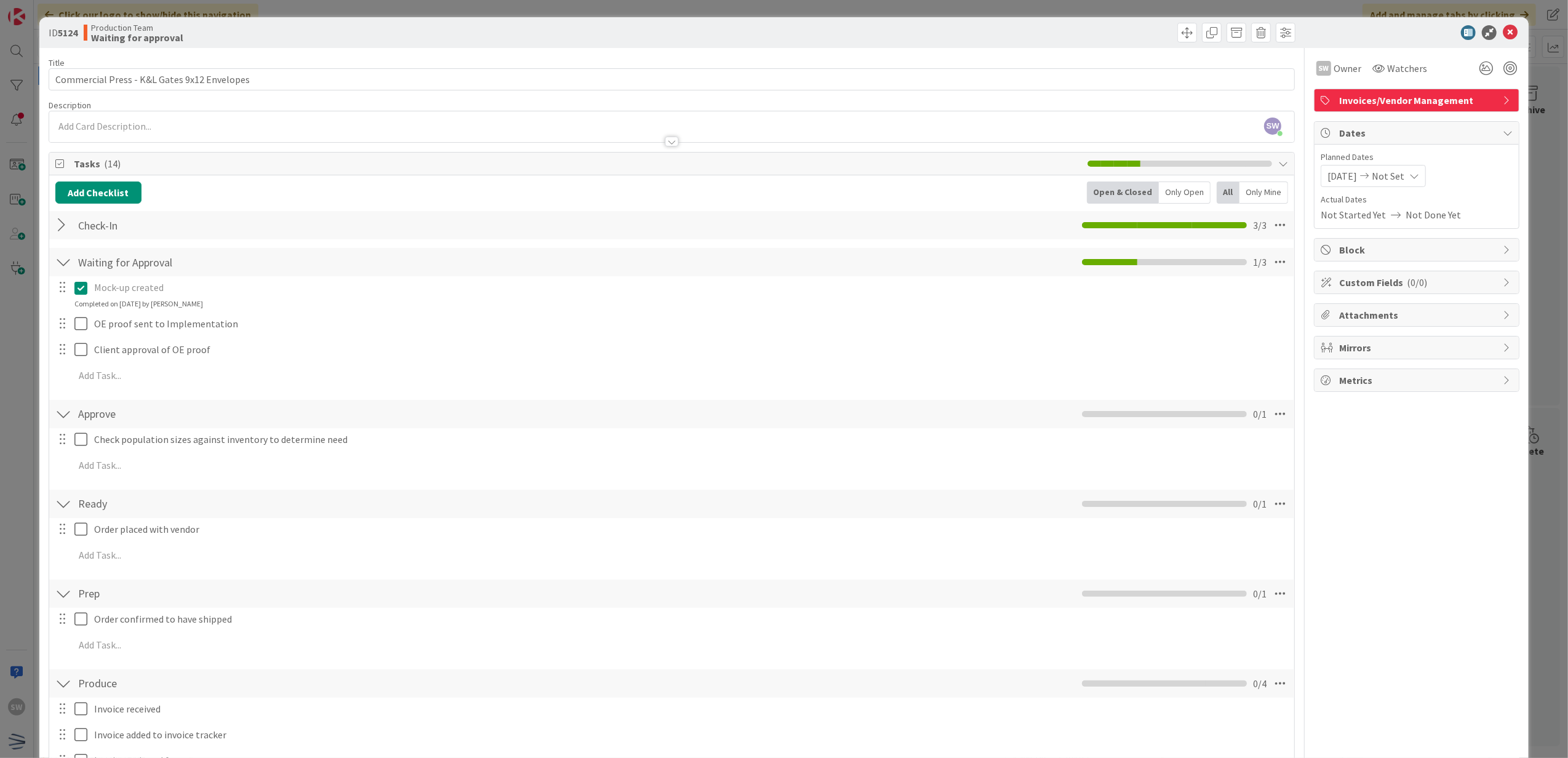
click at [77, 312] on div "Mock-up created Update Cancel Completed on [DATE] by [PERSON_NAME] OE proof sen…" at bounding box center [672, 334] width 1234 height 115
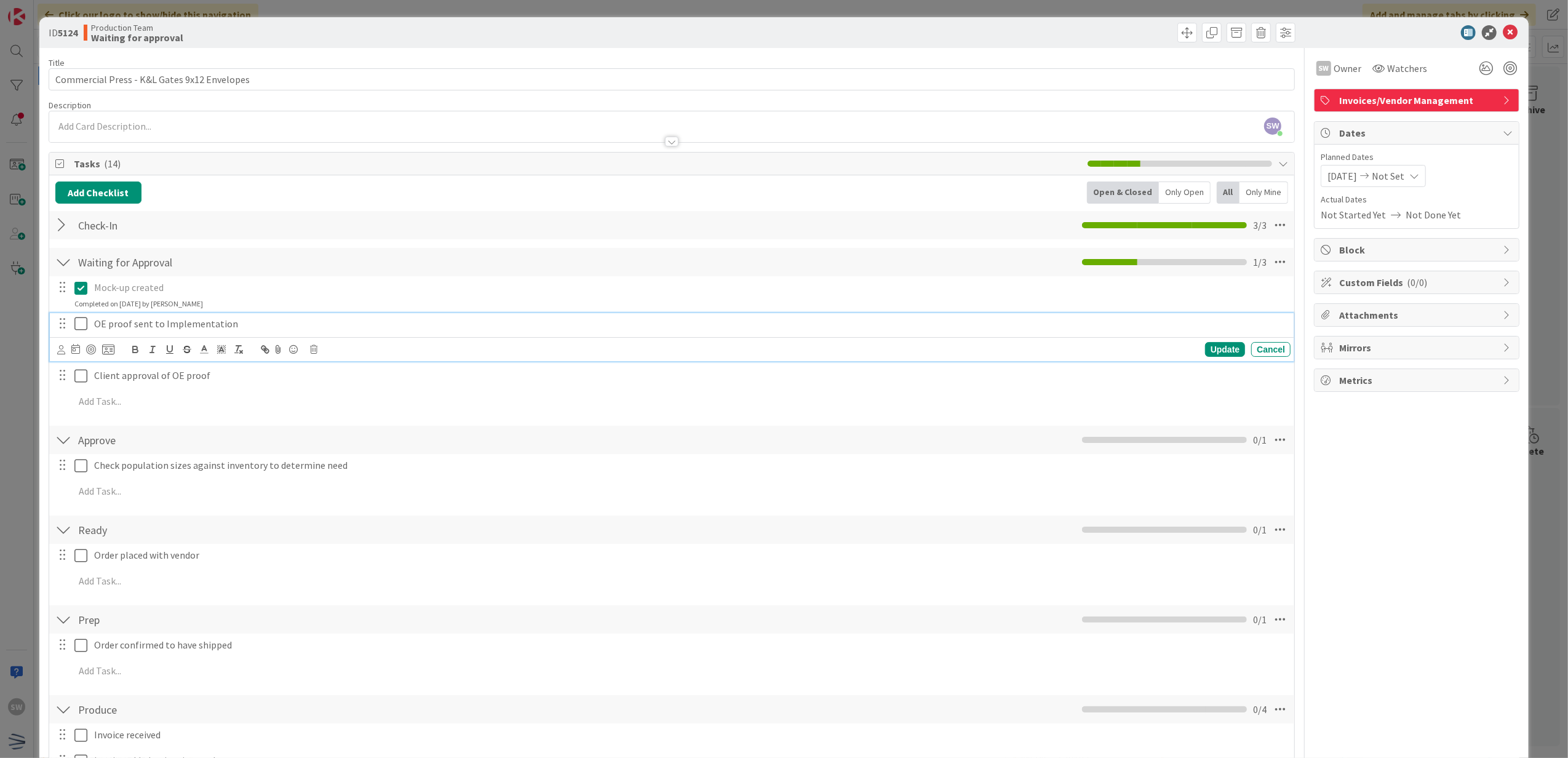
click at [74, 321] on icon at bounding box center [80, 324] width 13 height 15
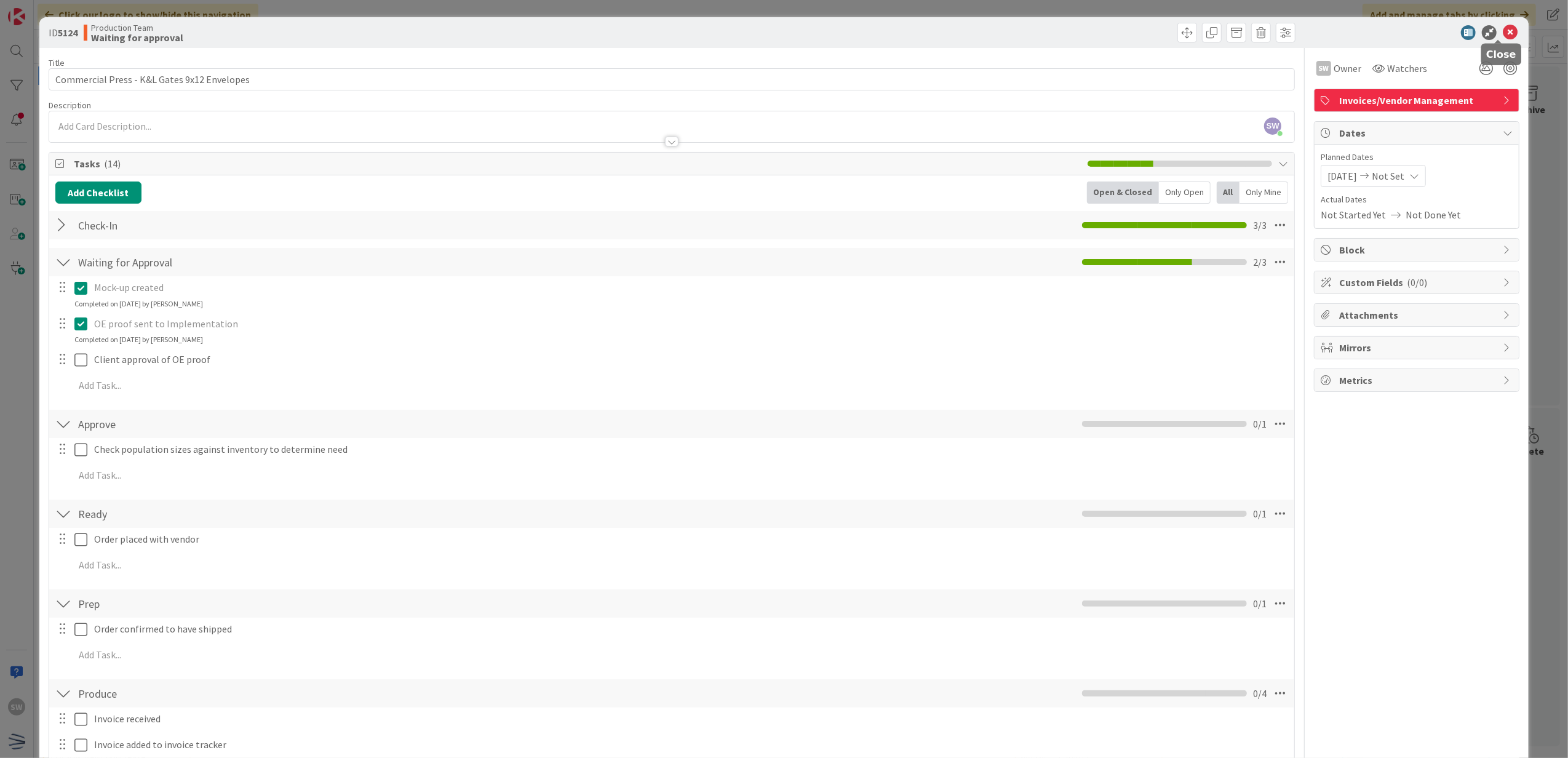
click at [1503, 31] on icon at bounding box center [1510, 33] width 15 height 15
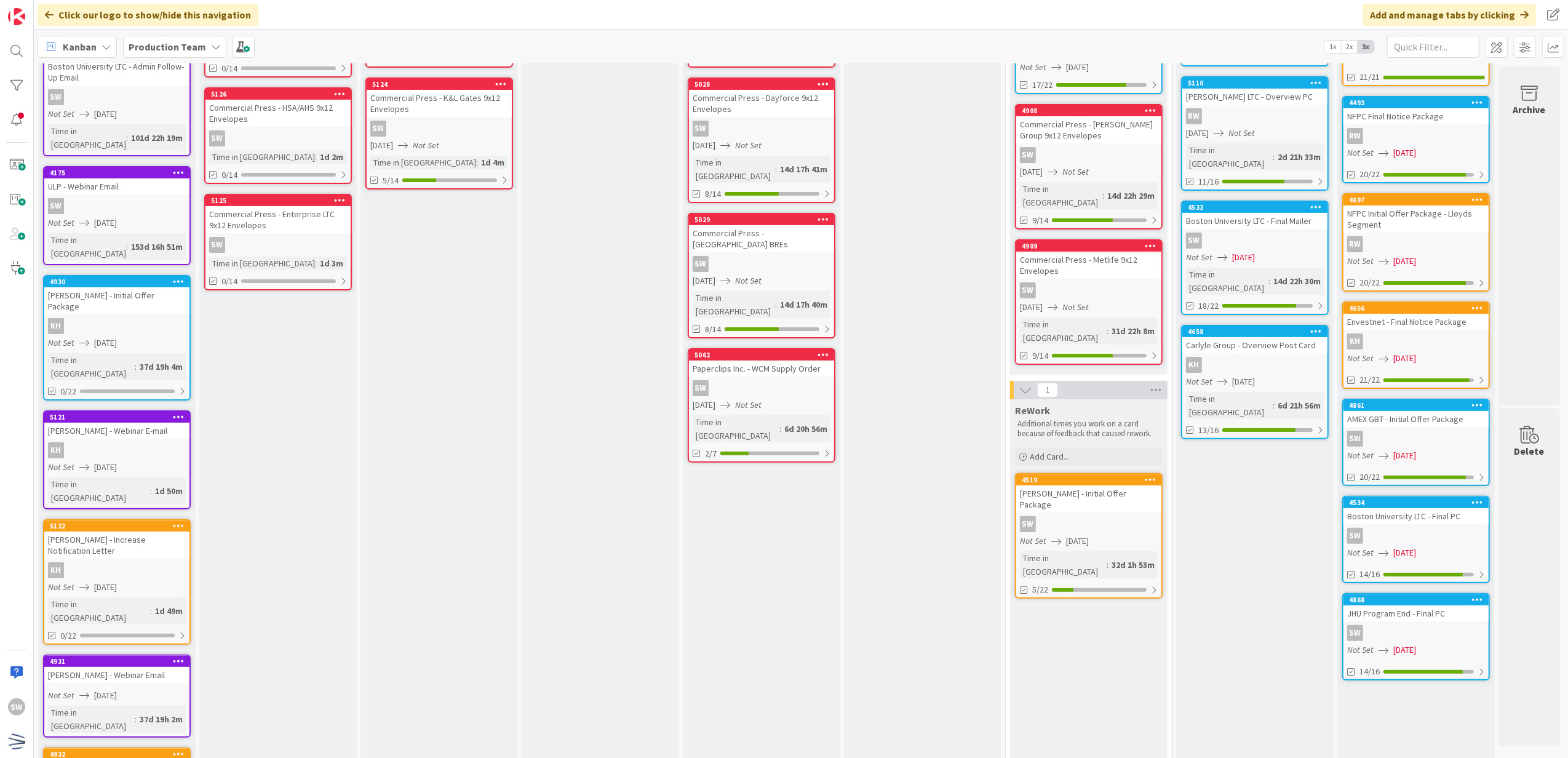
scroll to position [246, 0]
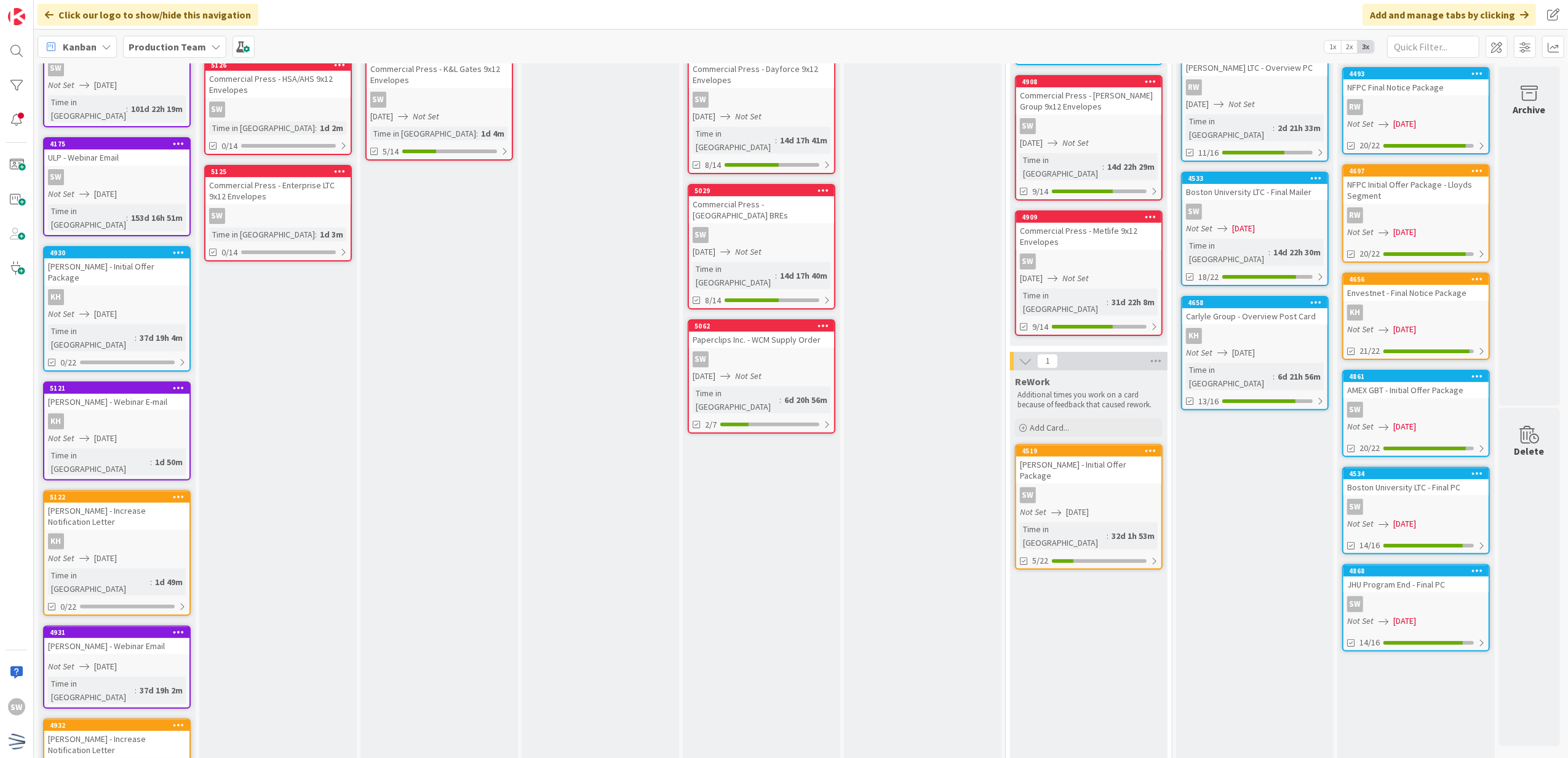
click at [1480, 316] on div "KH" at bounding box center [1416, 313] width 145 height 16
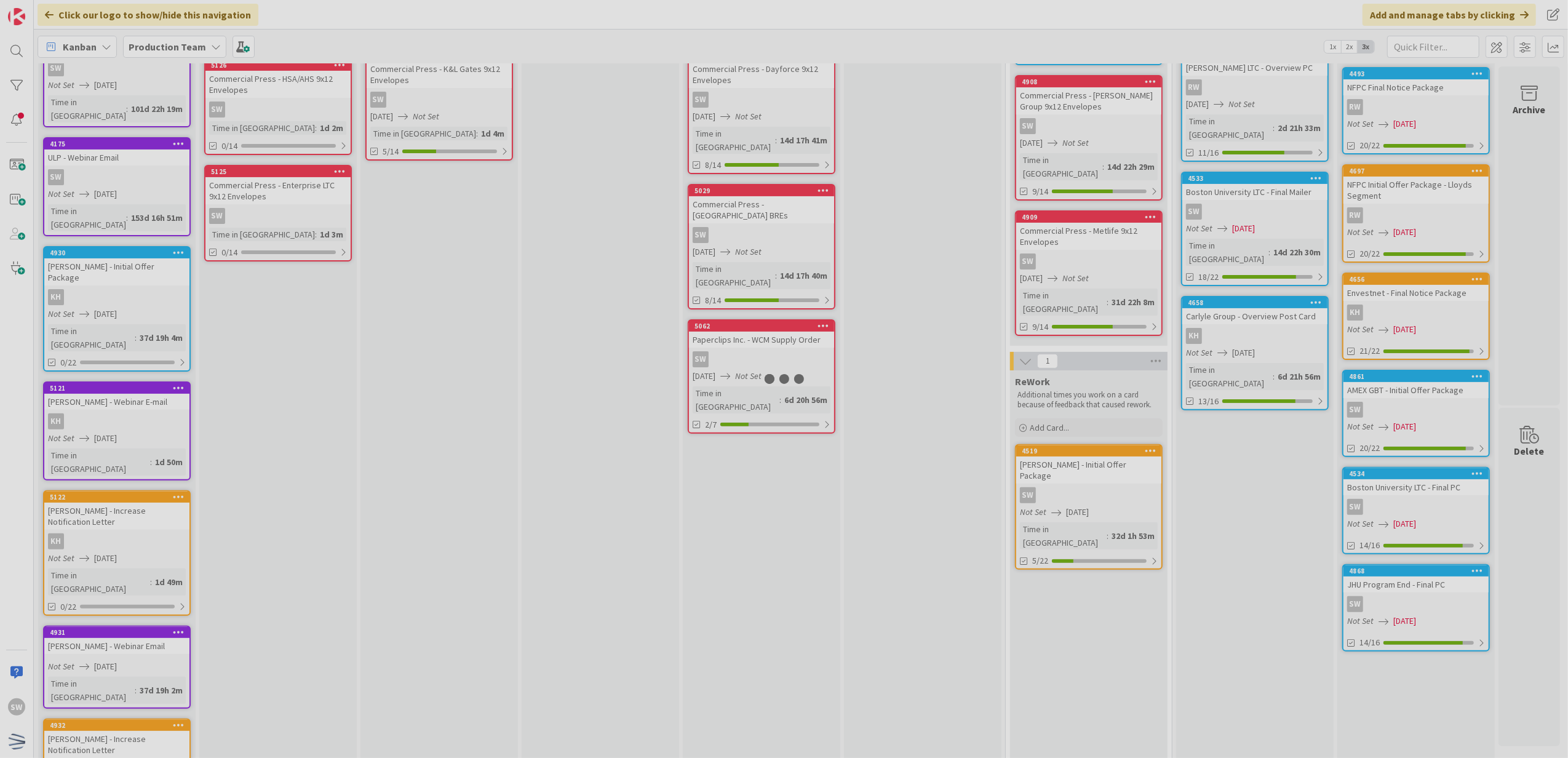
click at [1480, 316] on div at bounding box center [784, 379] width 1568 height 758
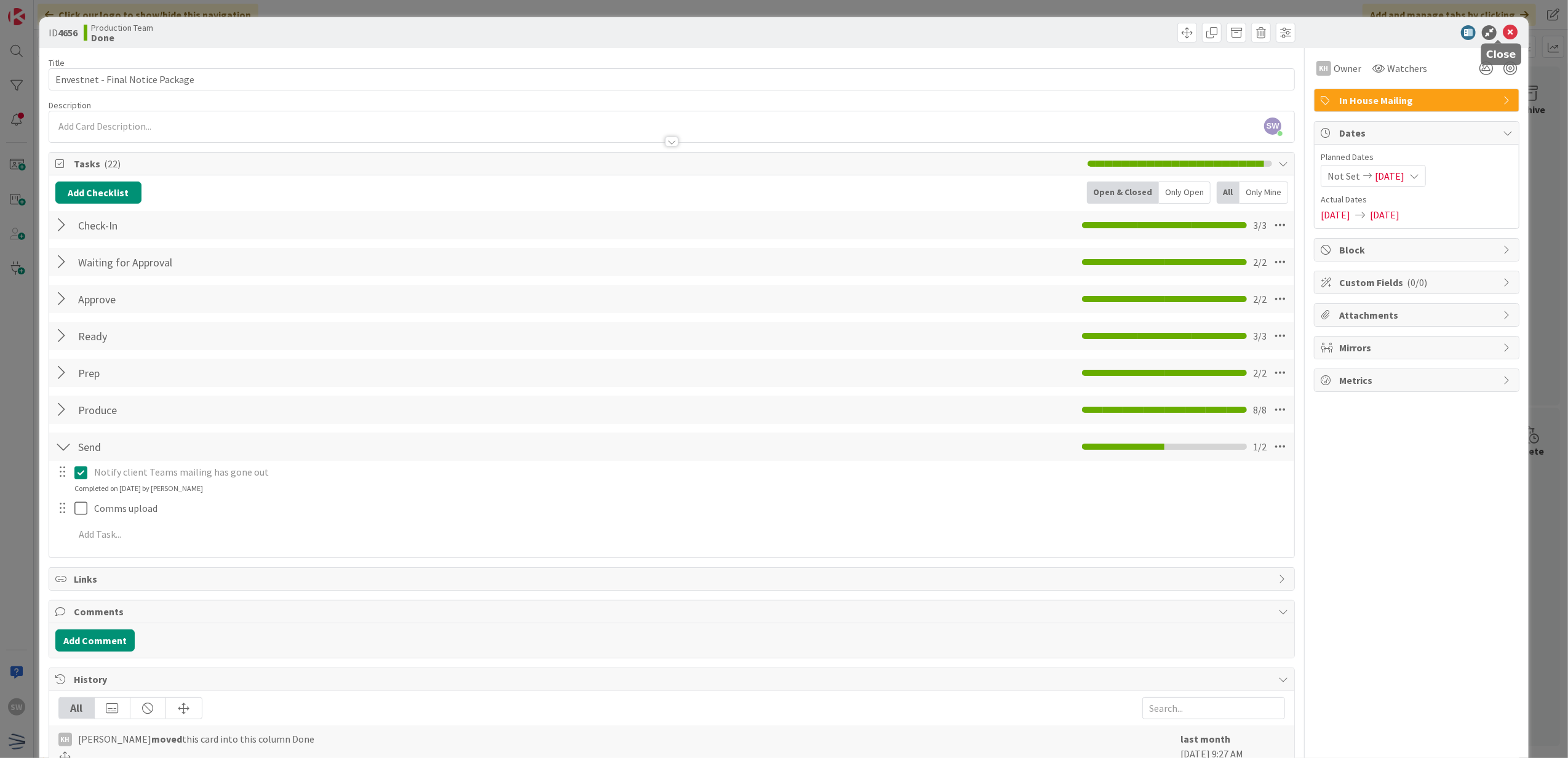
click at [1503, 26] on icon at bounding box center [1510, 33] width 15 height 15
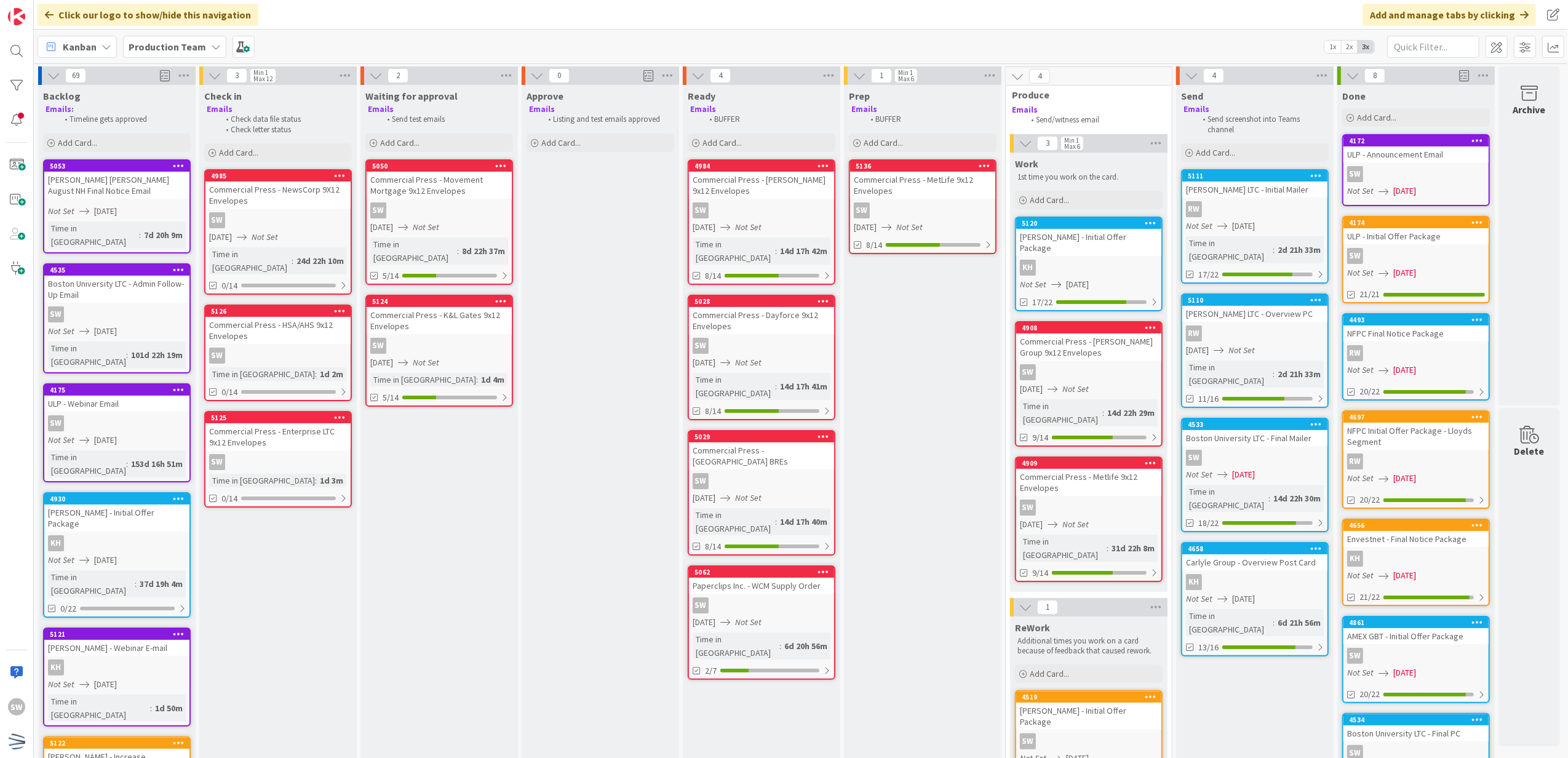
click at [1098, 364] on div "SW" at bounding box center [1088, 372] width 145 height 16
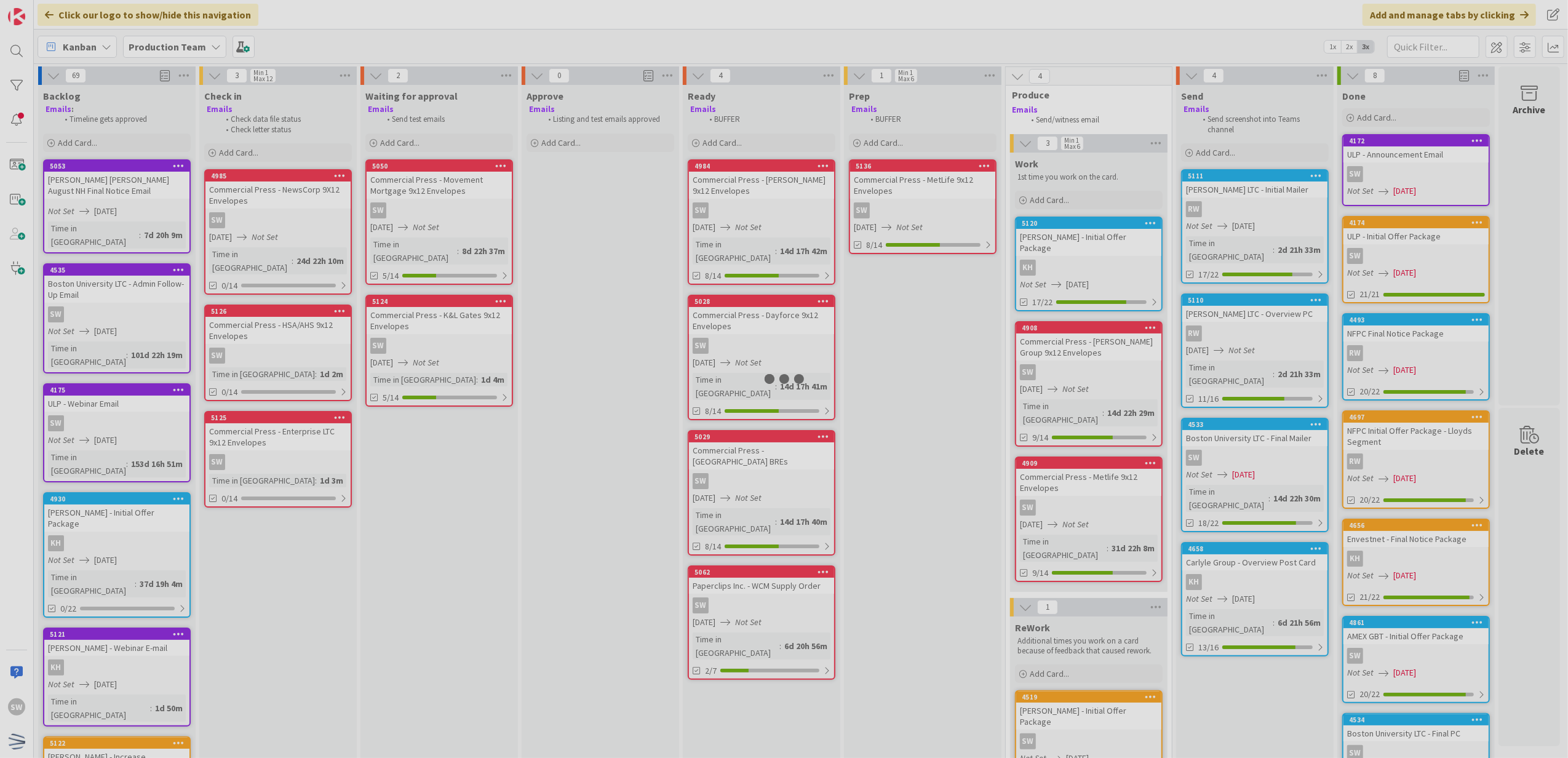
click at [1098, 362] on div at bounding box center [784, 379] width 1568 height 758
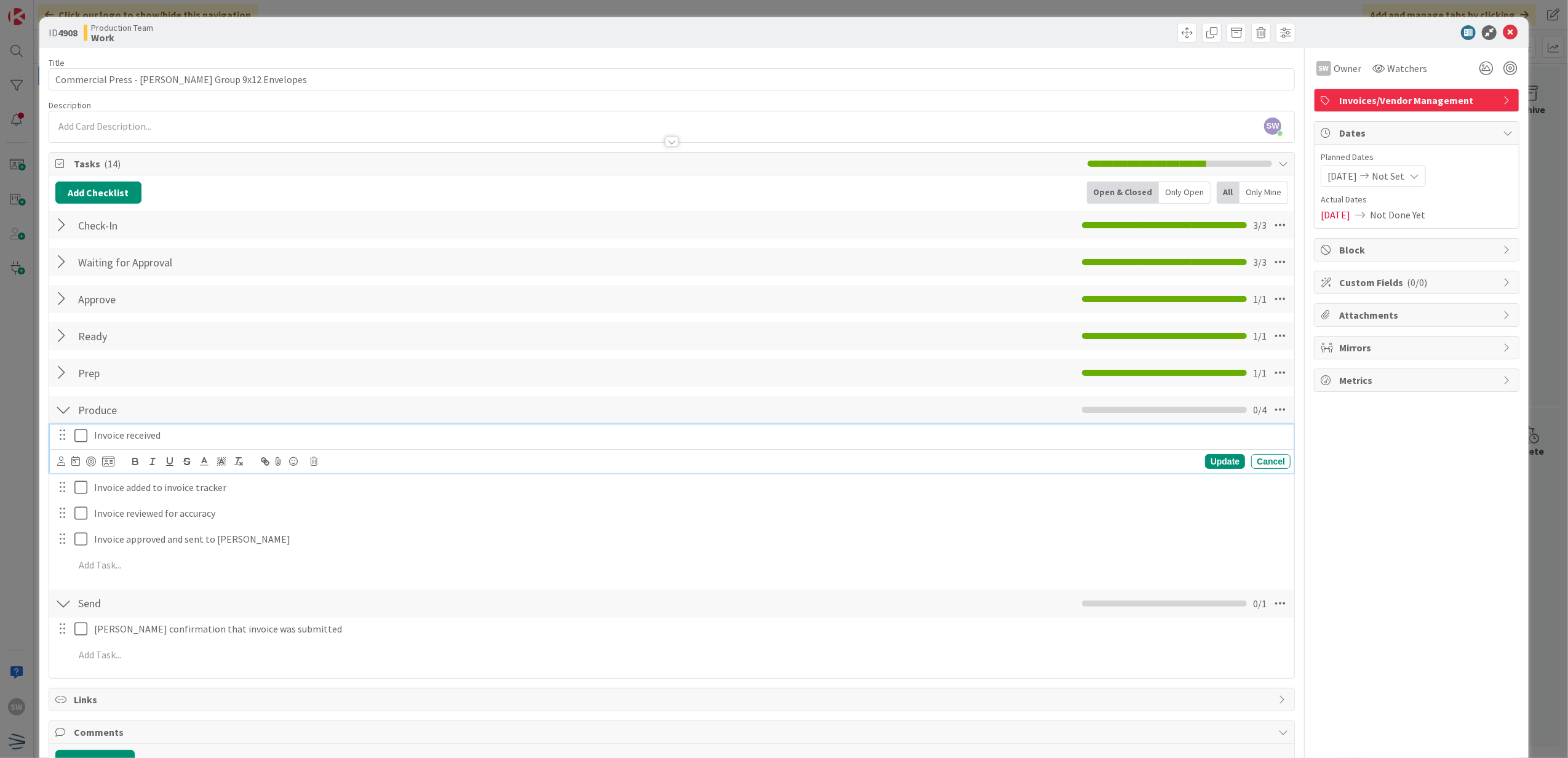
click at [87, 437] on button at bounding box center [82, 436] width 15 height 20
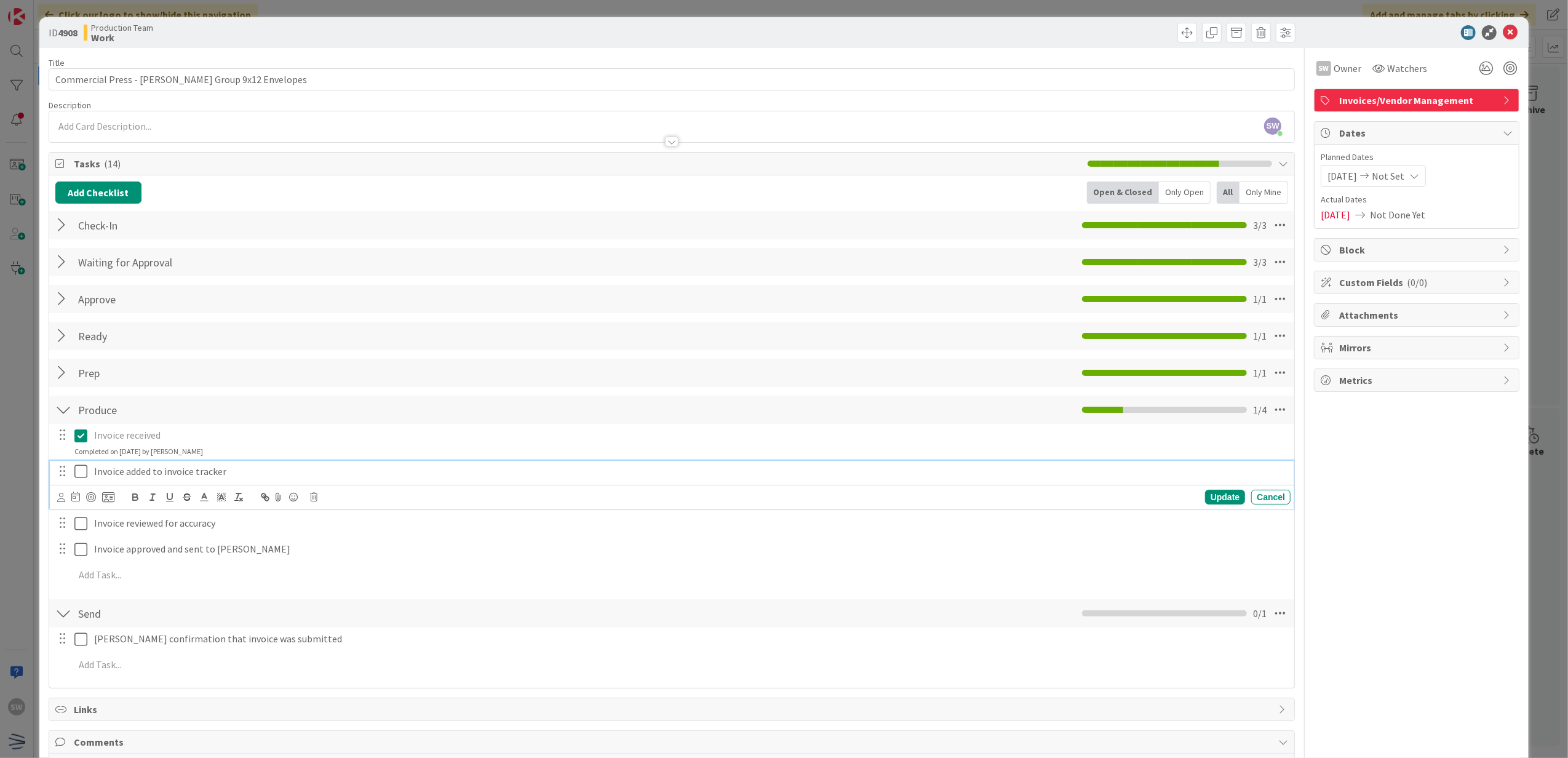
click at [94, 463] on div "Invoice added to invoice tracker" at bounding box center [690, 472] width 1202 height 22
click at [87, 474] on button at bounding box center [82, 472] width 15 height 20
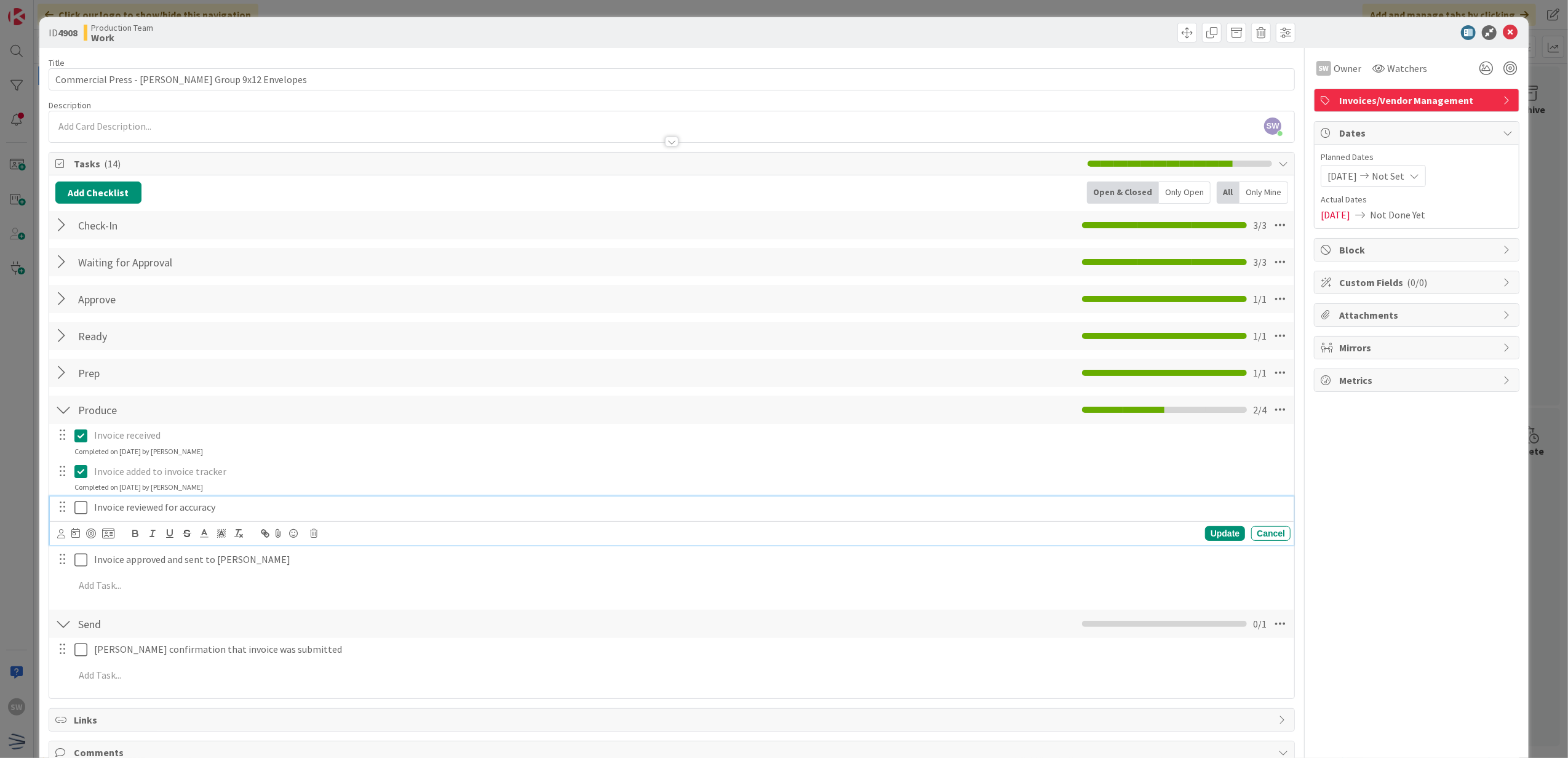
click at [86, 509] on icon at bounding box center [80, 508] width 13 height 15
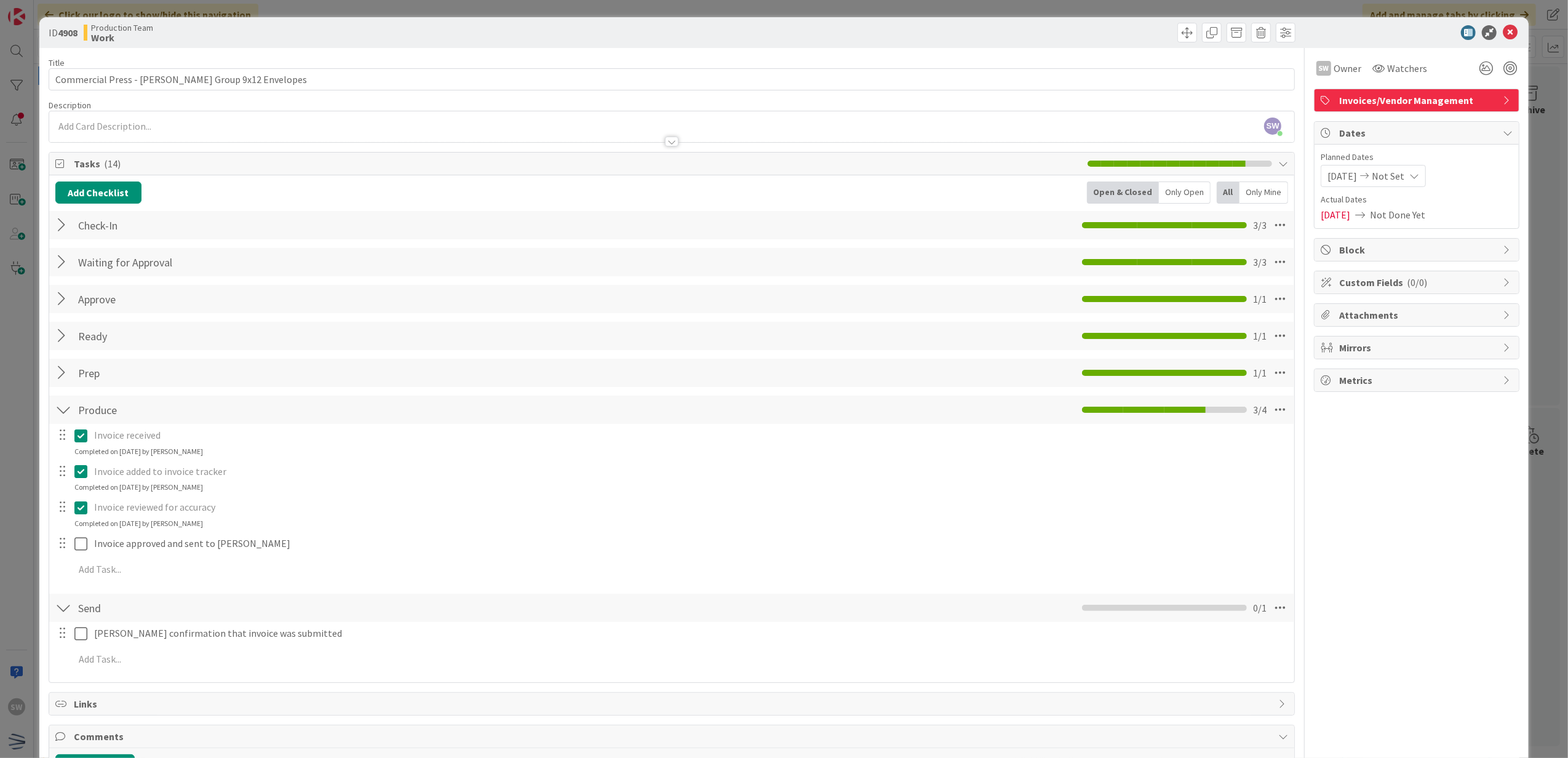
click at [87, 535] on div at bounding box center [72, 543] width 35 height 22
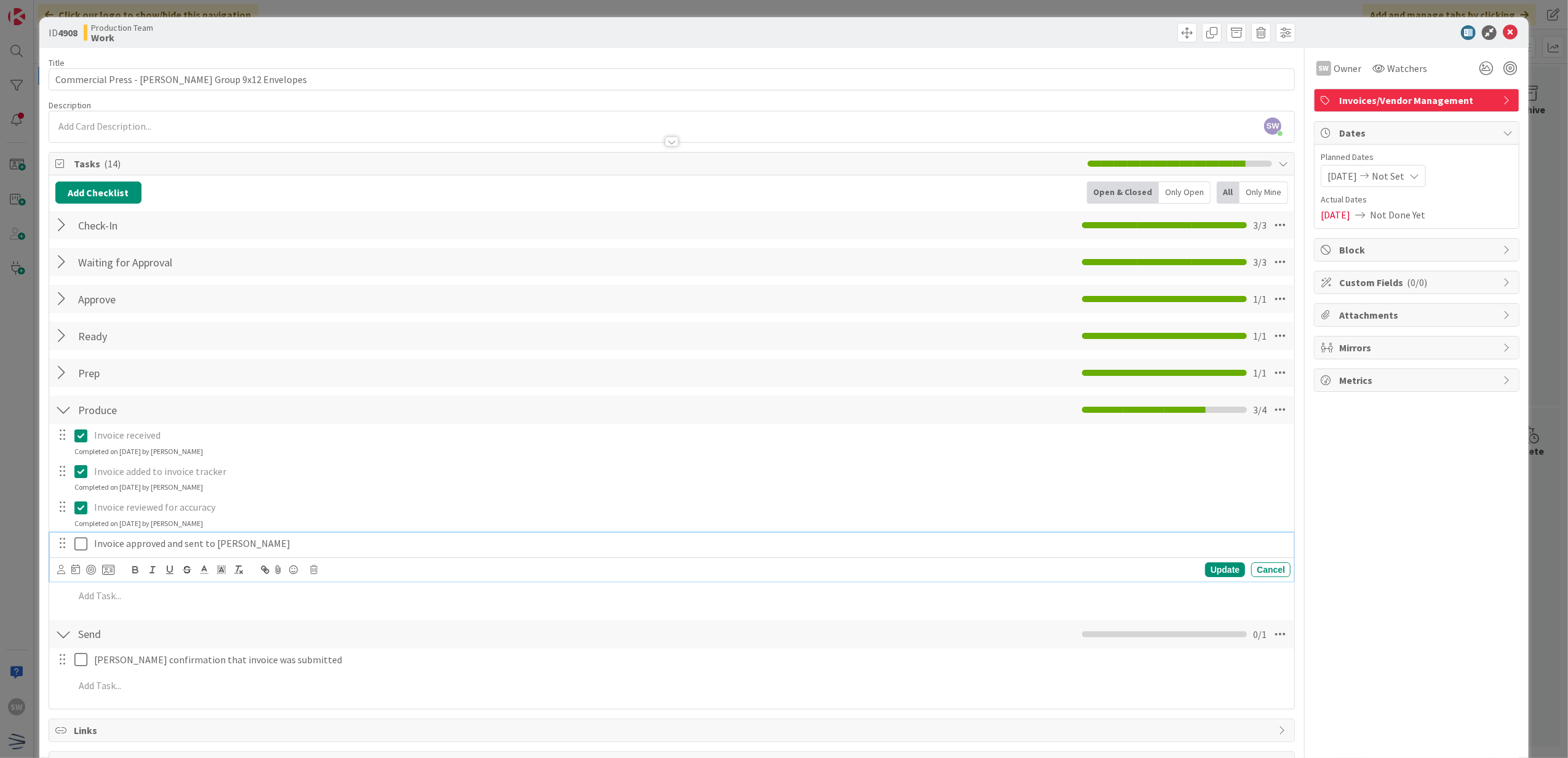
click at [81, 545] on icon at bounding box center [80, 544] width 13 height 15
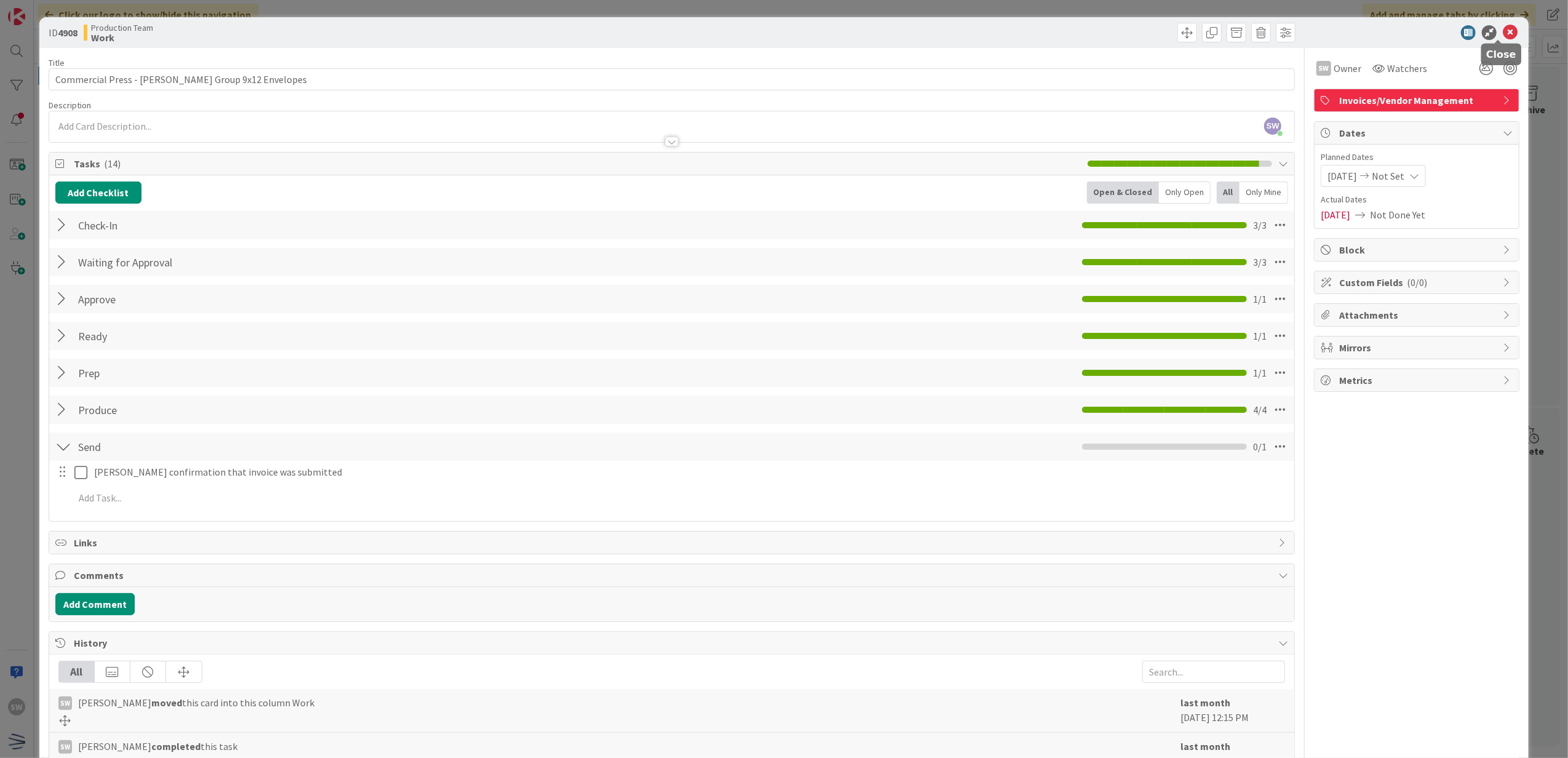
click at [1503, 36] on icon at bounding box center [1510, 33] width 15 height 15
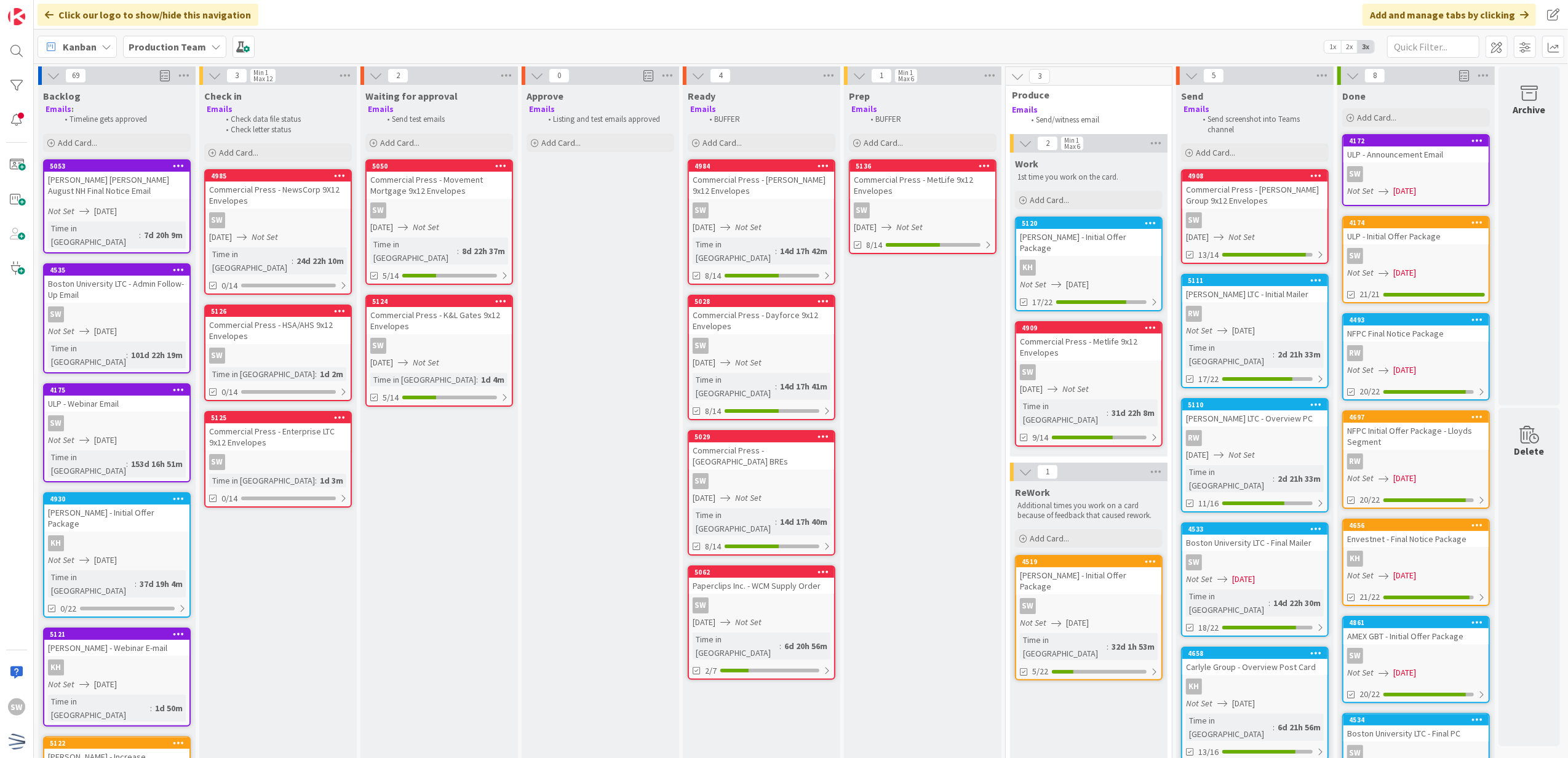
click at [1141, 343] on div "Commercial Press - Metlife 9x12 Envelopes" at bounding box center [1088, 347] width 145 height 27
click at [1141, 343] on div "69 Backlog Emails : Timeline gets approved Add Card... Template Not Set Not Set…" at bounding box center [801, 410] width 1534 height 695
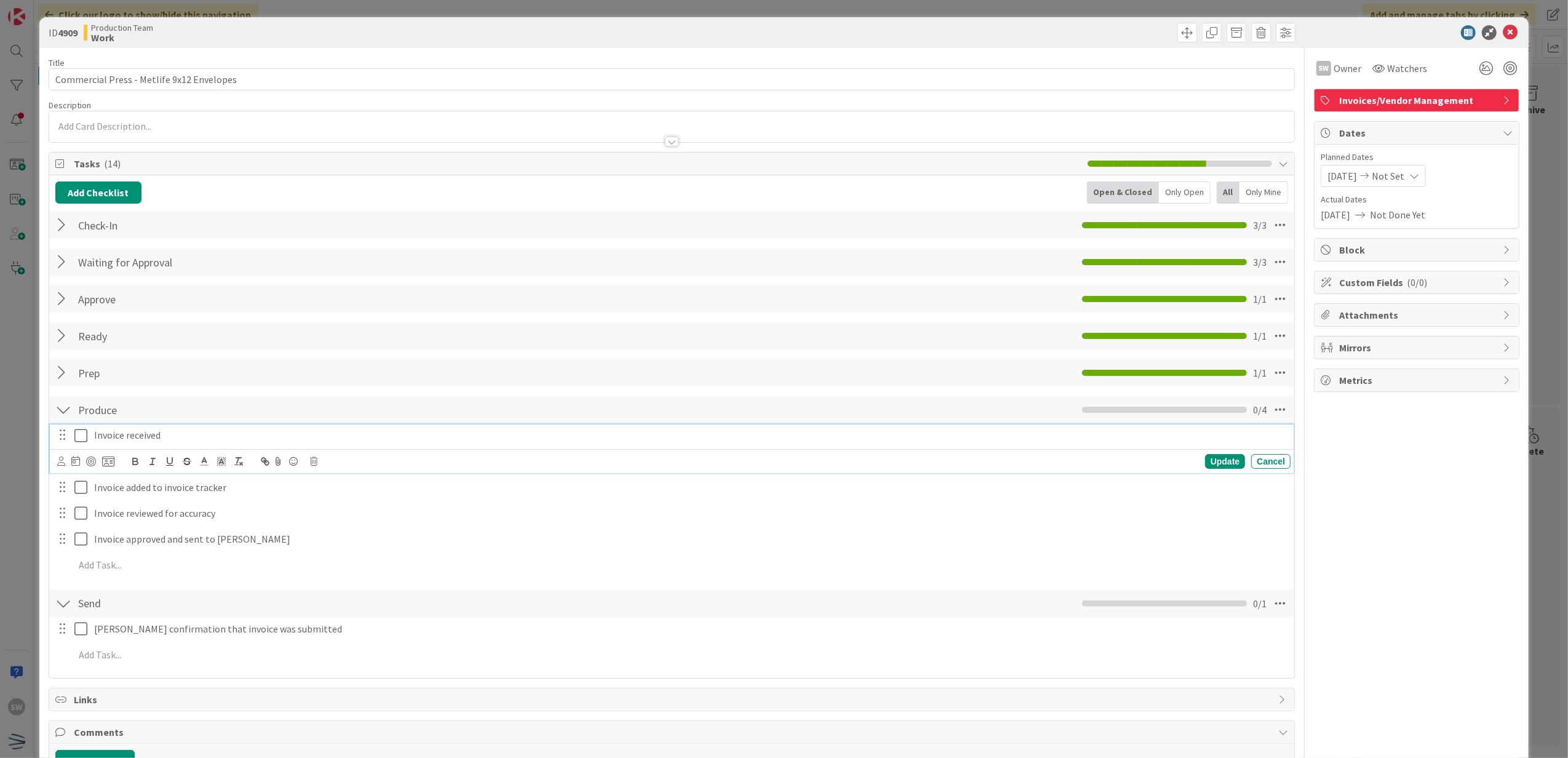
click at [83, 436] on icon at bounding box center [80, 436] width 13 height 15
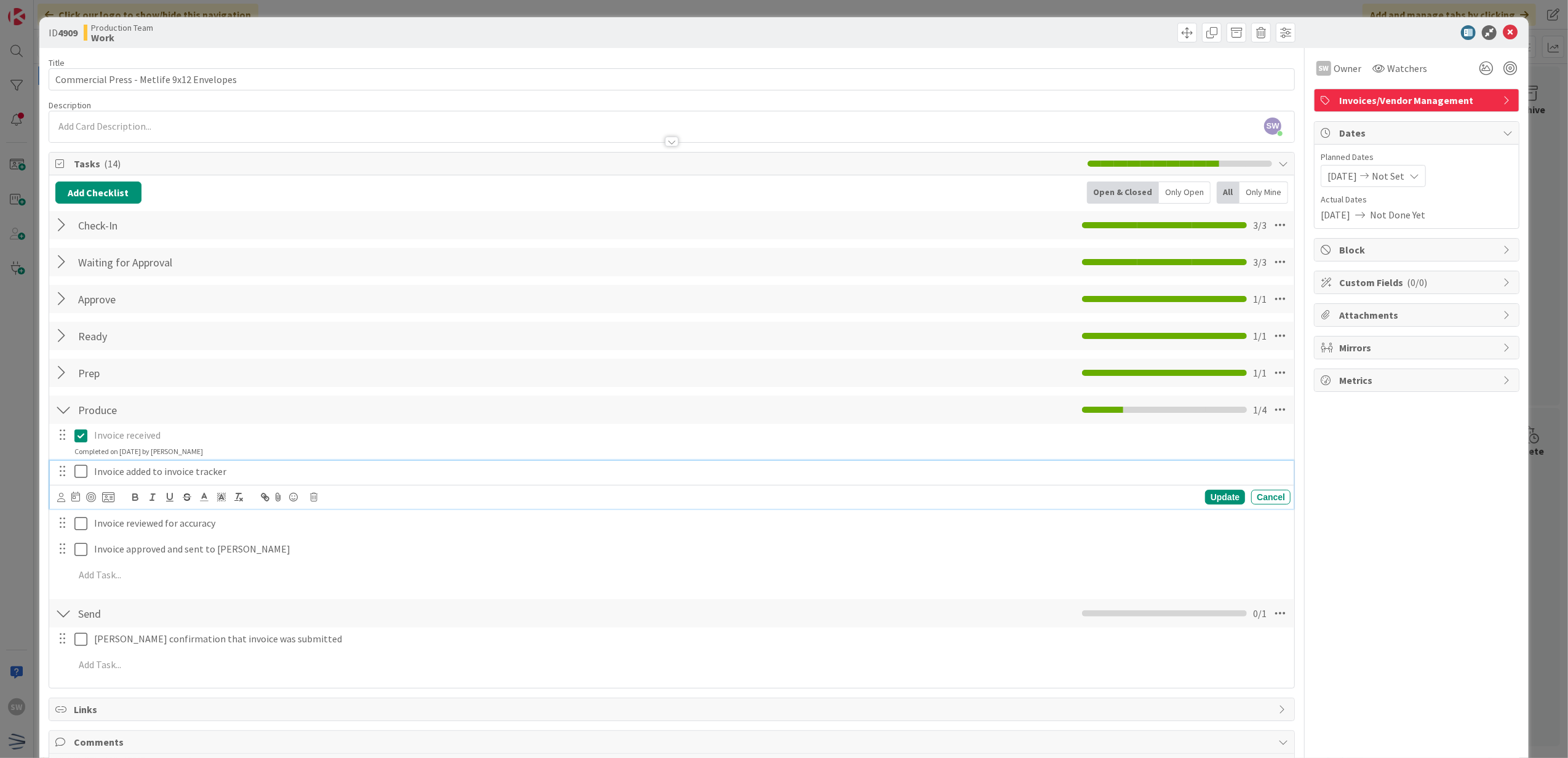
click at [82, 470] on icon at bounding box center [80, 472] width 13 height 15
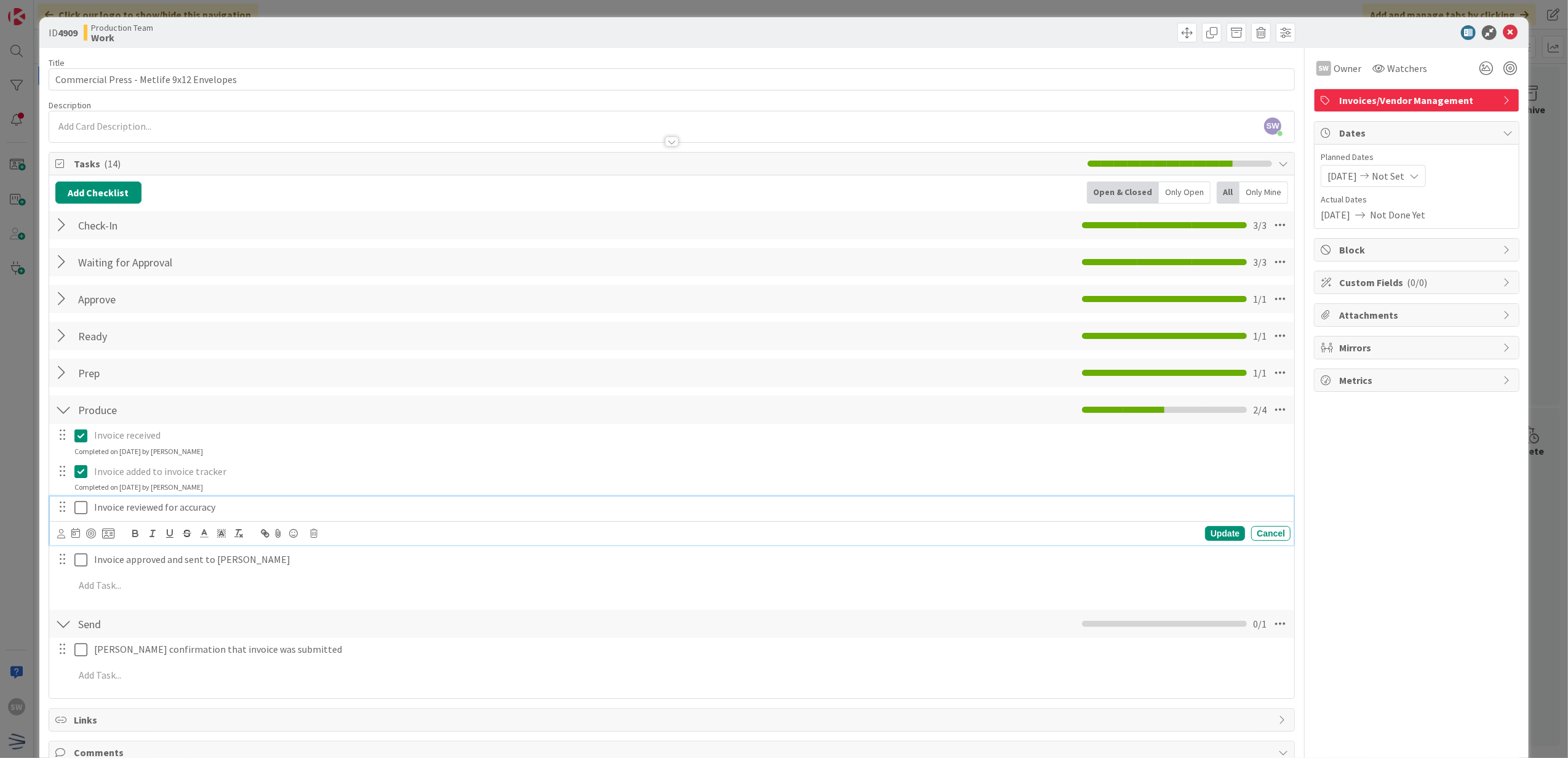
click at [83, 503] on icon at bounding box center [80, 508] width 13 height 15
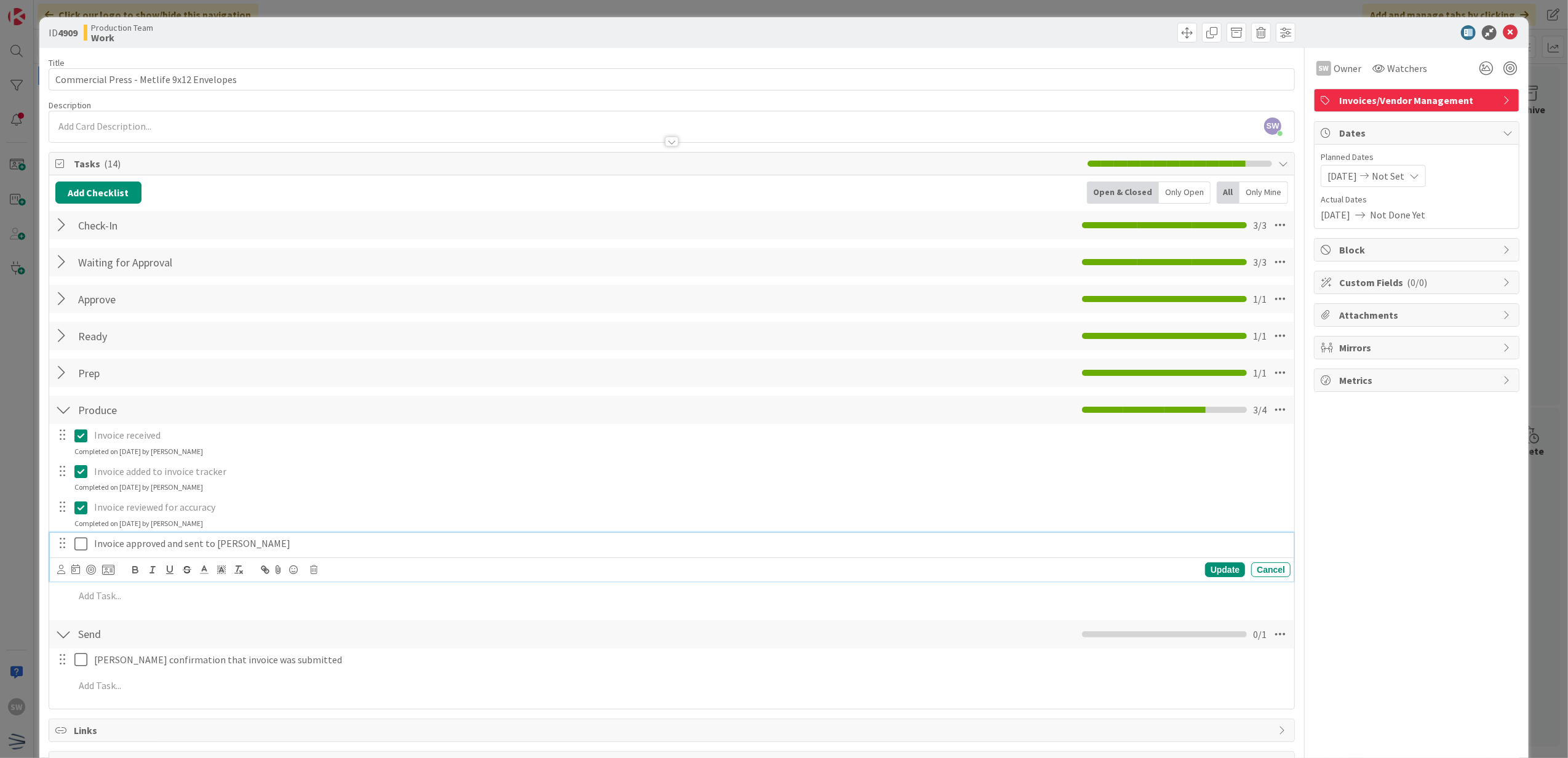
click at [75, 542] on icon at bounding box center [80, 544] width 13 height 15
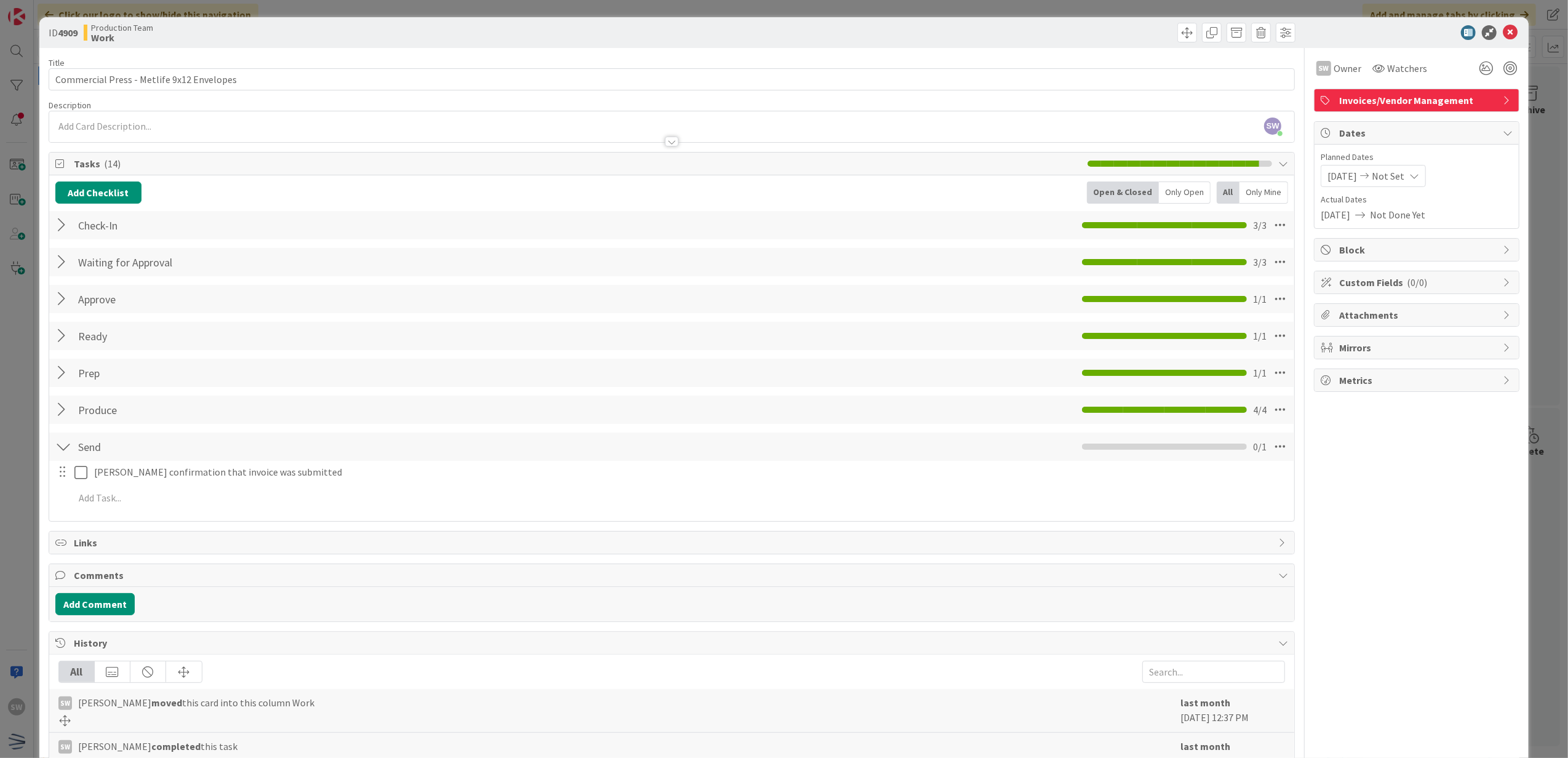
click at [1506, 38] on div at bounding box center [1411, 33] width 218 height 15
click at [1505, 31] on icon at bounding box center [1510, 33] width 15 height 15
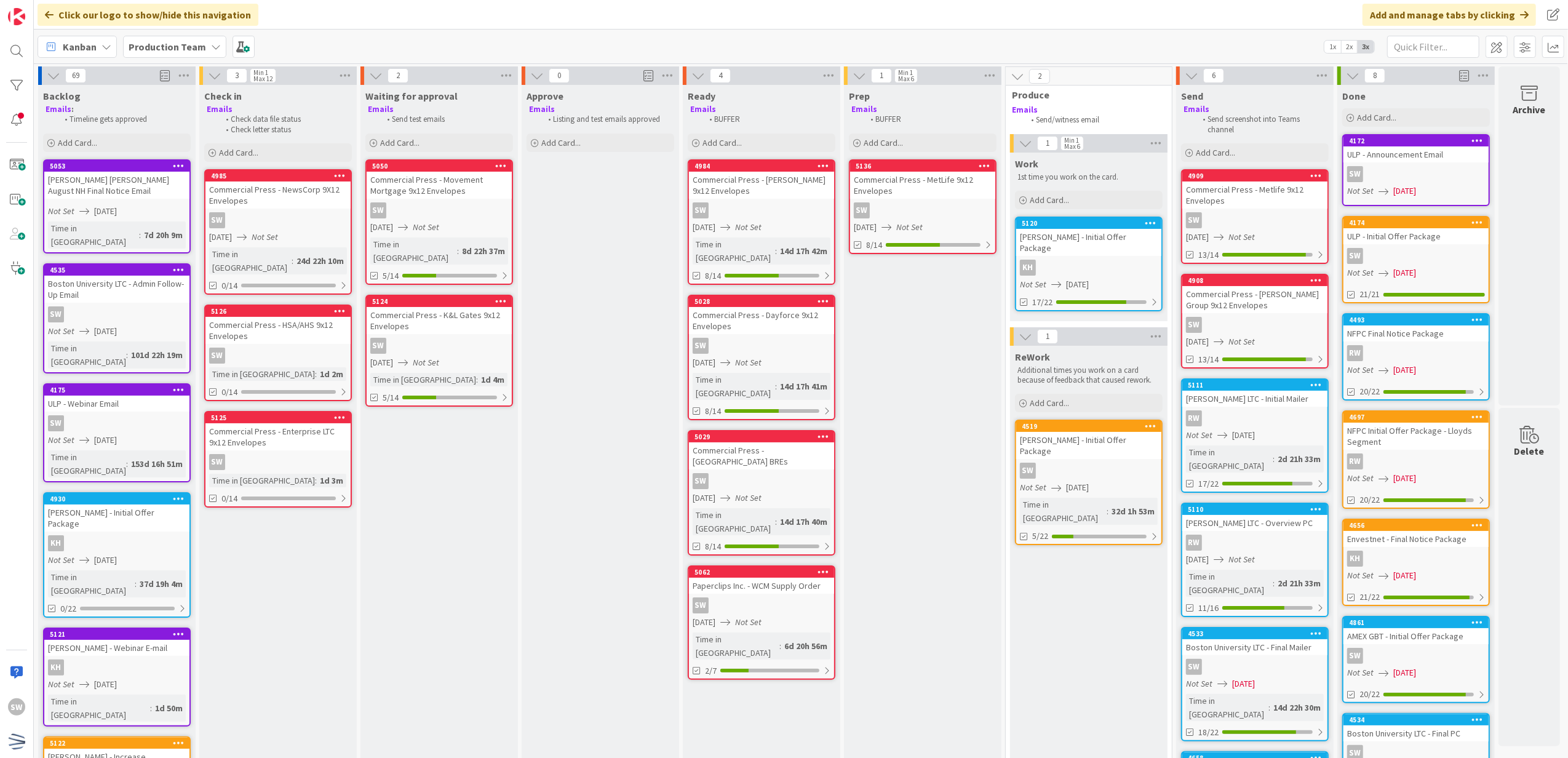
scroll to position [164, 0]
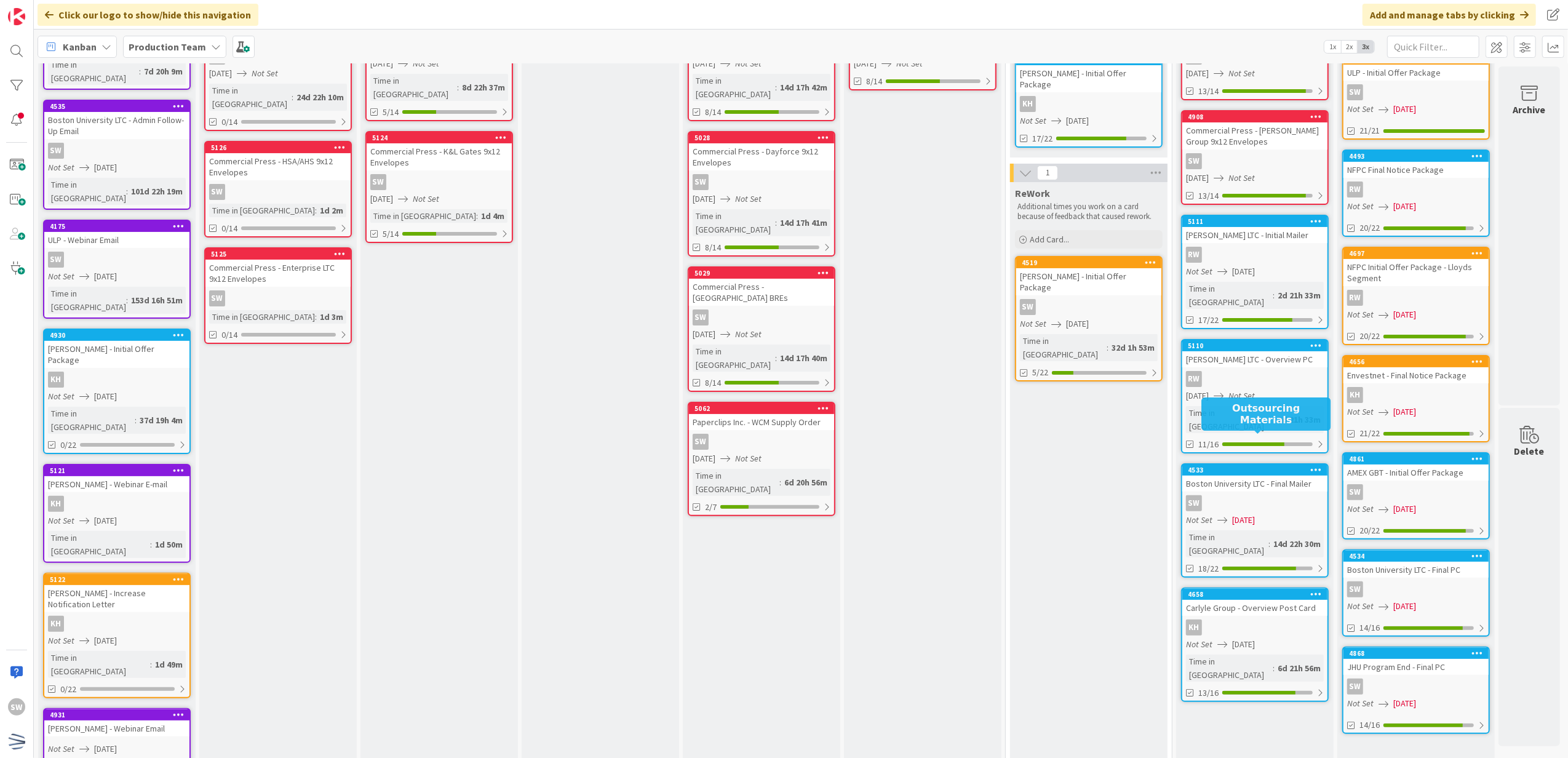
click at [1255, 514] on span "[DATE]" at bounding box center [1244, 520] width 23 height 13
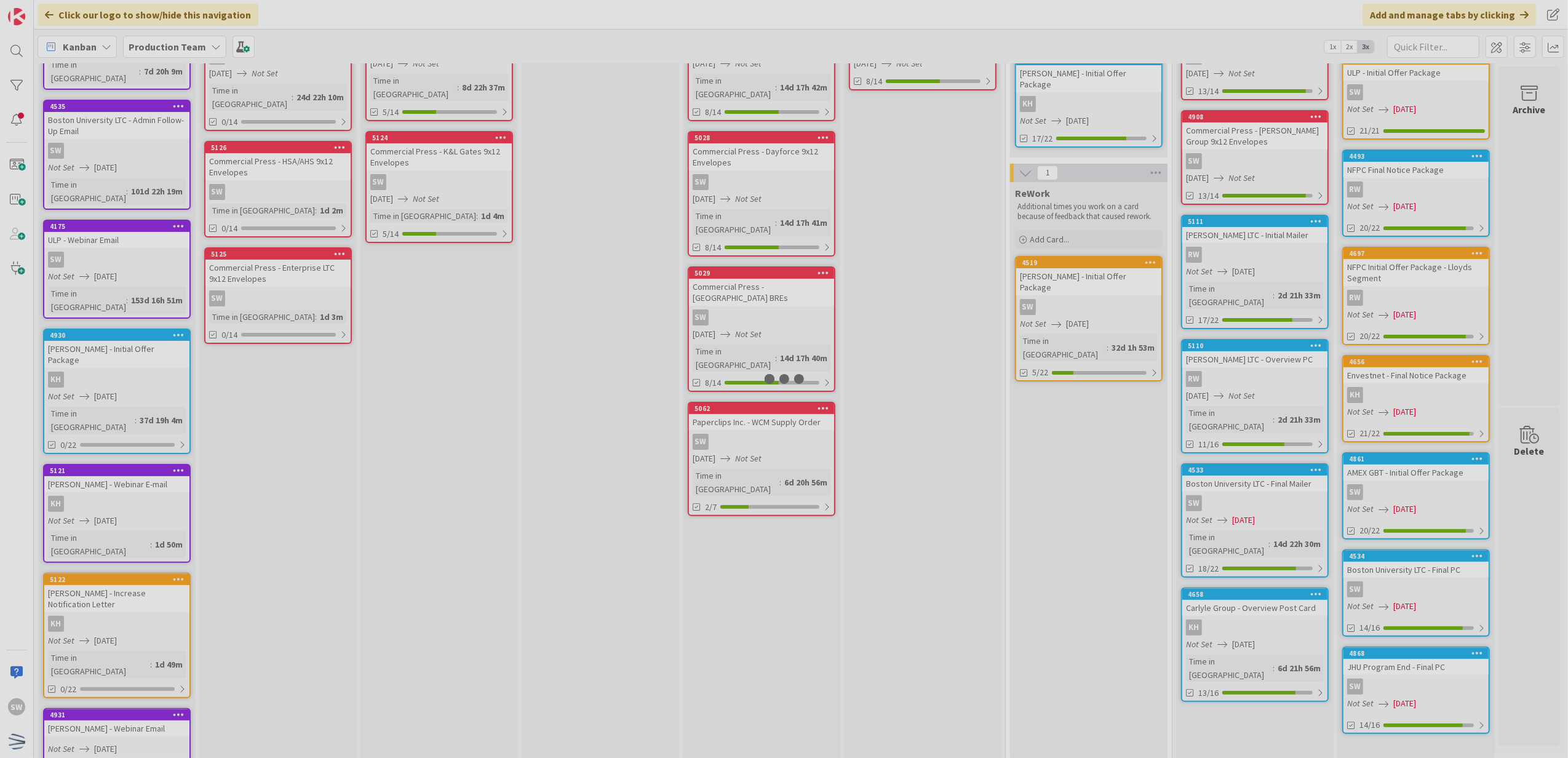
click at [1265, 488] on div at bounding box center [784, 379] width 1568 height 758
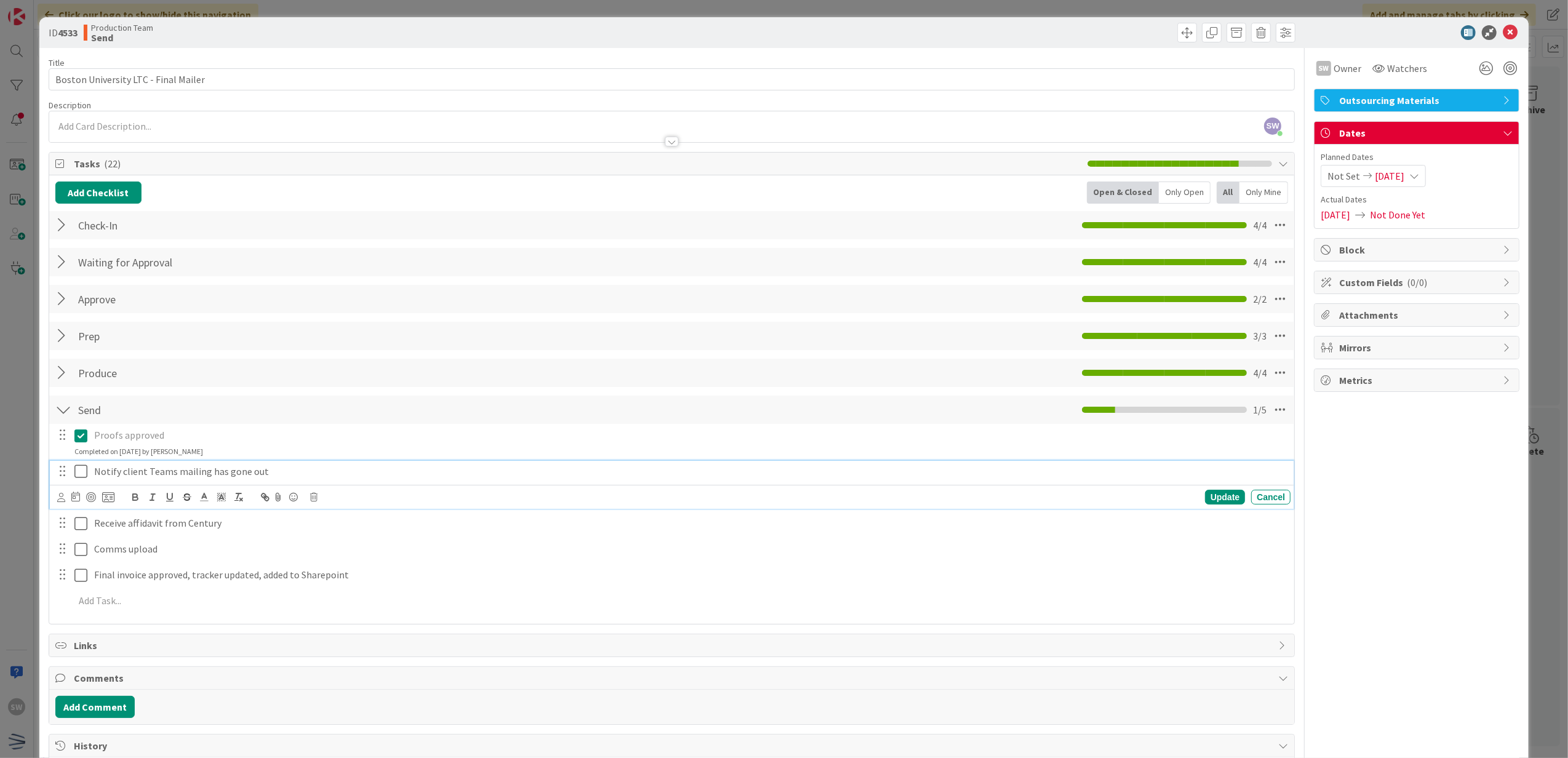
click at [83, 482] on button at bounding box center [82, 472] width 15 height 20
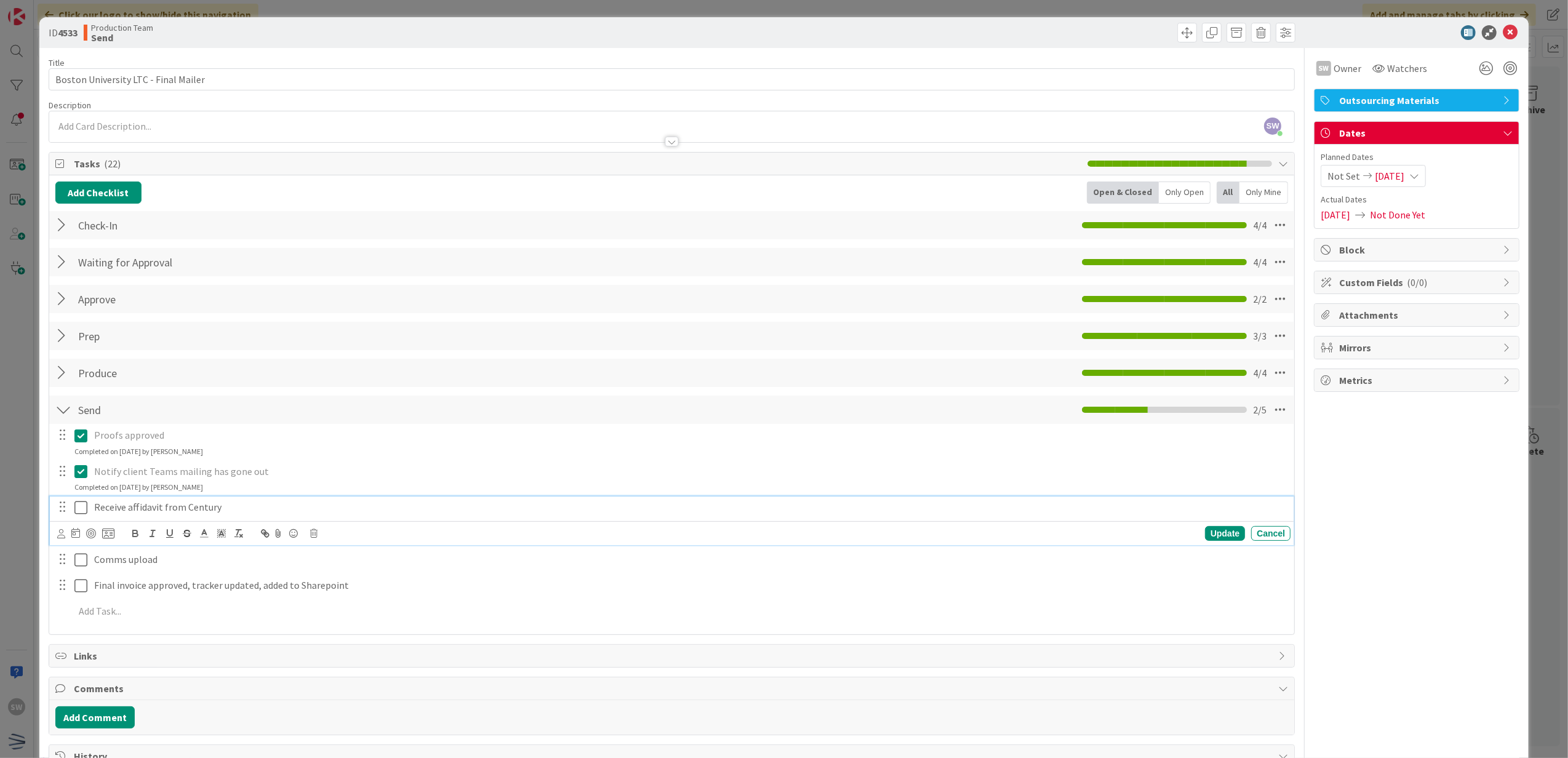
click at [79, 501] on icon at bounding box center [80, 508] width 13 height 15
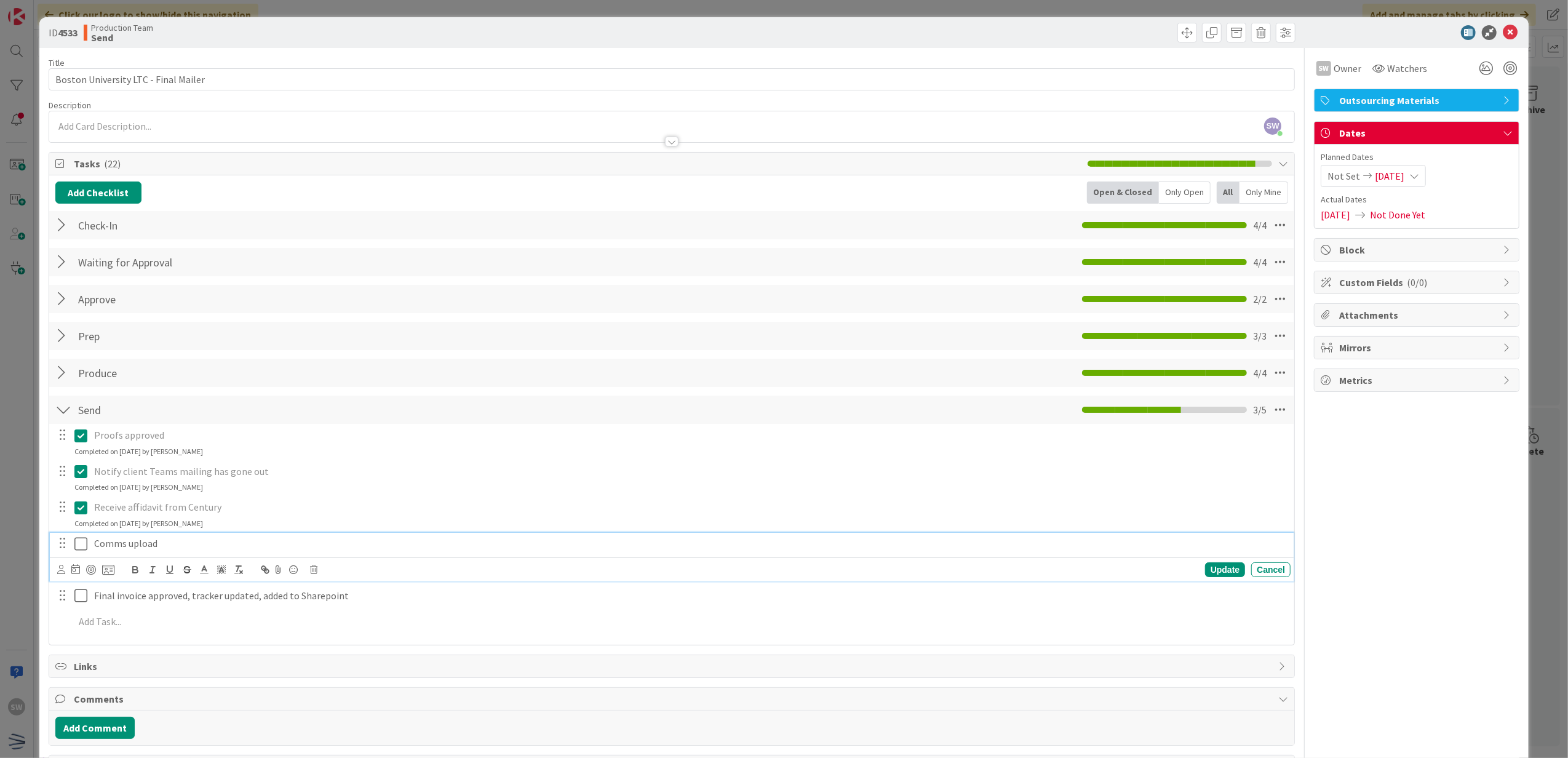
click at [82, 538] on icon at bounding box center [80, 544] width 13 height 15
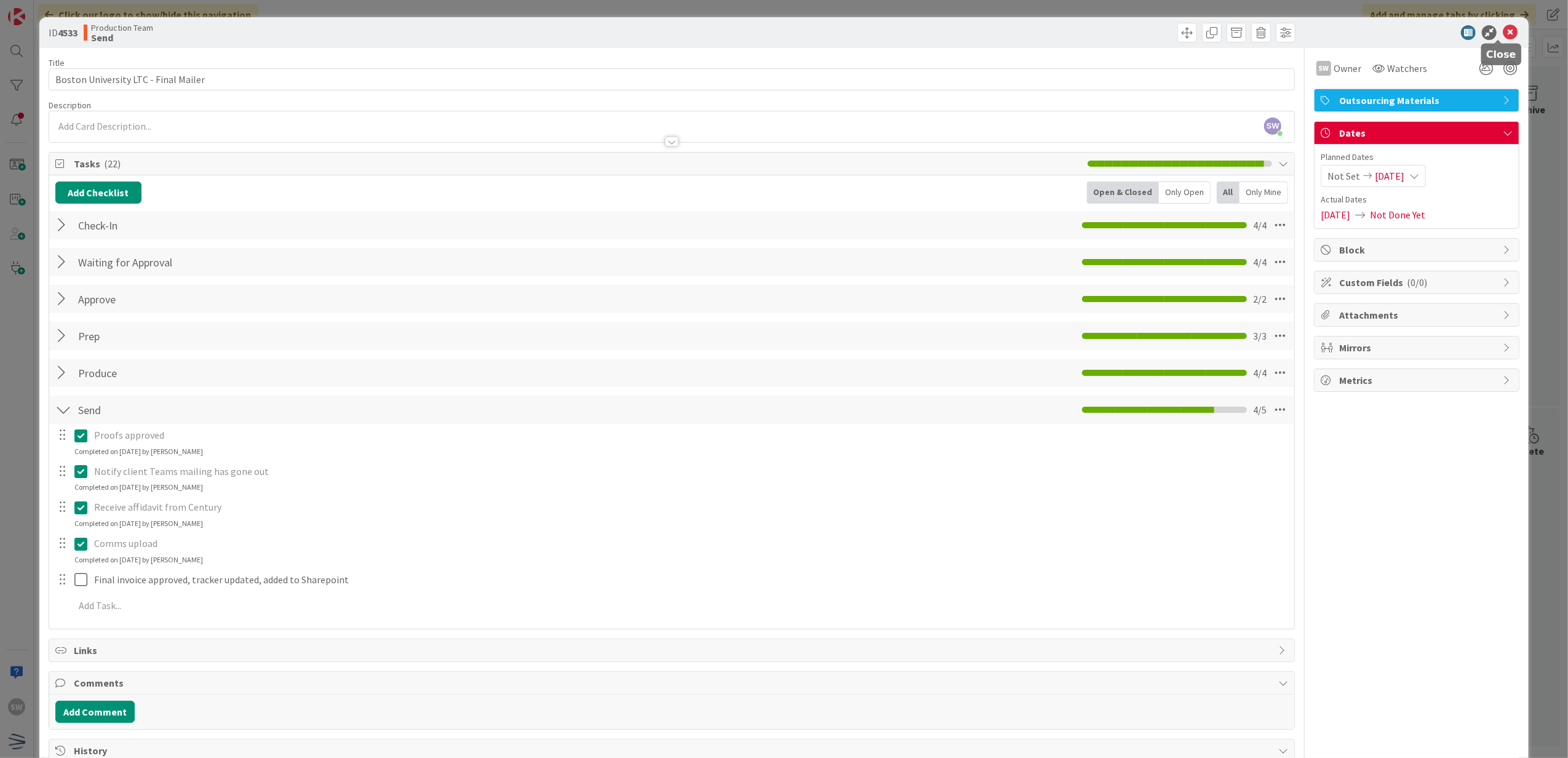
click at [1503, 31] on icon at bounding box center [1510, 33] width 15 height 15
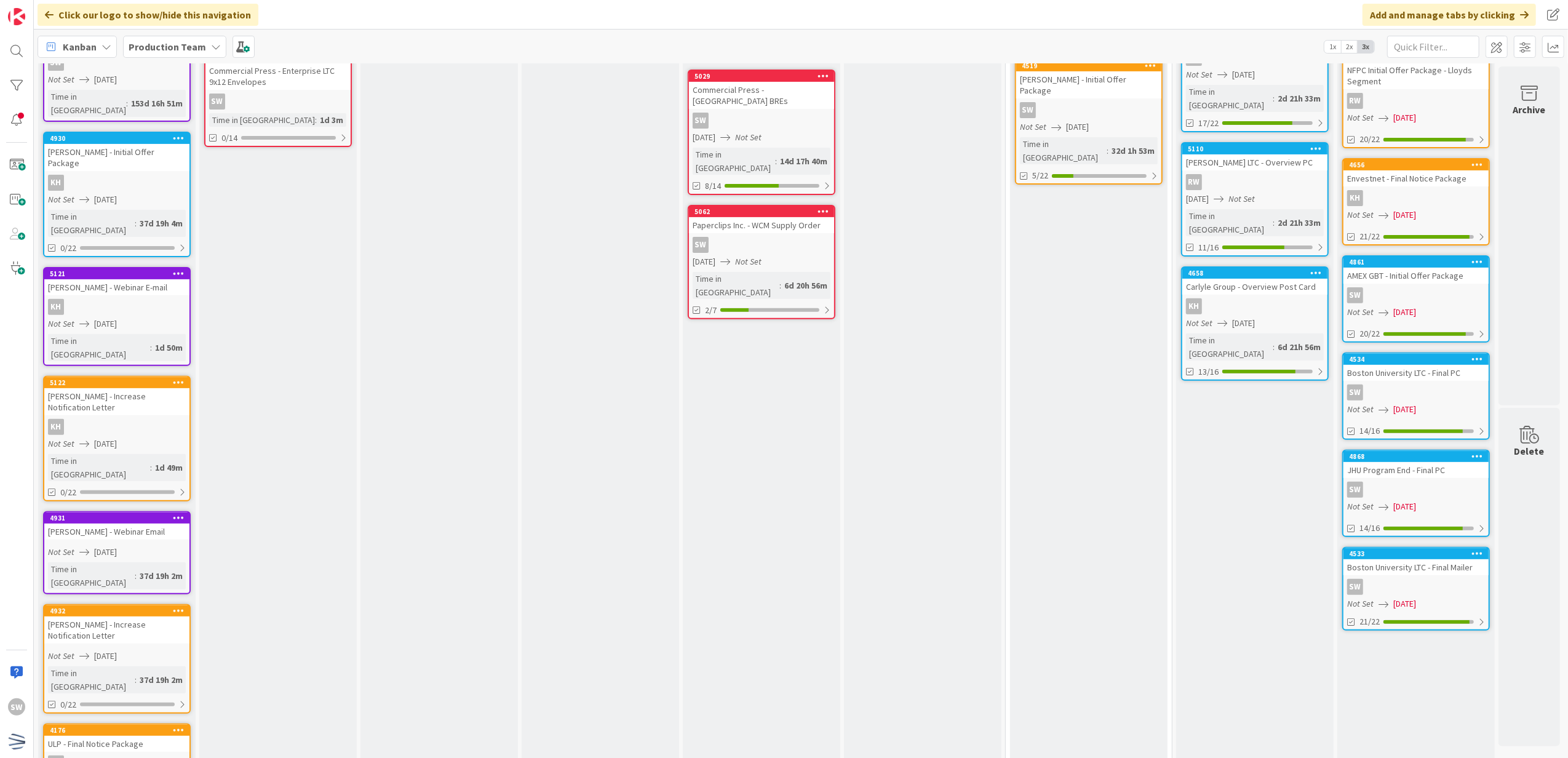
scroll to position [364, 8]
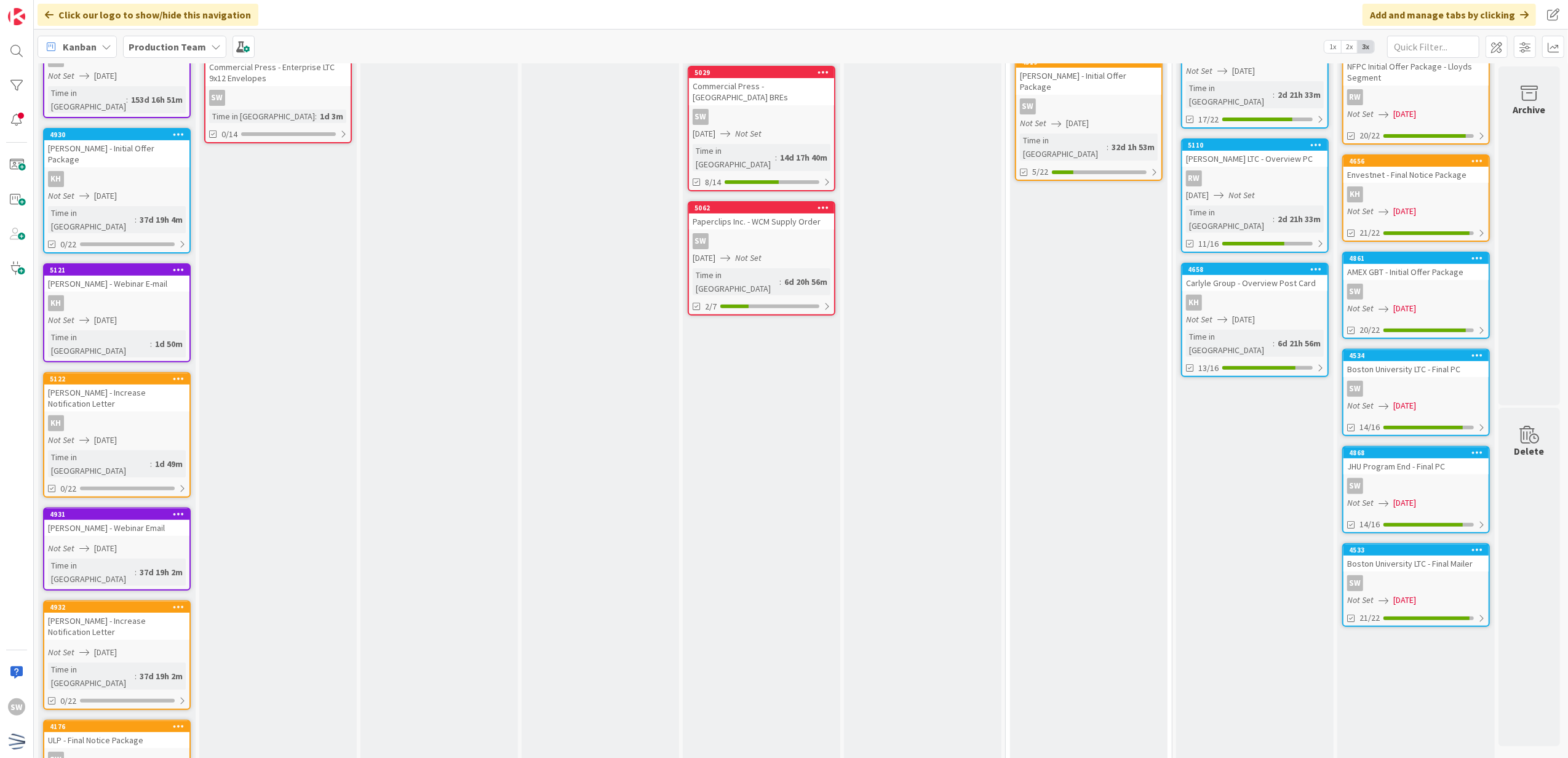
click at [1416, 400] on span "[DATE]" at bounding box center [1405, 406] width 23 height 13
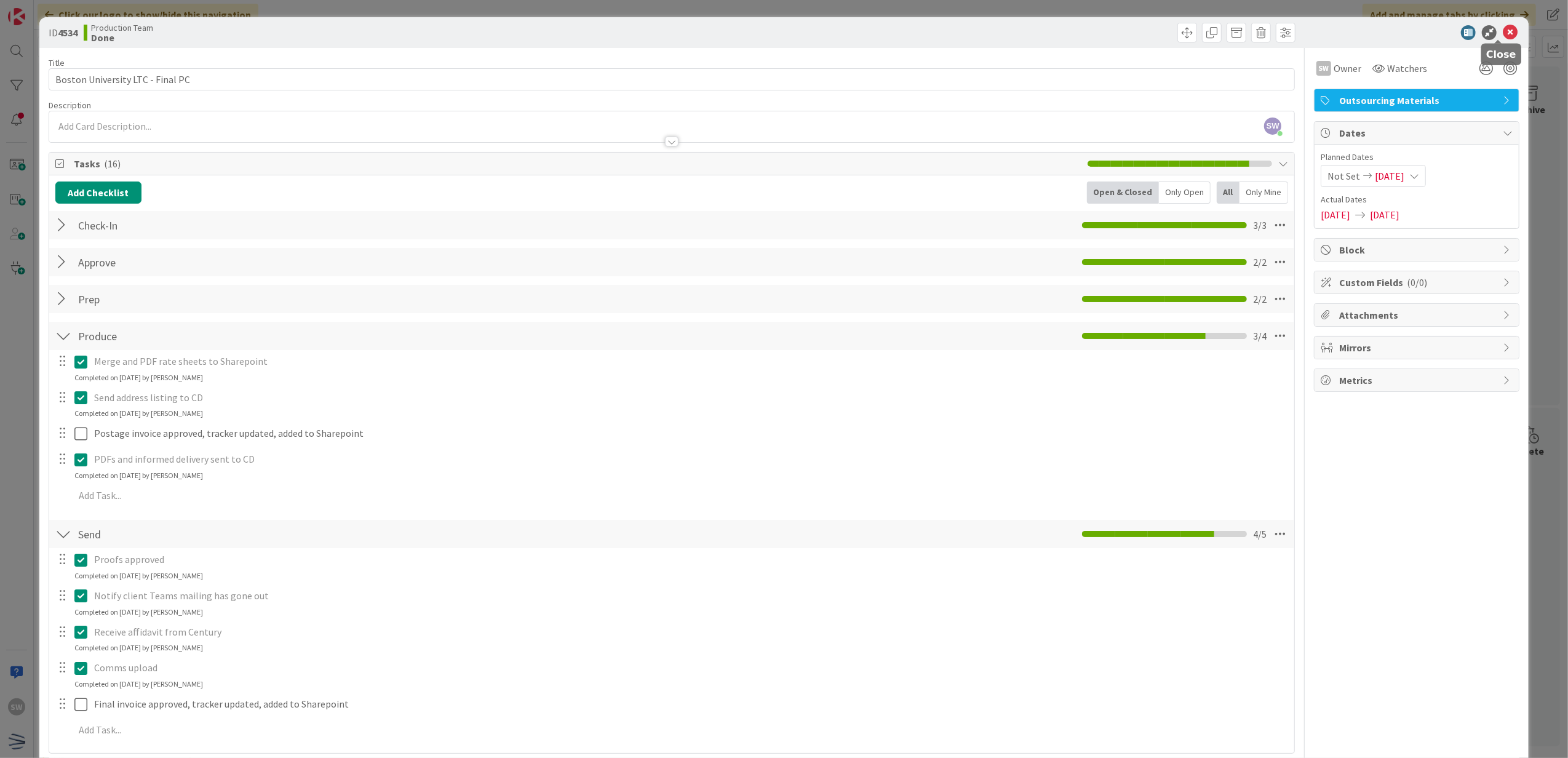
click at [1503, 33] on icon at bounding box center [1510, 33] width 15 height 15
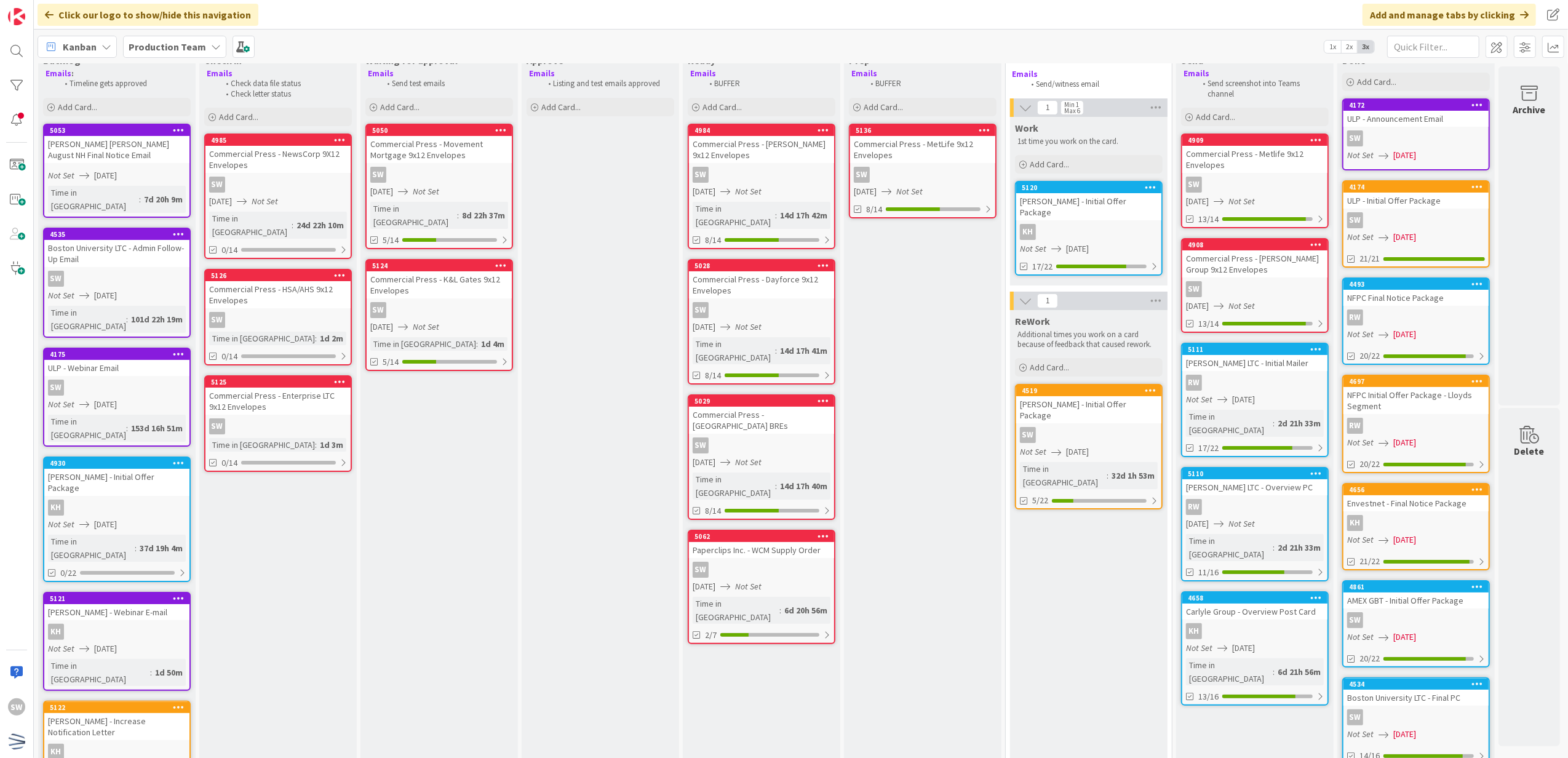
scroll to position [0, 8]
